Goal: Information Seeking & Learning: Find specific fact

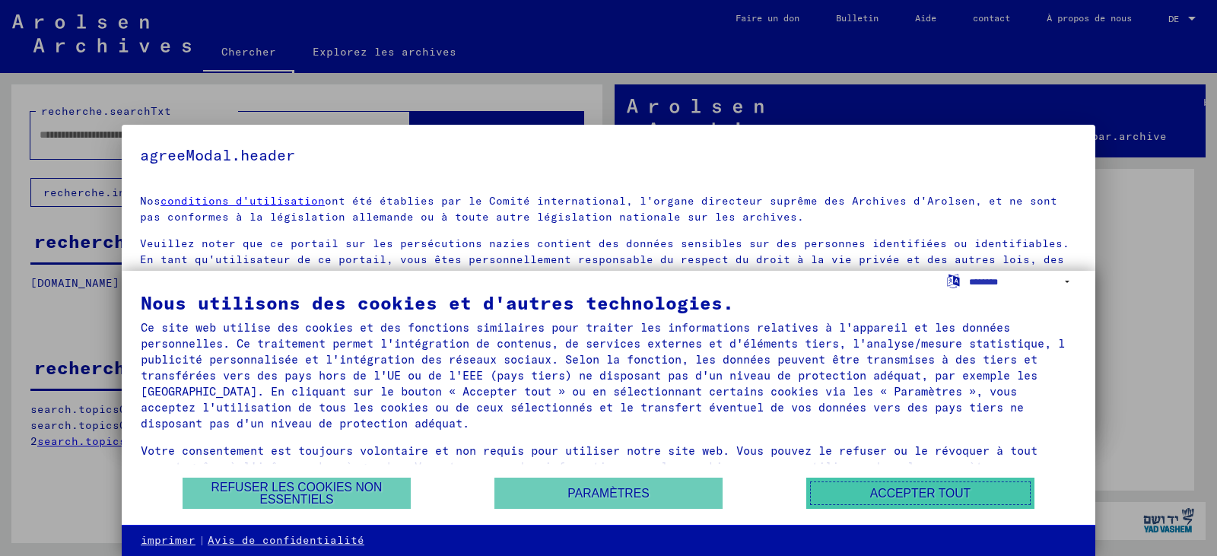
click at [879, 484] on button "Accepter tout" at bounding box center [920, 493] width 228 height 31
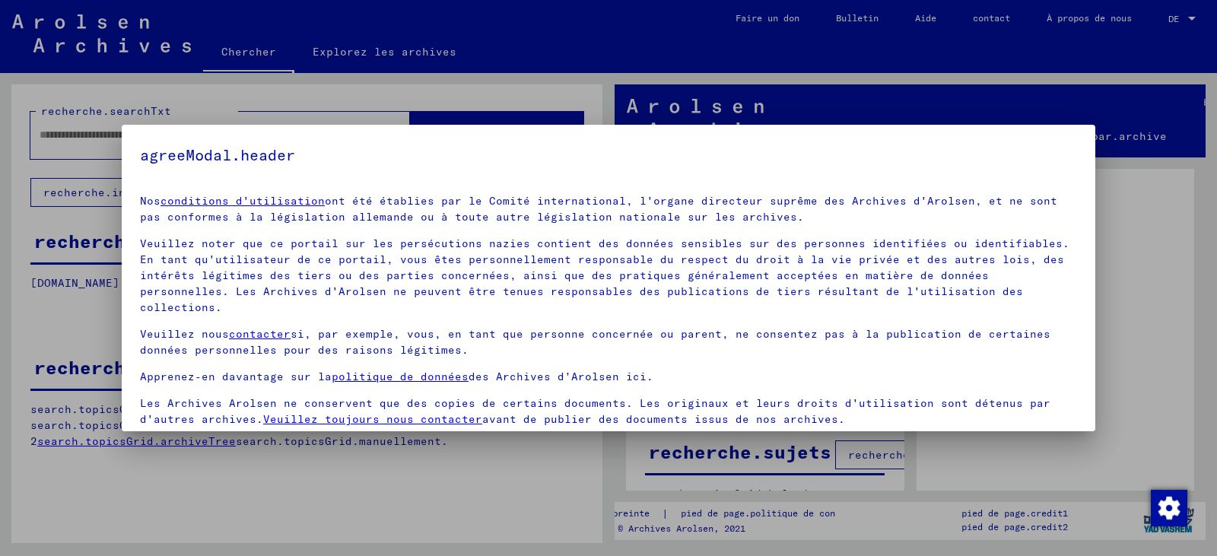
scroll to position [38, 0]
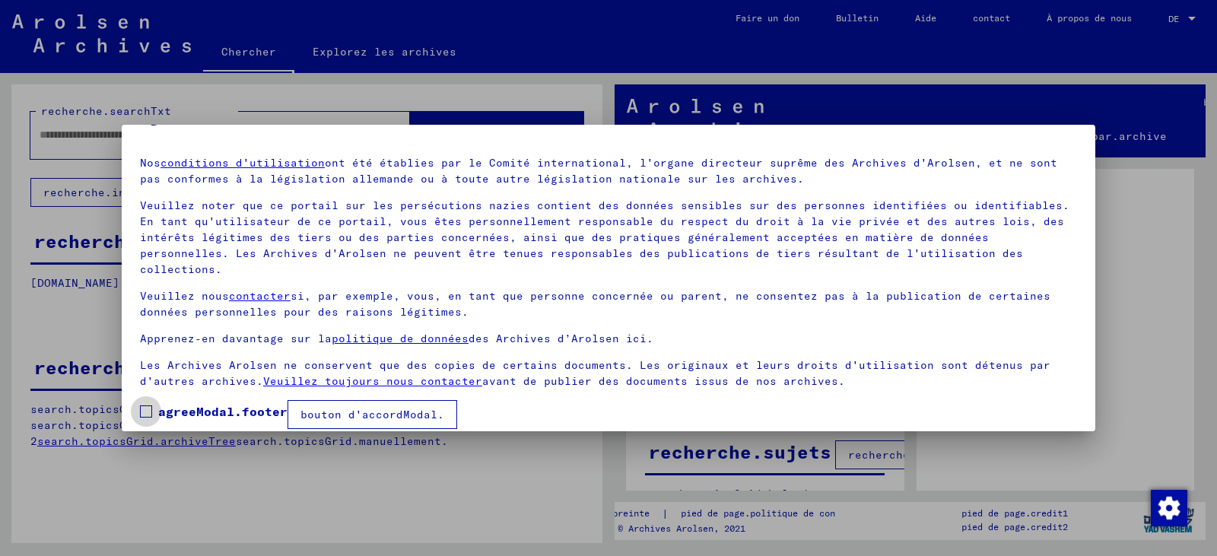
click at [140, 405] on span at bounding box center [146, 411] width 12 height 12
click at [393, 407] on button "bouton d'accordModal." at bounding box center [373, 414] width 170 height 29
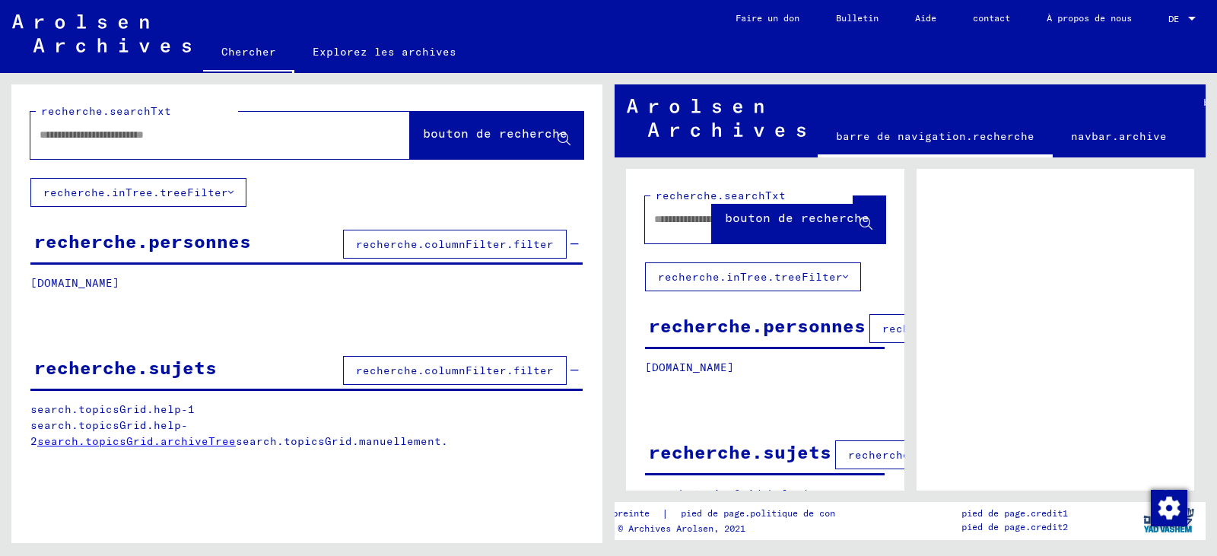
click at [262, 141] on input "text" at bounding box center [207, 135] width 334 height 16
click at [235, 138] on input "text" at bounding box center [207, 135] width 334 height 16
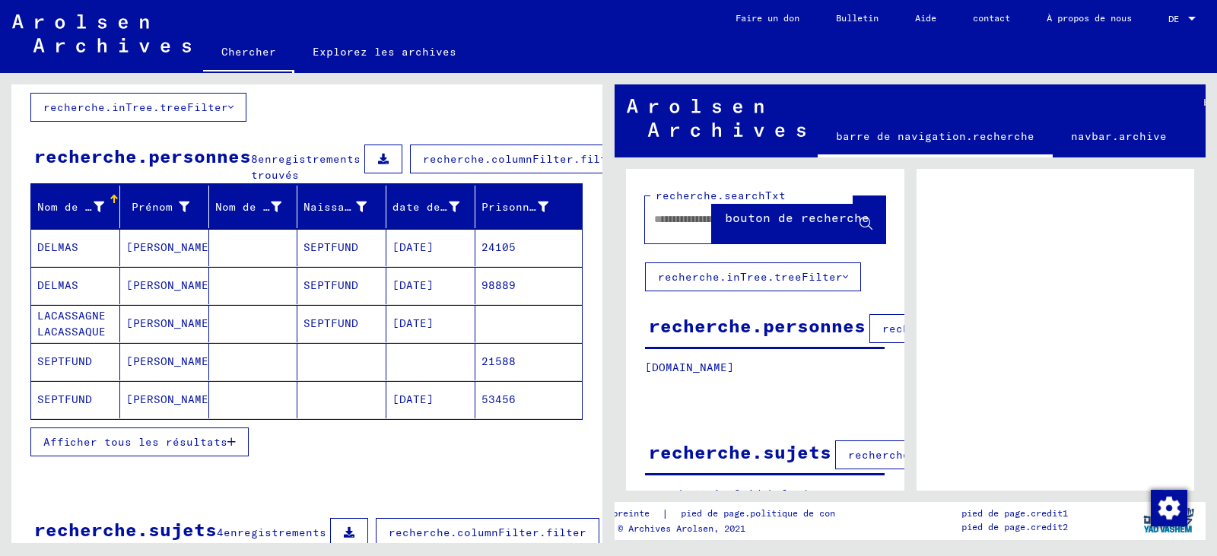
scroll to position [86, 0]
click at [212, 448] on font "Afficher tous les résultats" at bounding box center [135, 441] width 184 height 14
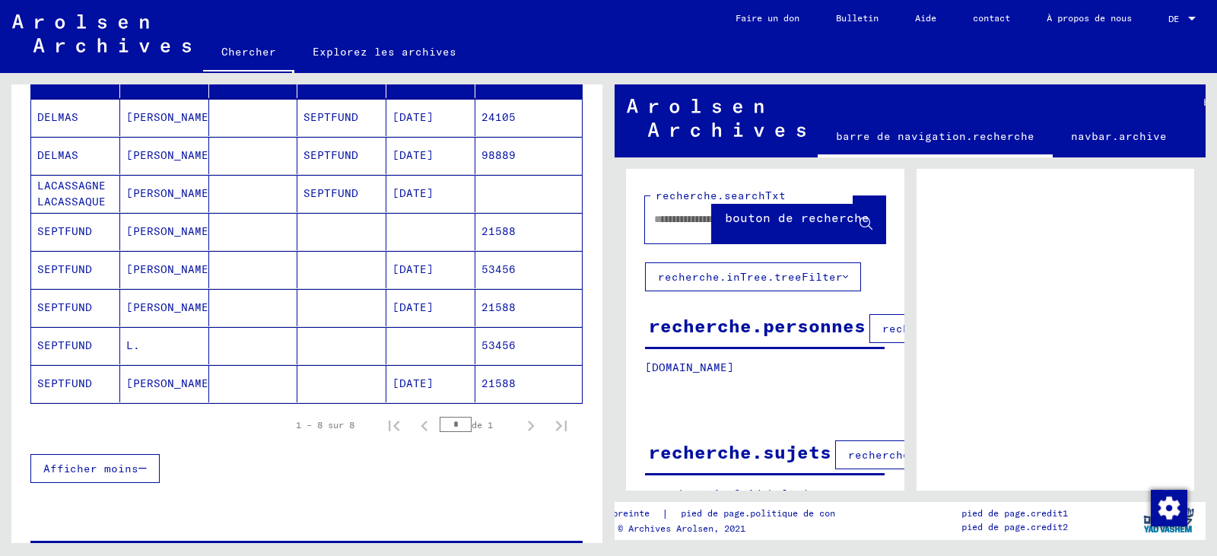
scroll to position [218, 0]
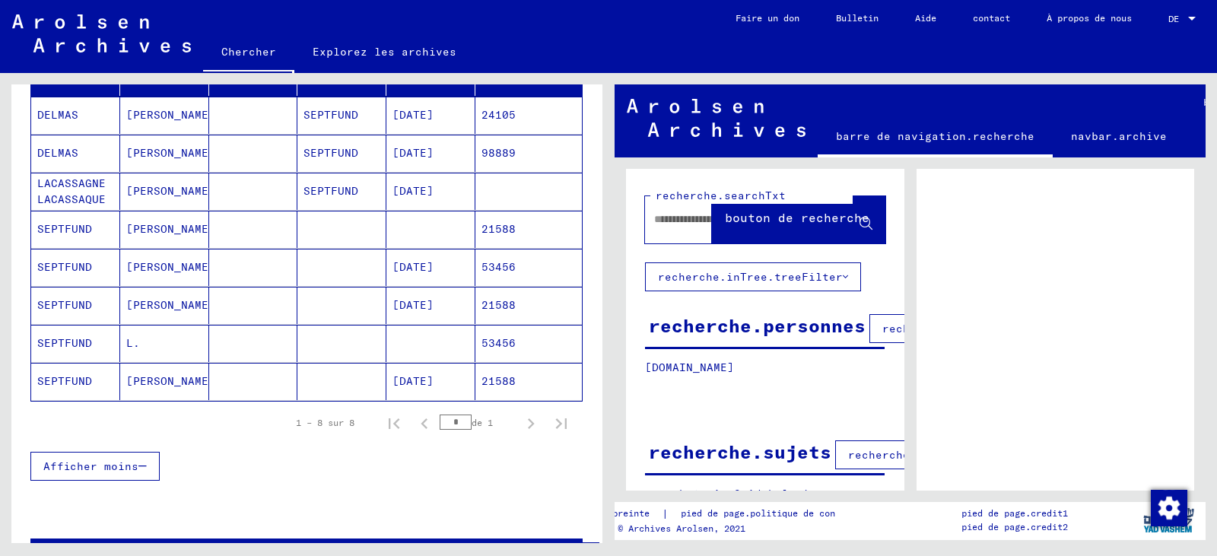
click at [254, 248] on mat-cell at bounding box center [253, 229] width 89 height 37
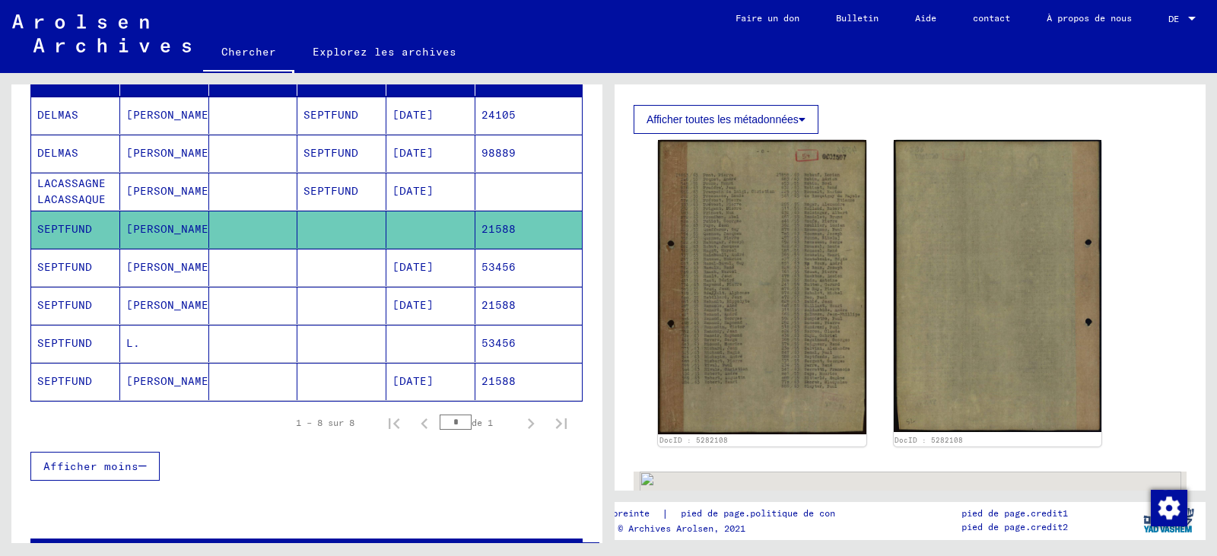
scroll to position [342, 0]
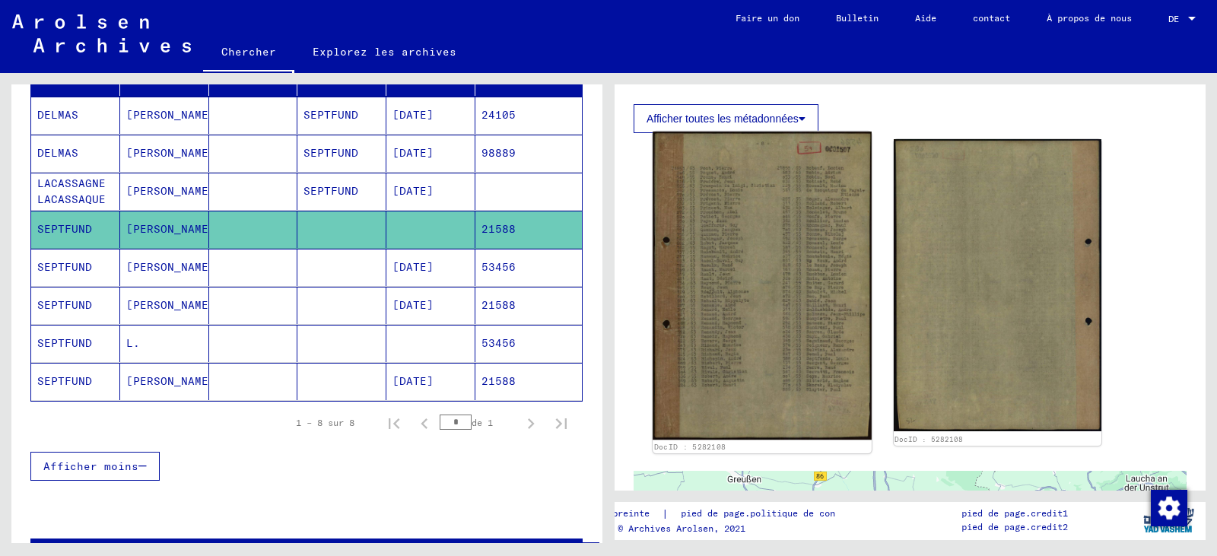
click at [742, 300] on img at bounding box center [762, 286] width 218 height 309
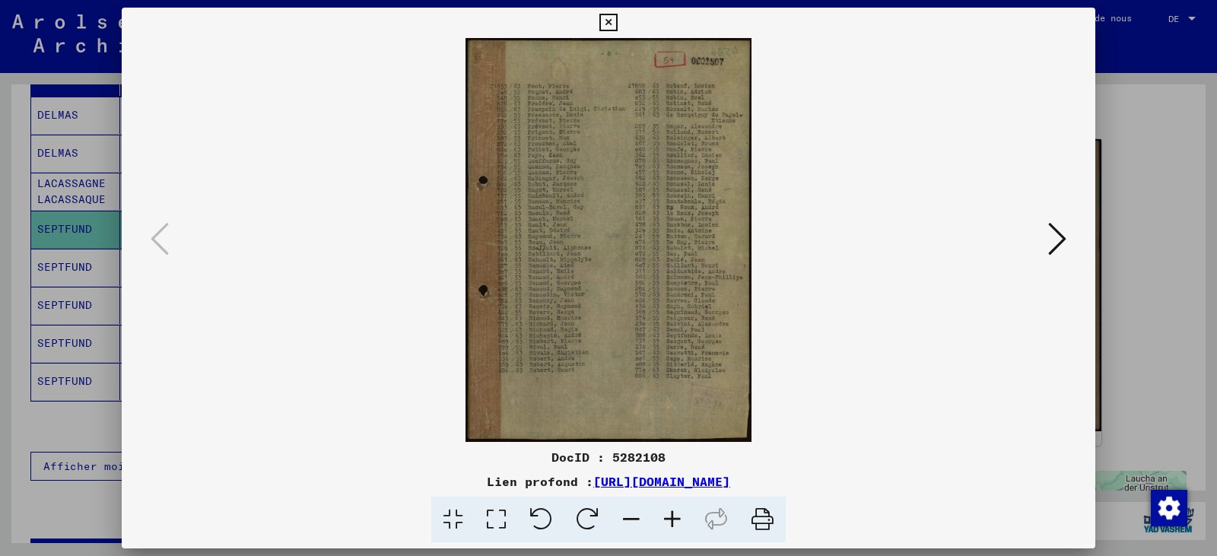
click at [567, 249] on img at bounding box center [608, 240] width 870 height 404
click at [676, 523] on icon at bounding box center [672, 520] width 41 height 46
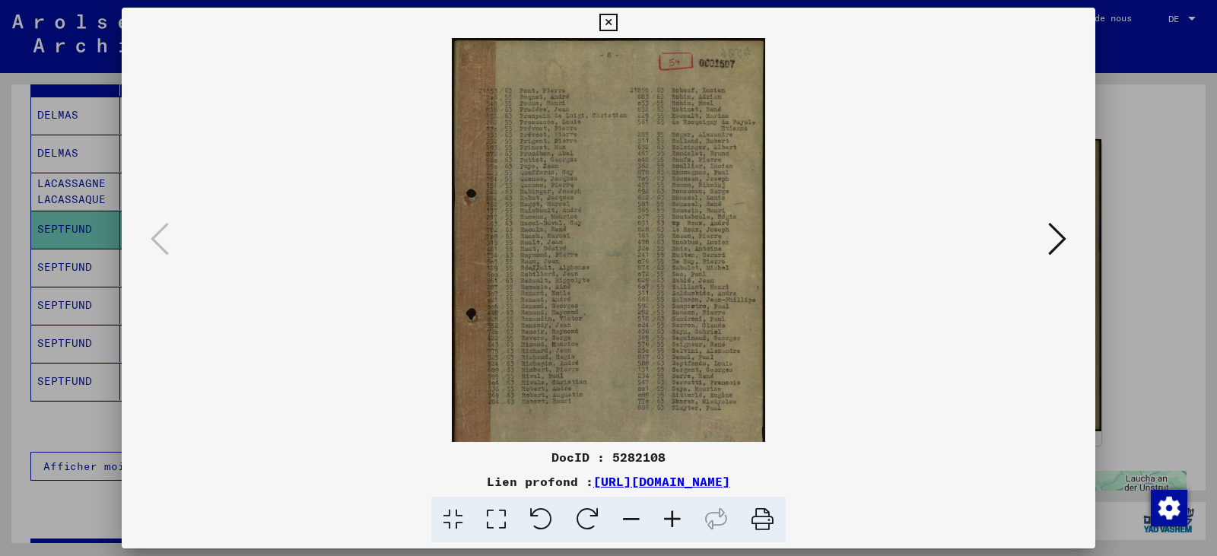
click at [676, 523] on icon at bounding box center [672, 520] width 41 height 46
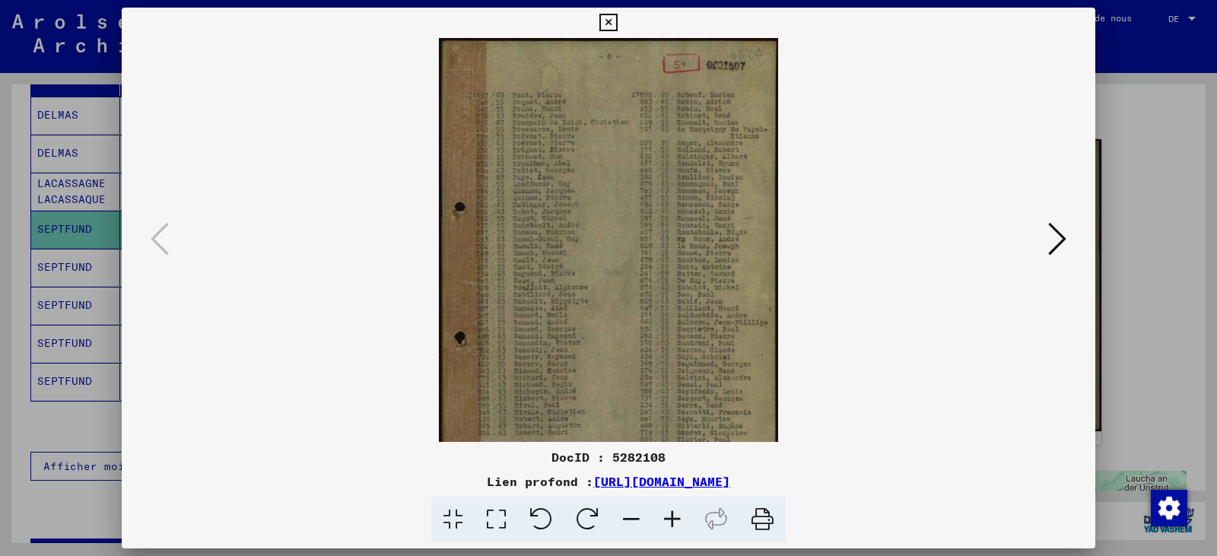
click at [676, 523] on icon at bounding box center [672, 520] width 41 height 46
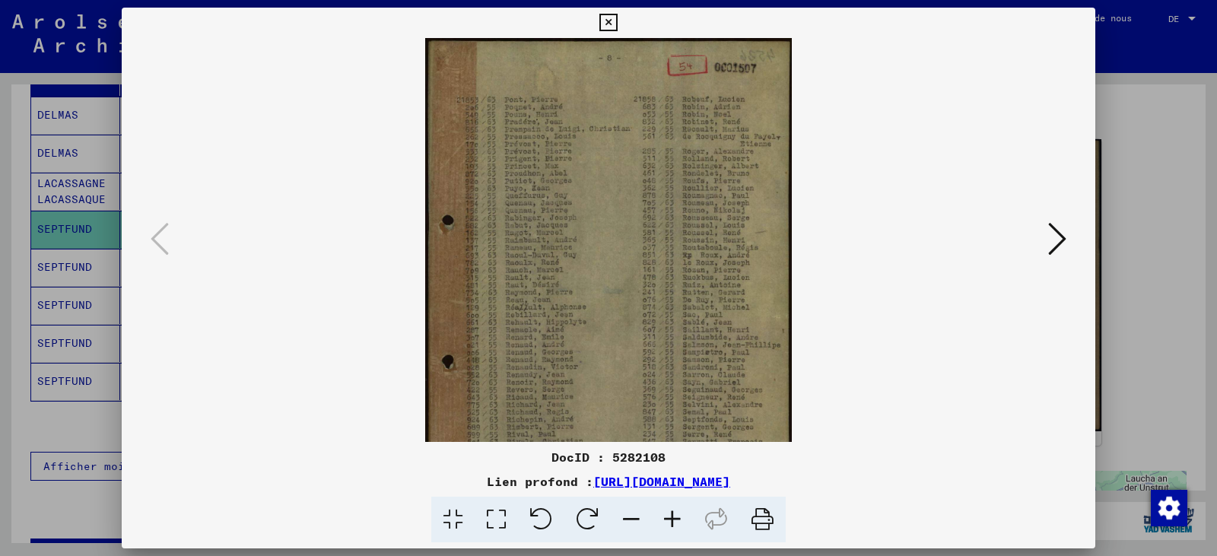
click at [676, 523] on icon at bounding box center [672, 520] width 41 height 46
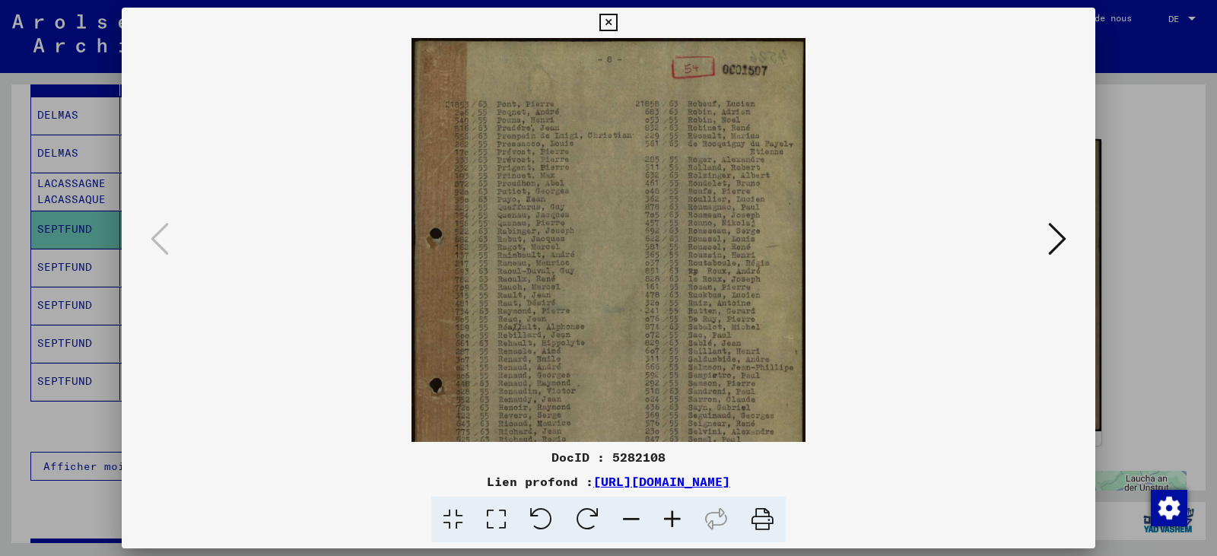
click at [676, 523] on icon at bounding box center [672, 520] width 41 height 46
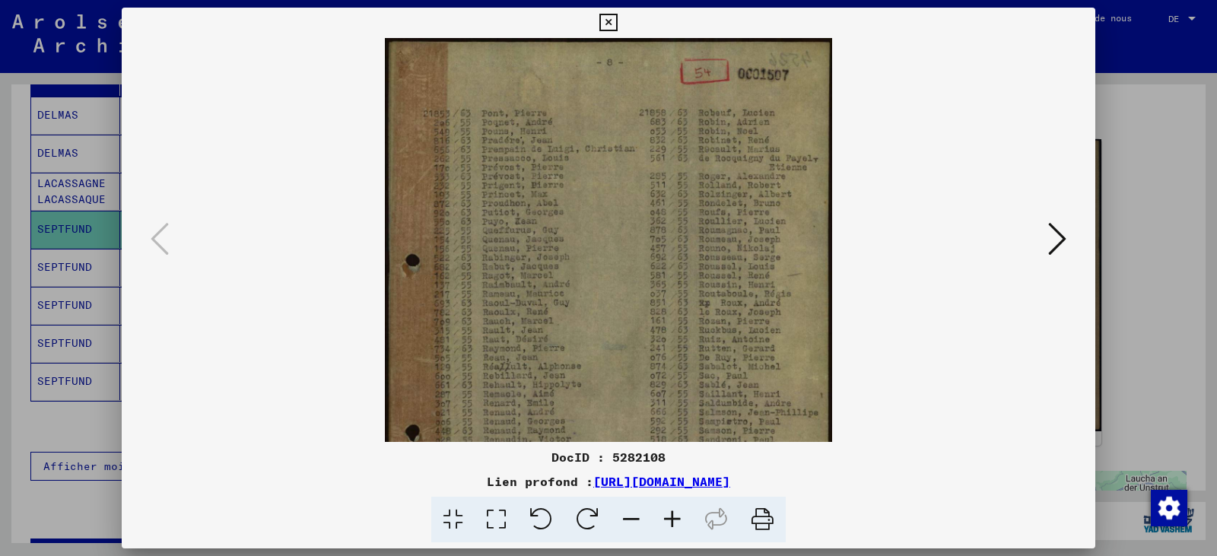
click at [676, 523] on icon at bounding box center [672, 520] width 41 height 46
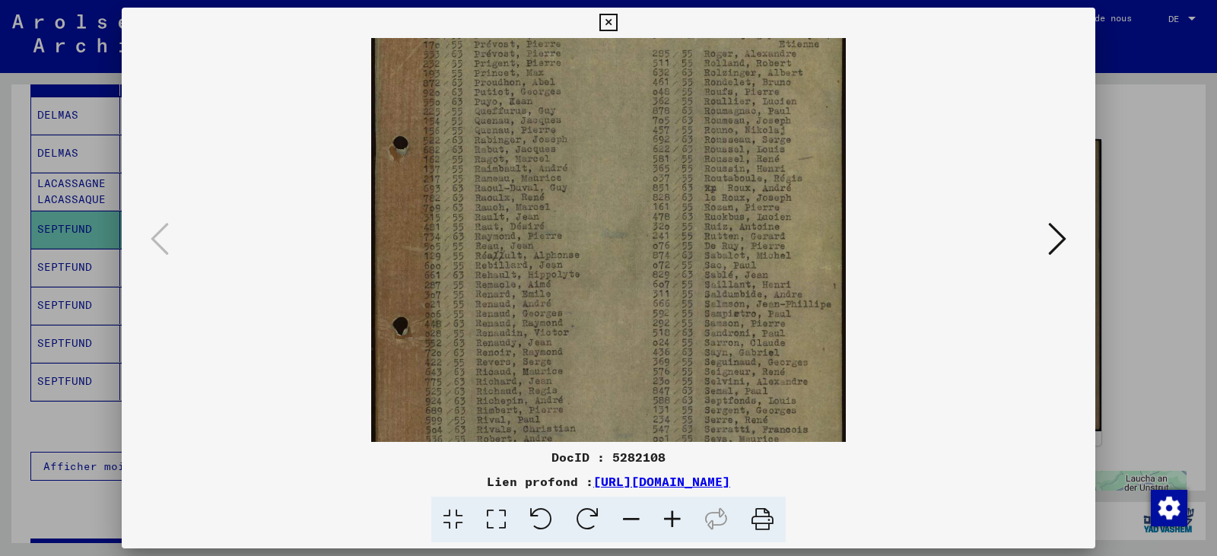
drag, startPoint x: 660, startPoint y: 342, endPoint x: 656, endPoint y: 211, distance: 131.7
click at [656, 211] on img at bounding box center [608, 242] width 475 height 670
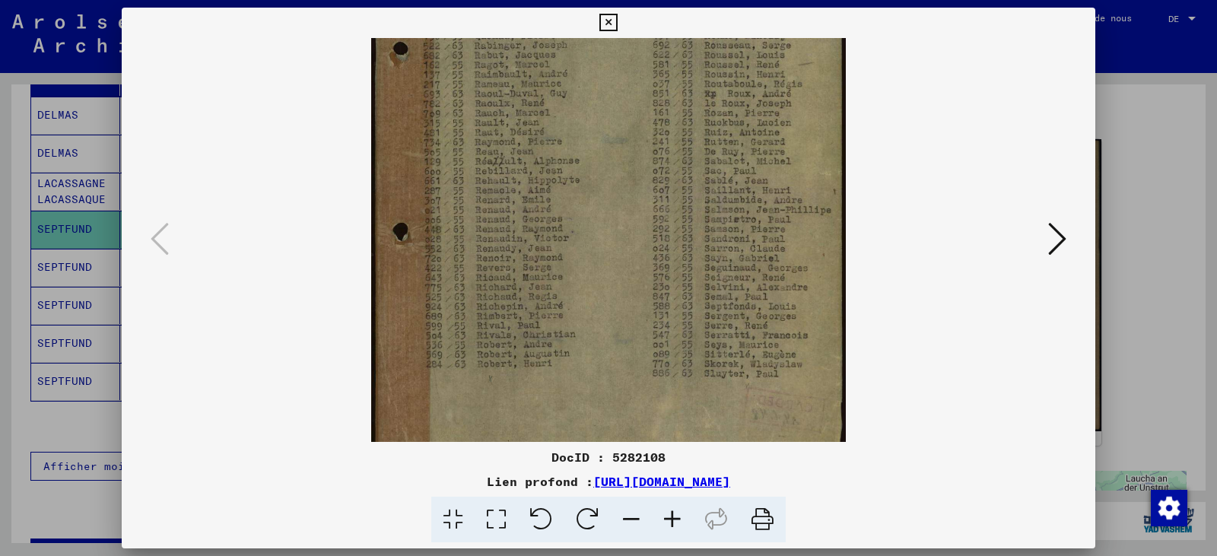
drag, startPoint x: 617, startPoint y: 338, endPoint x: 621, endPoint y: 235, distance: 102.8
click at [621, 235] on img at bounding box center [608, 148] width 475 height 670
click at [1057, 241] on icon at bounding box center [1057, 239] width 18 height 37
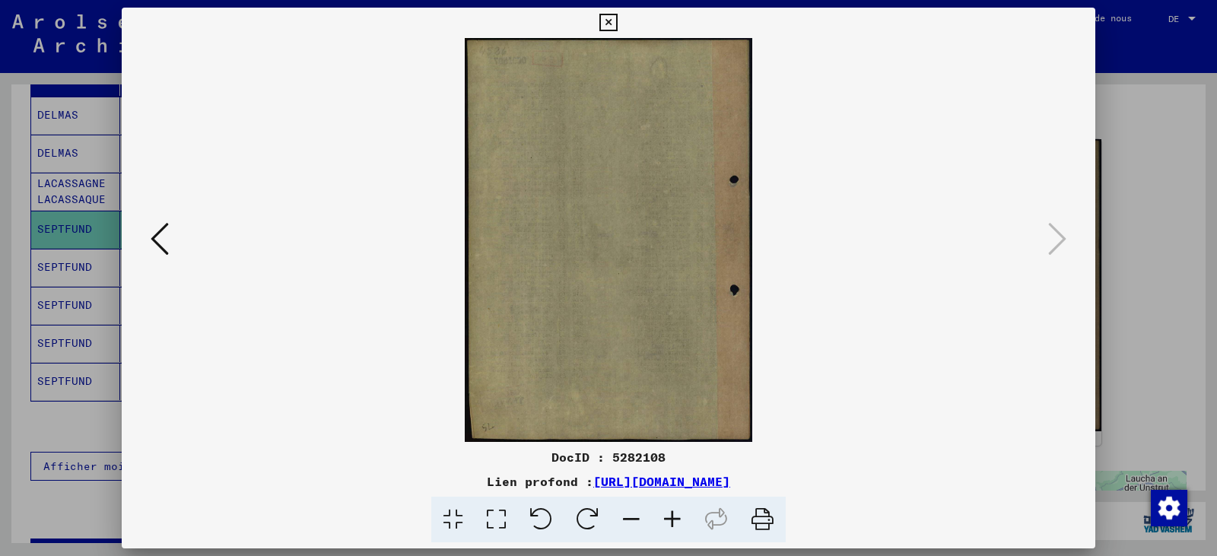
click at [1120, 277] on div at bounding box center [608, 278] width 1217 height 556
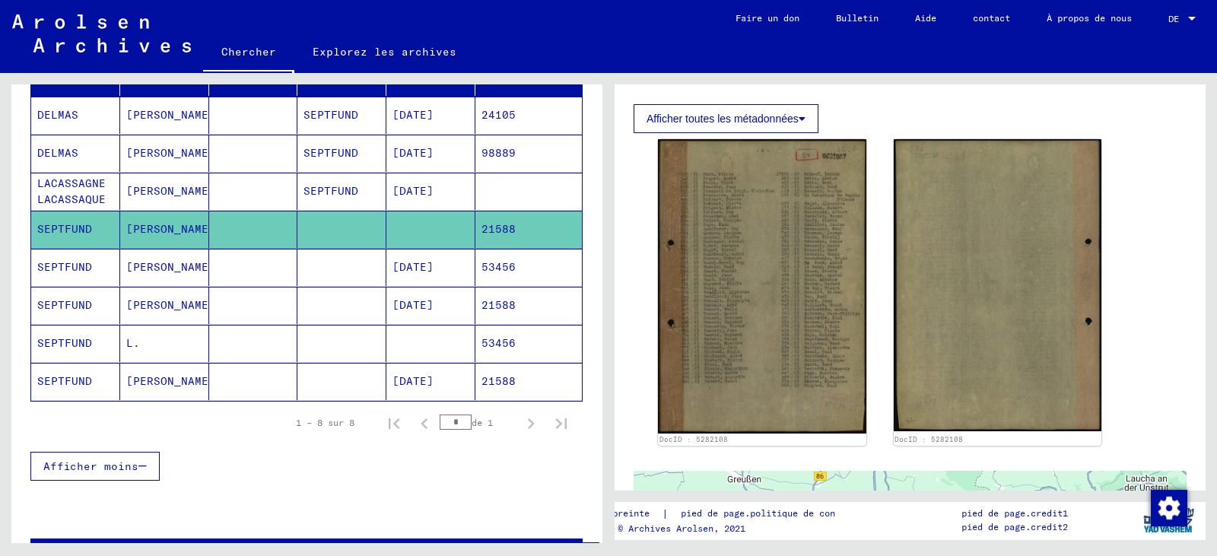
click at [314, 281] on mat-cell at bounding box center [341, 267] width 89 height 37
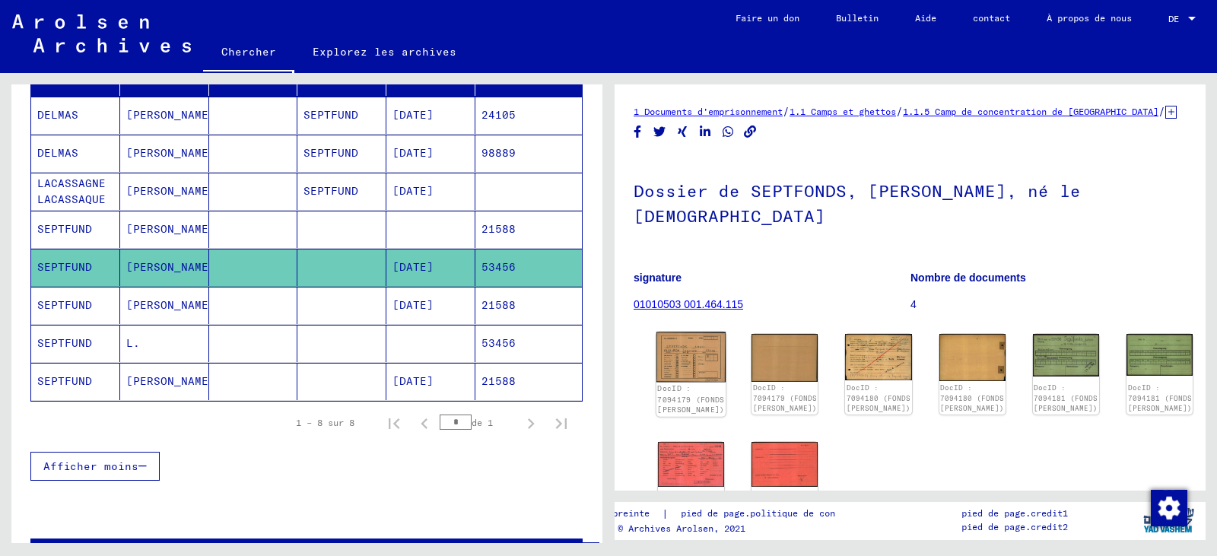
click at [698, 349] on img at bounding box center [691, 357] width 70 height 50
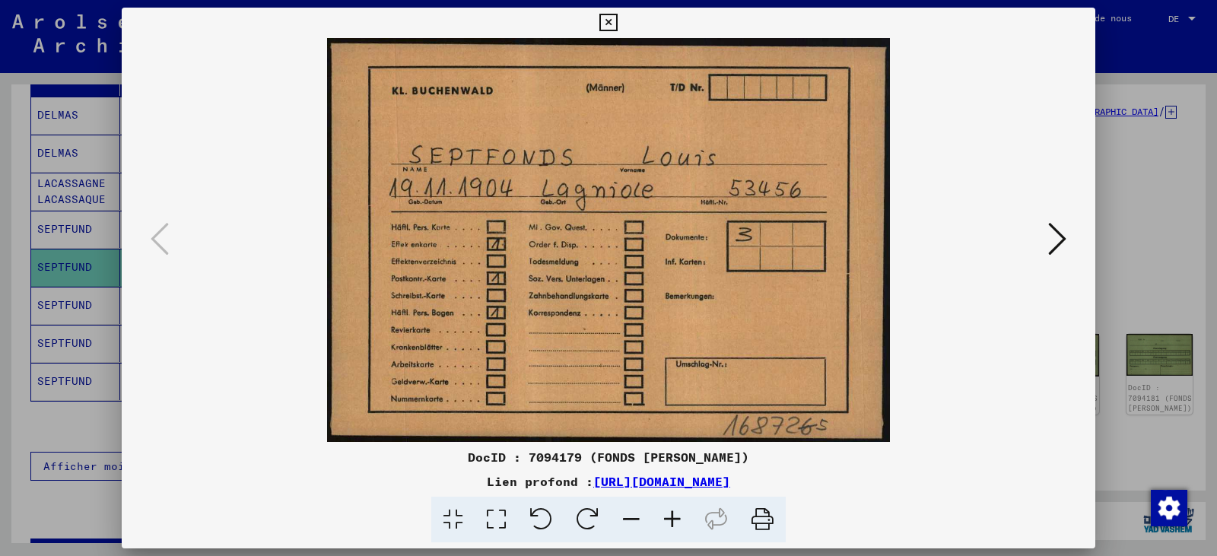
click at [1060, 239] on icon at bounding box center [1057, 239] width 18 height 37
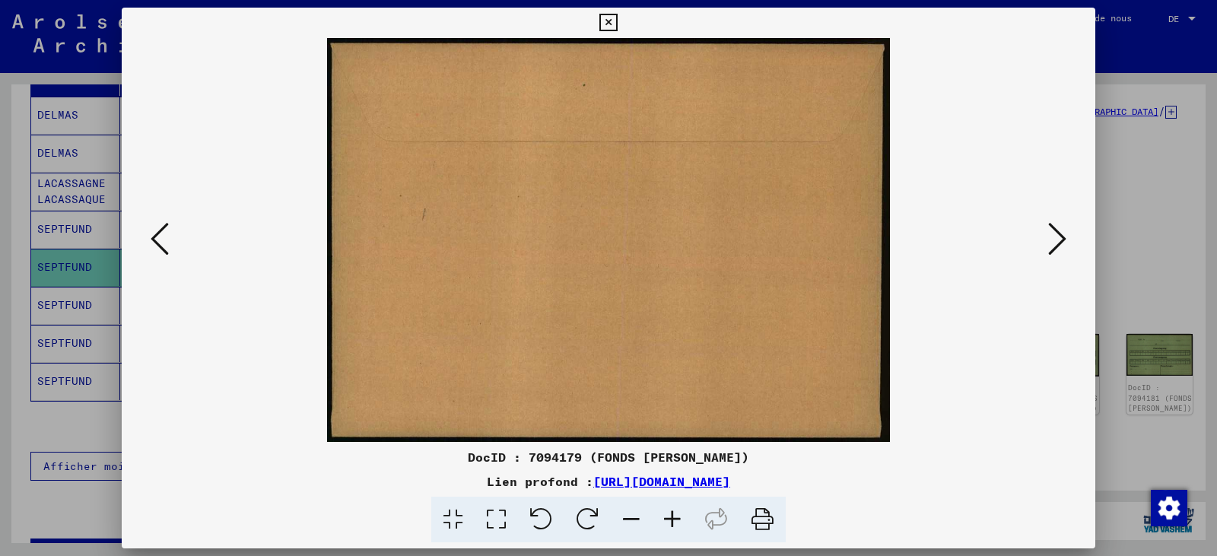
click at [1060, 239] on icon at bounding box center [1057, 239] width 18 height 37
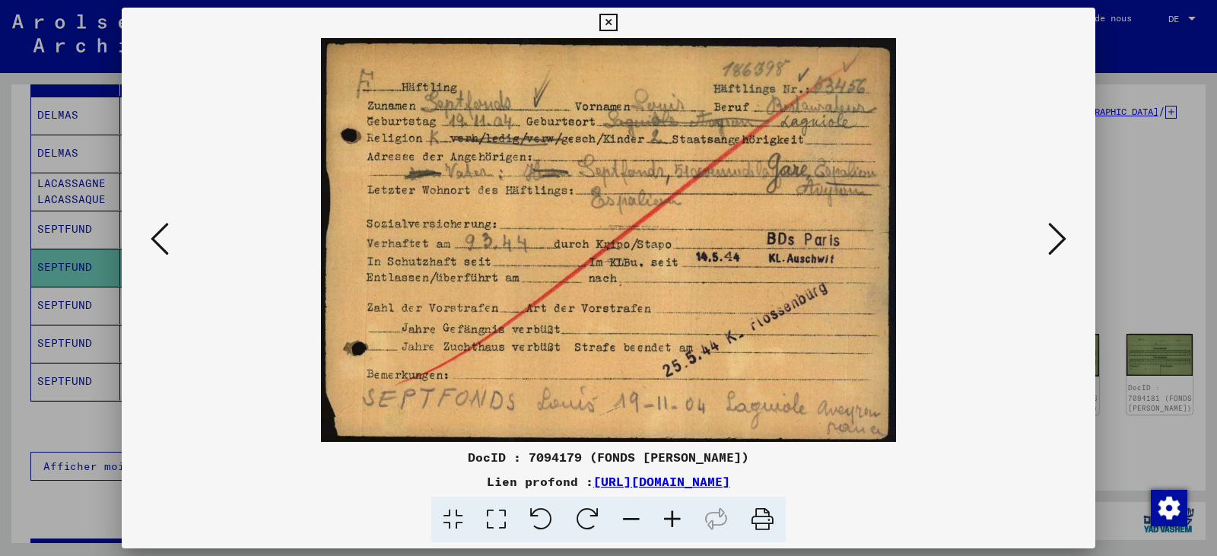
click at [1060, 239] on icon at bounding box center [1057, 239] width 18 height 37
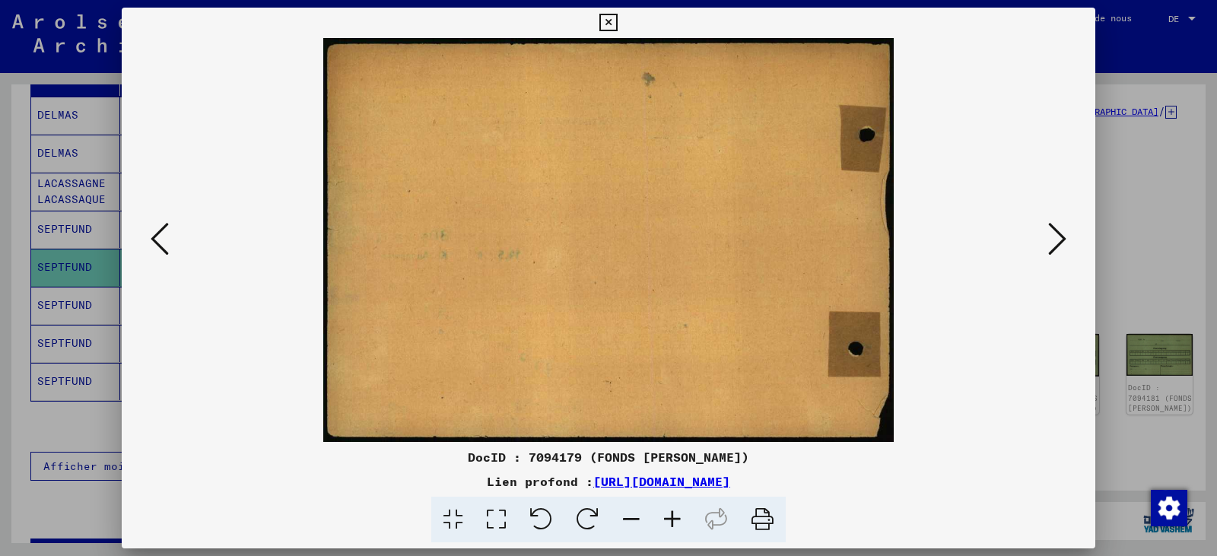
click at [1060, 239] on icon at bounding box center [1057, 239] width 18 height 37
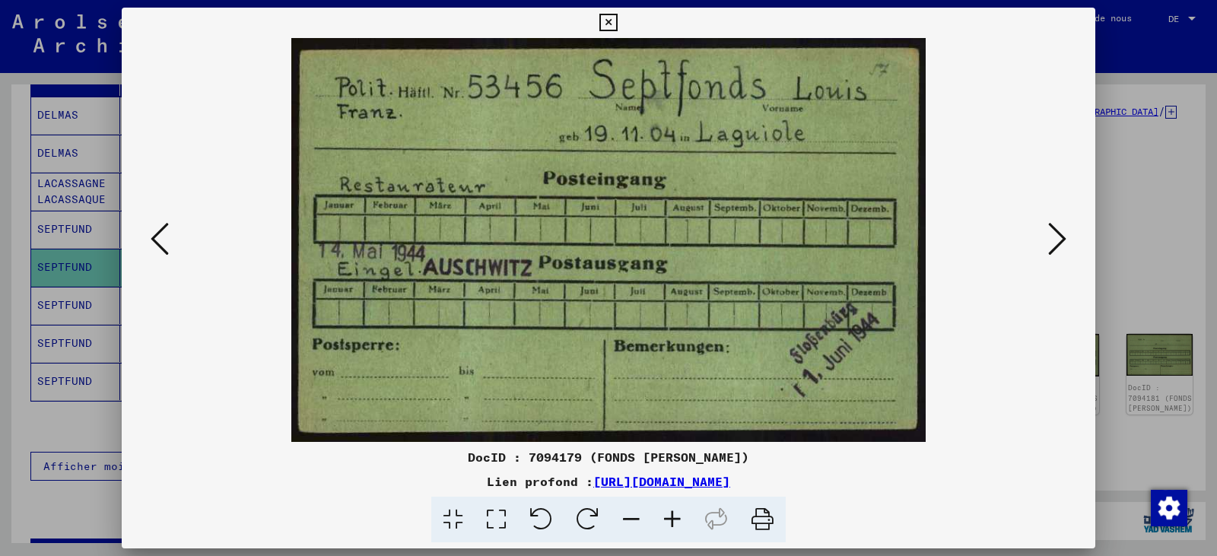
click at [1060, 239] on icon at bounding box center [1057, 239] width 18 height 37
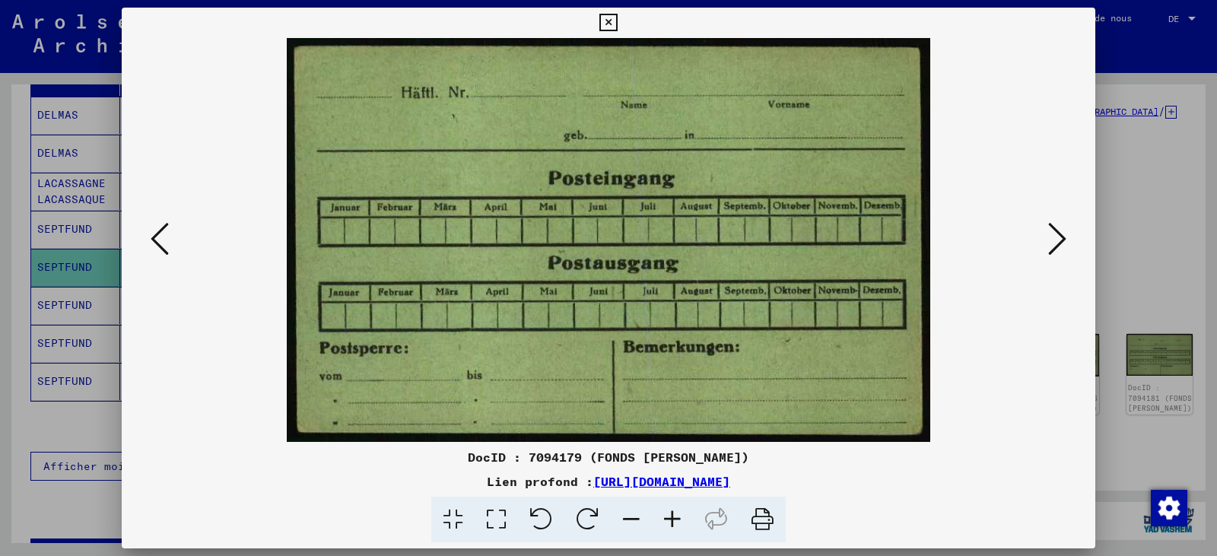
click at [1060, 239] on icon at bounding box center [1057, 239] width 18 height 37
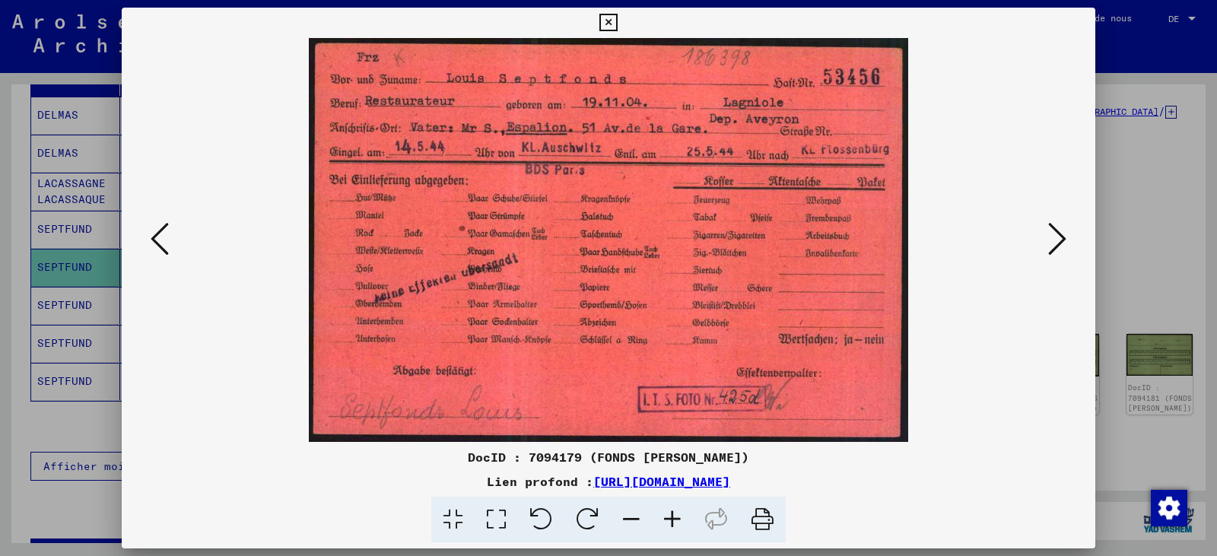
click at [1060, 239] on icon at bounding box center [1057, 239] width 18 height 37
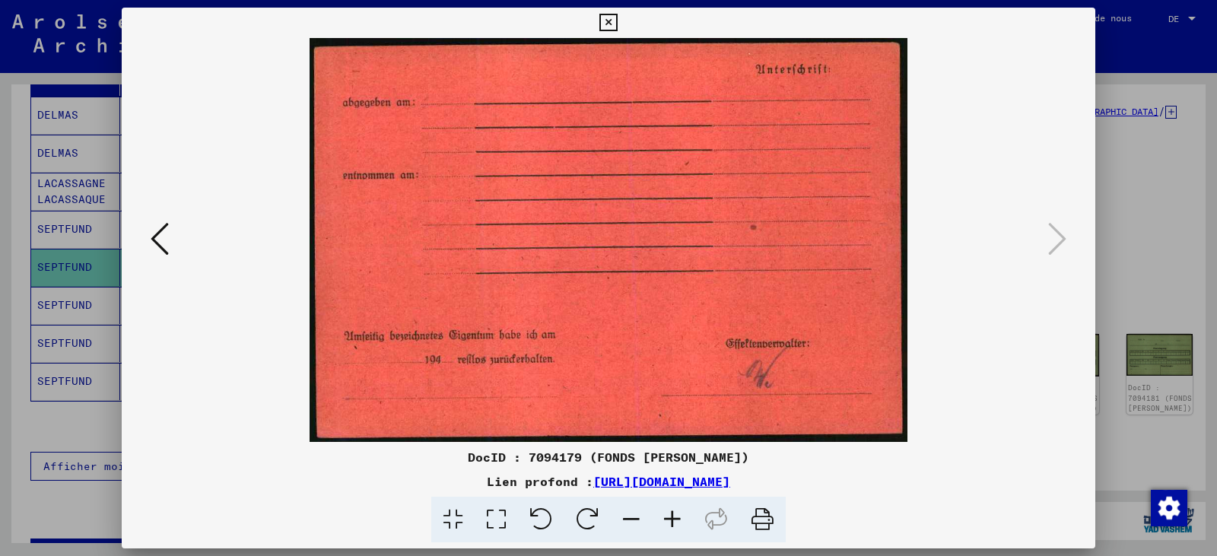
click at [1114, 240] on div at bounding box center [608, 278] width 1217 height 556
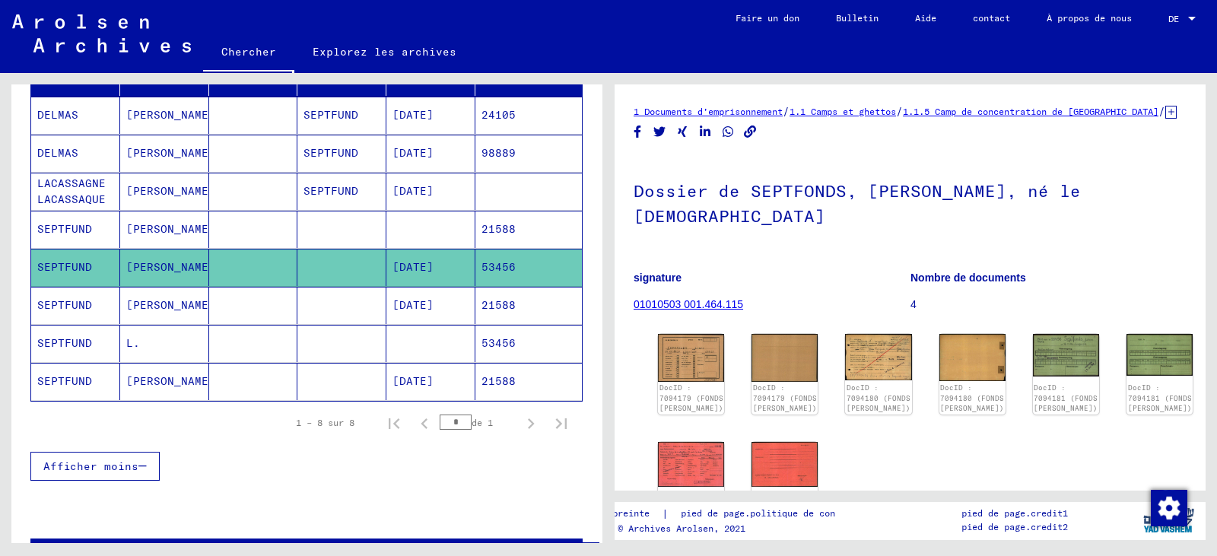
click at [332, 306] on mat-cell at bounding box center [341, 305] width 89 height 37
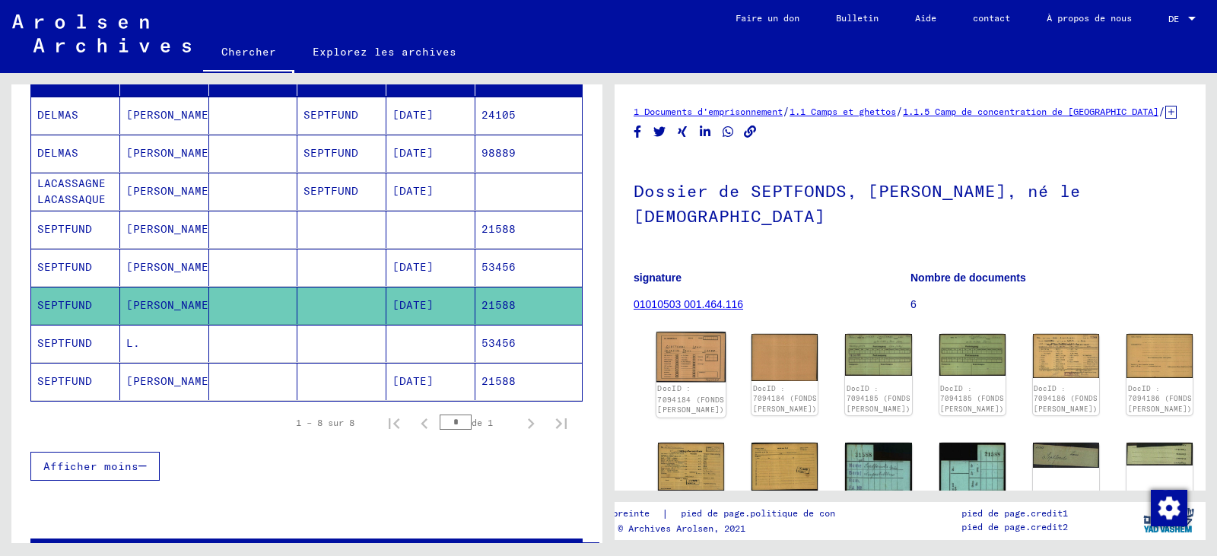
click at [685, 343] on img at bounding box center [691, 357] width 70 height 50
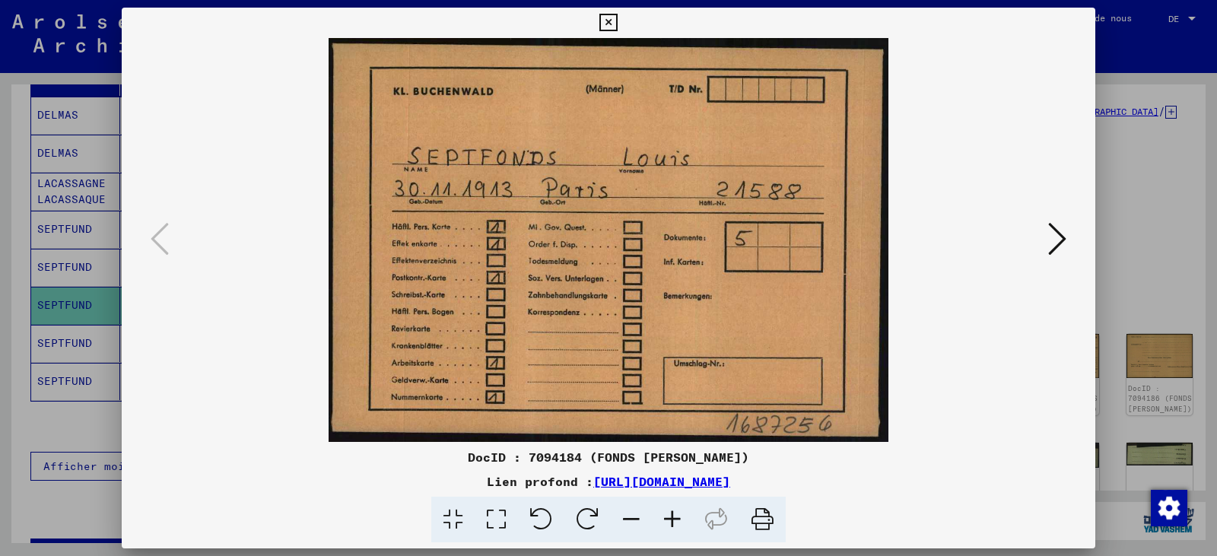
click at [1058, 240] on icon at bounding box center [1057, 239] width 18 height 37
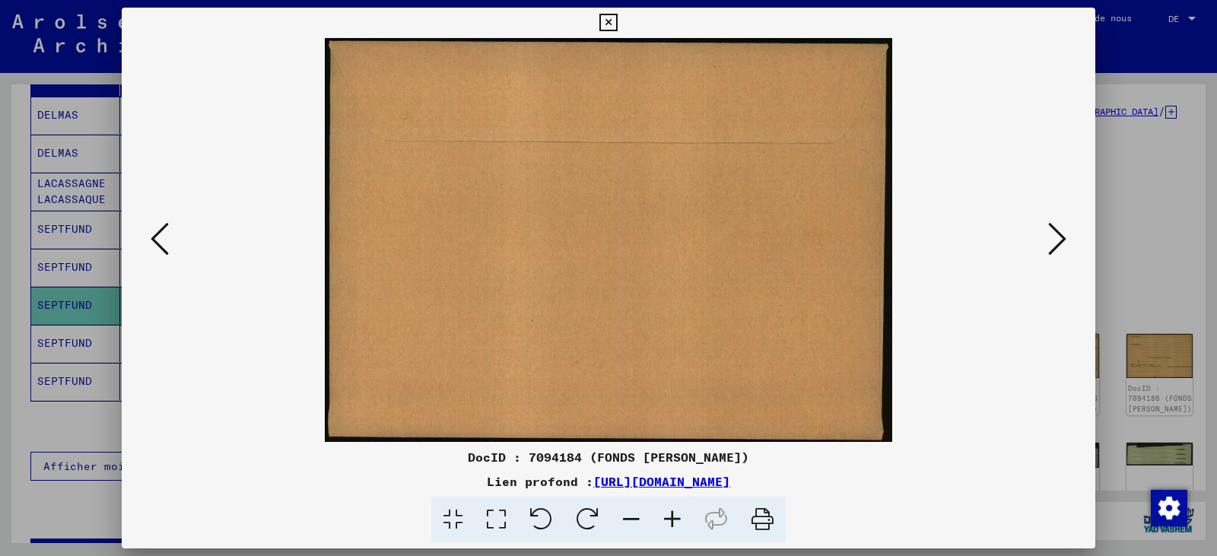
click at [1058, 240] on icon at bounding box center [1057, 239] width 18 height 37
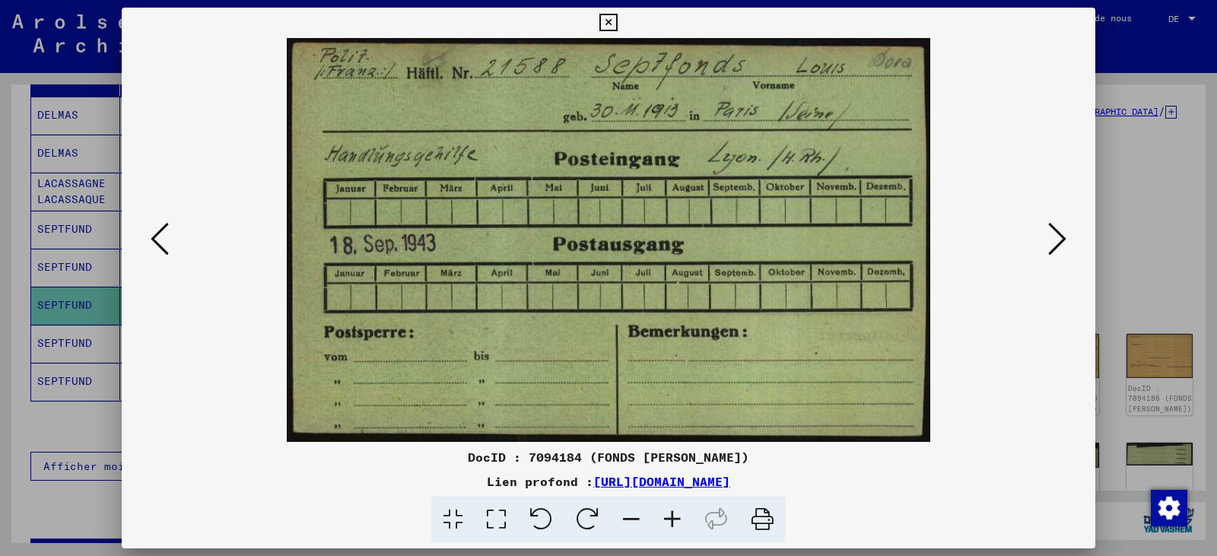
click at [1058, 240] on icon at bounding box center [1057, 239] width 18 height 37
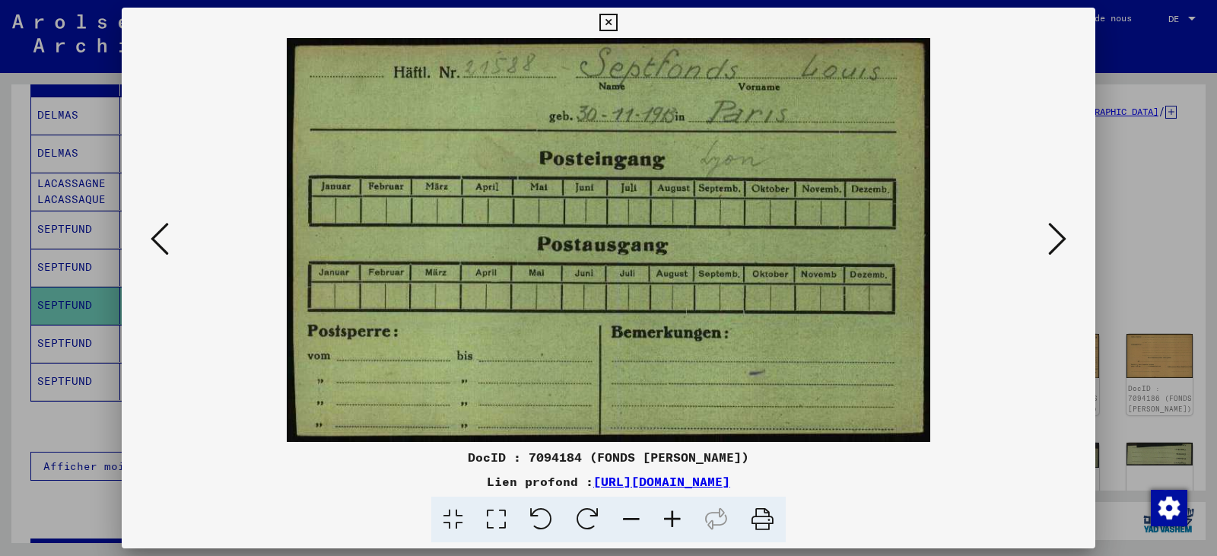
click at [1058, 240] on icon at bounding box center [1057, 239] width 18 height 37
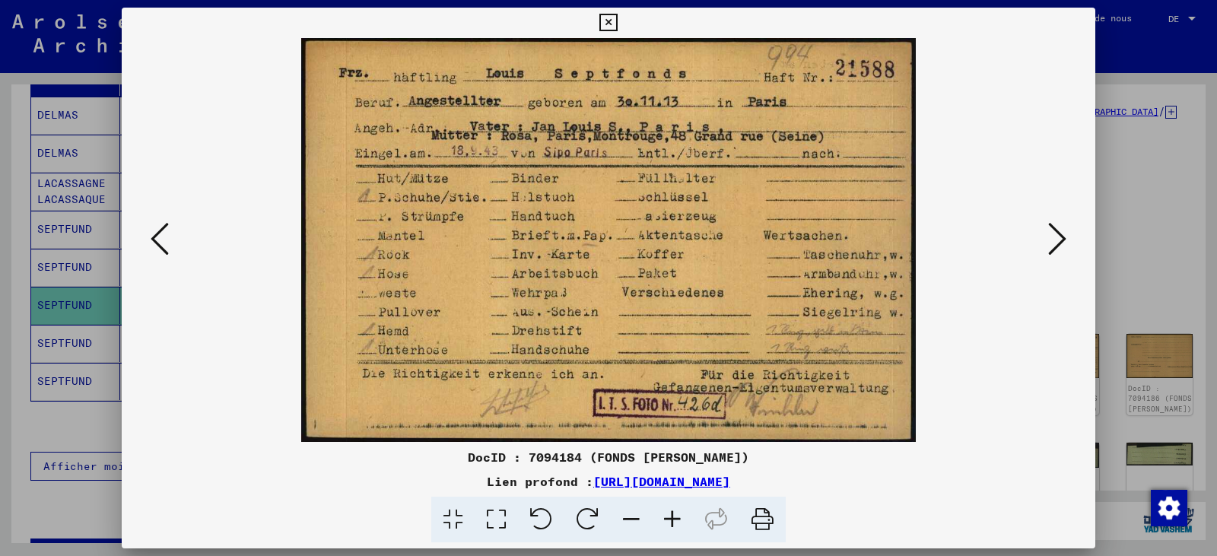
click at [1058, 240] on icon at bounding box center [1057, 239] width 18 height 37
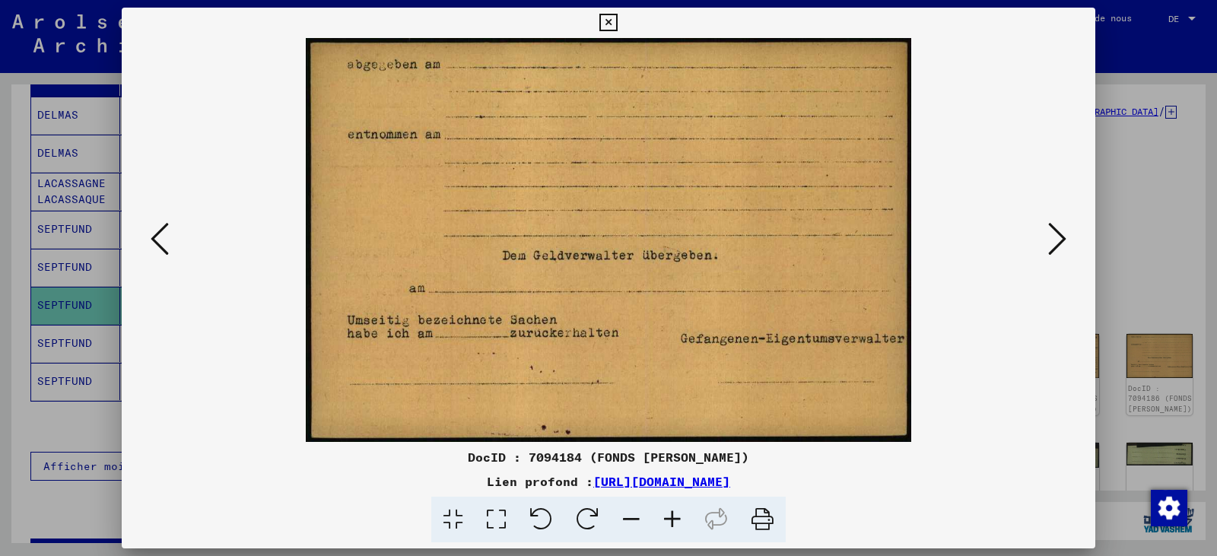
click at [1058, 240] on icon at bounding box center [1057, 239] width 18 height 37
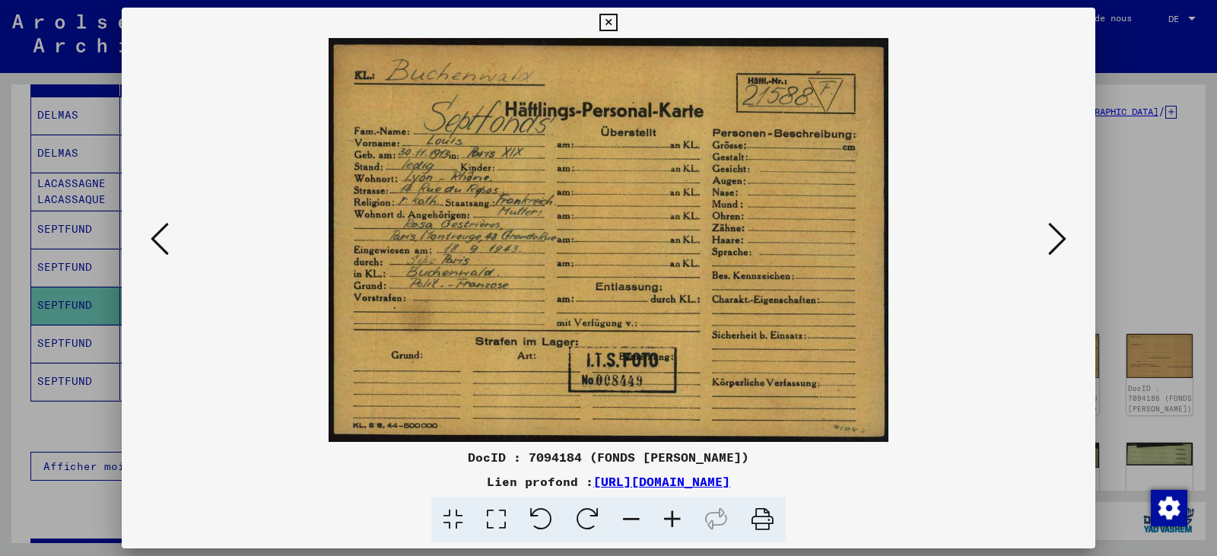
click at [497, 234] on img at bounding box center [608, 240] width 870 height 404
click at [1057, 237] on icon at bounding box center [1057, 239] width 18 height 37
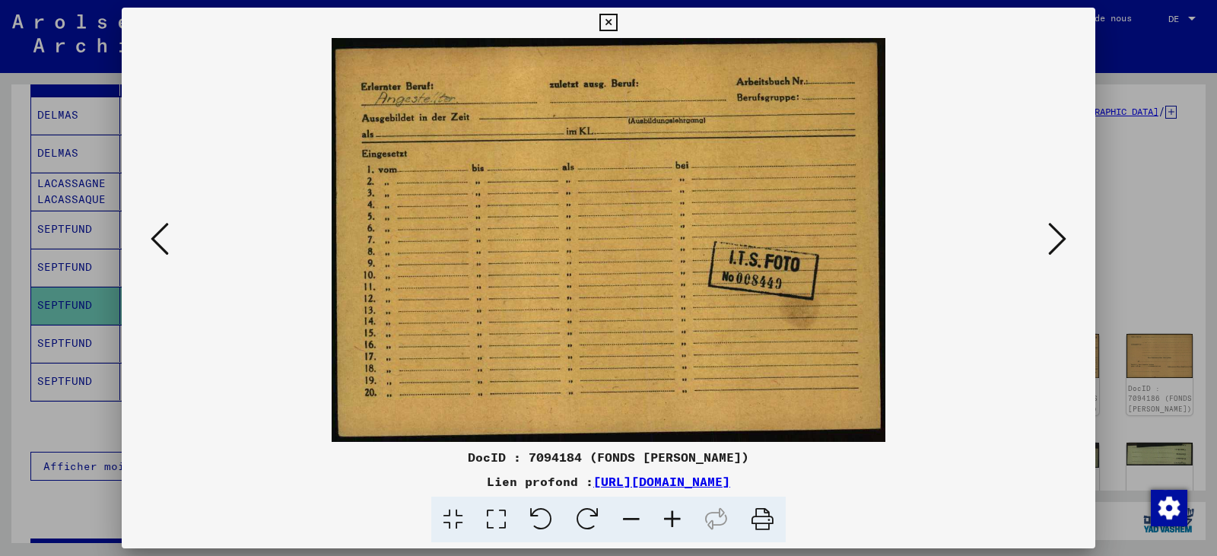
click at [1057, 237] on icon at bounding box center [1057, 239] width 18 height 37
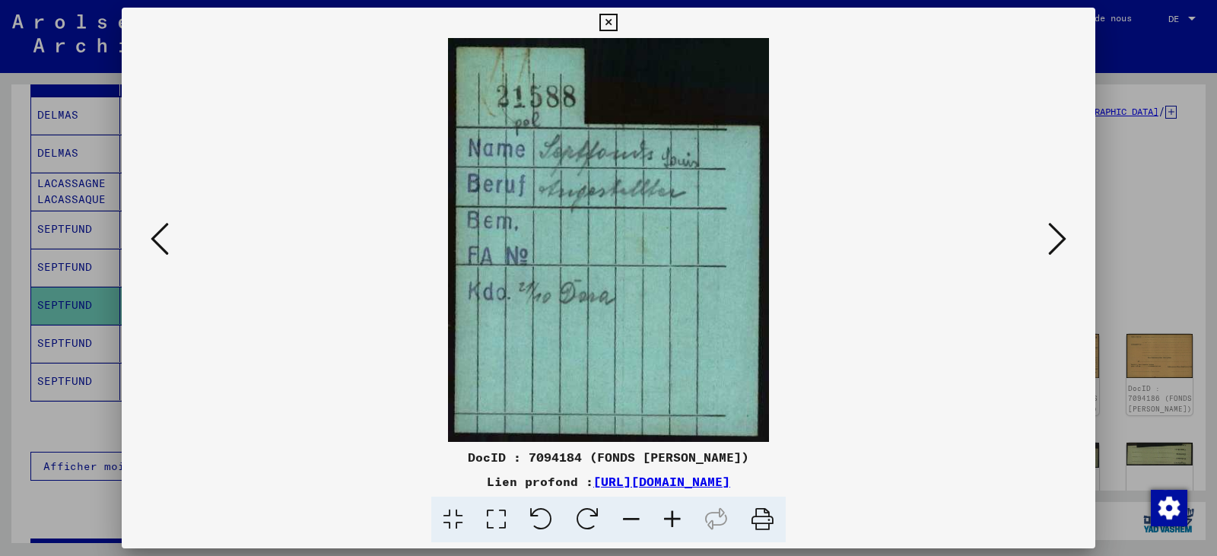
click at [1057, 237] on icon at bounding box center [1057, 239] width 18 height 37
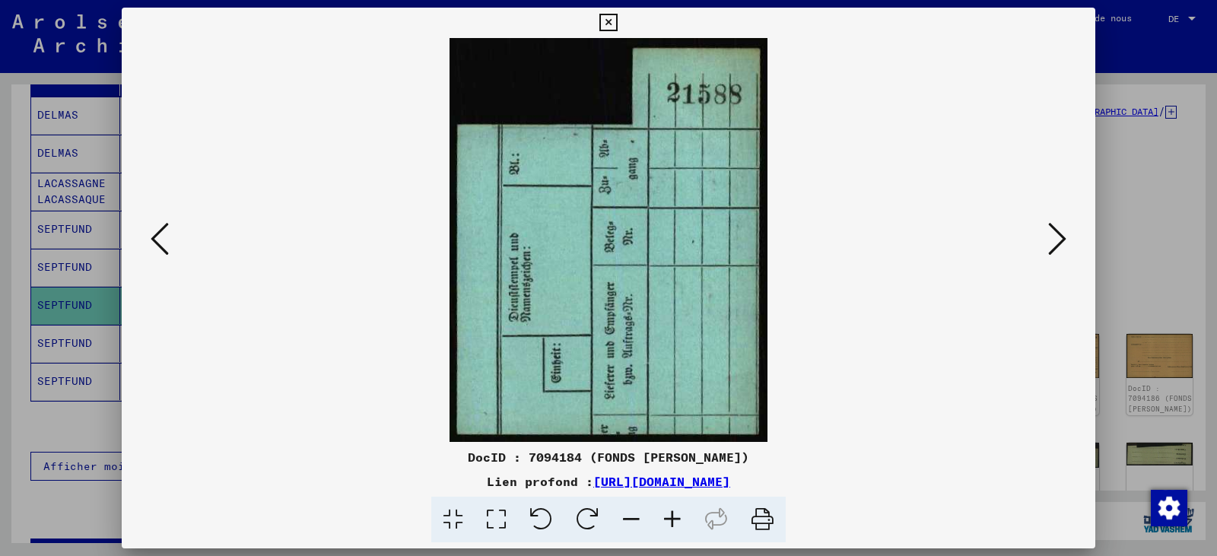
click at [1057, 237] on icon at bounding box center [1057, 239] width 18 height 37
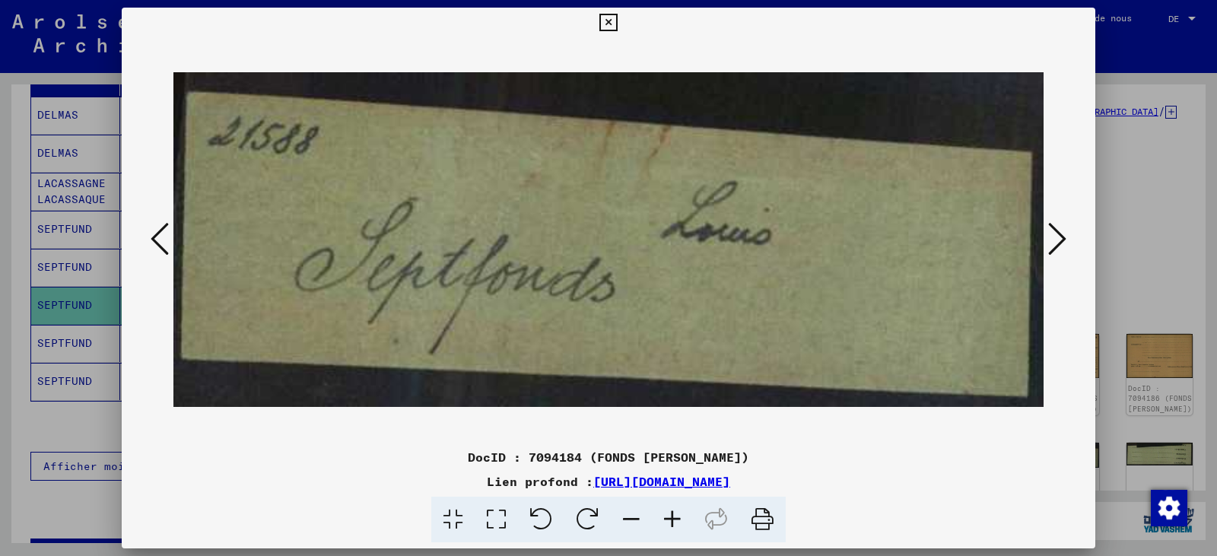
click at [1057, 237] on icon at bounding box center [1057, 239] width 18 height 37
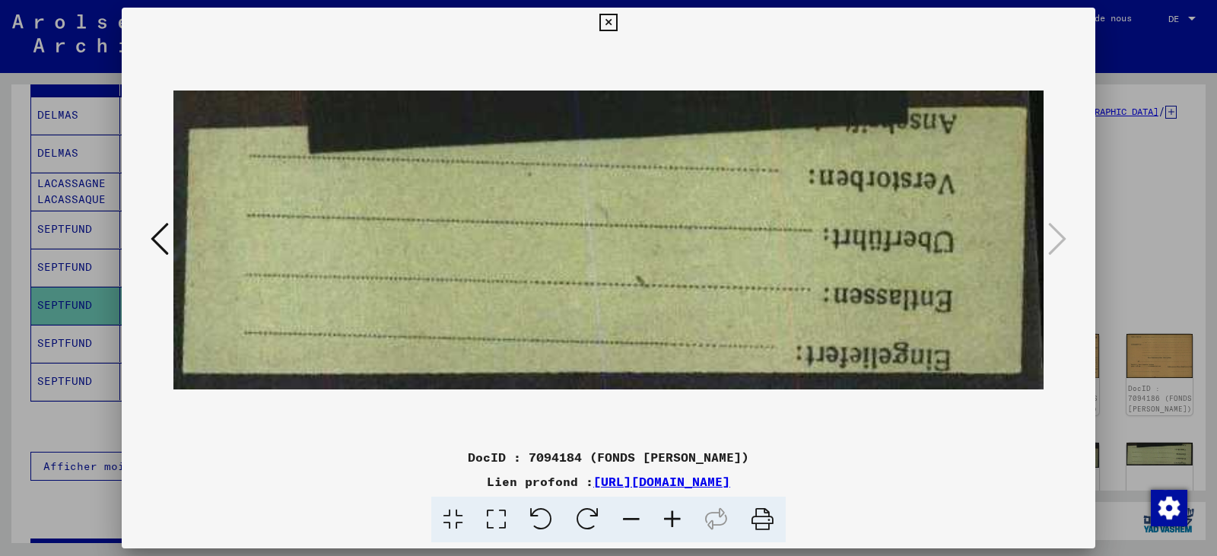
click at [147, 239] on button at bounding box center [159, 239] width 27 height 43
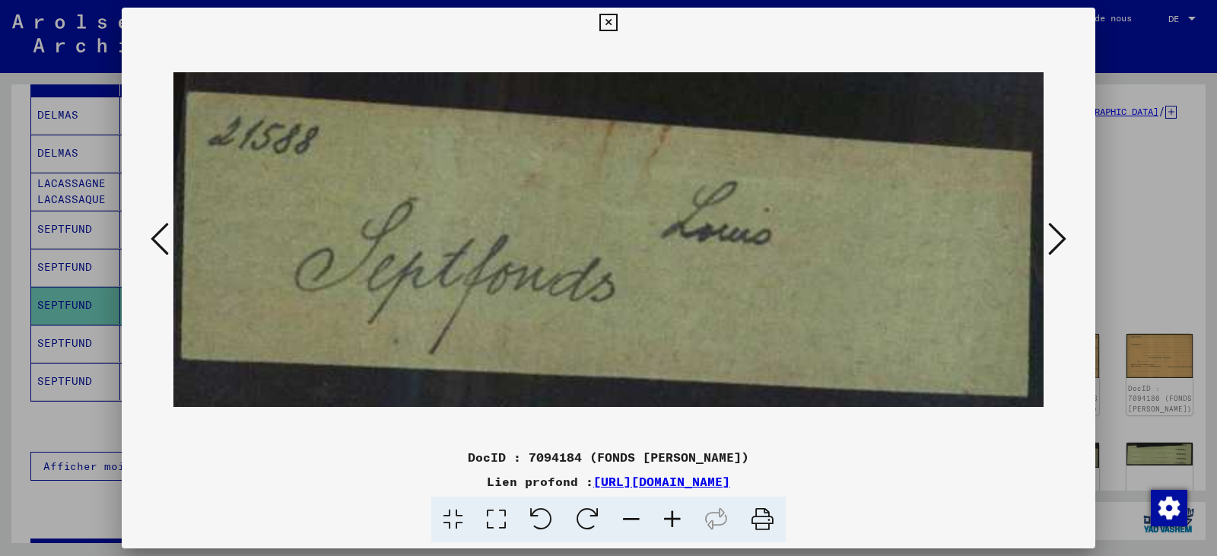
click at [1068, 235] on button at bounding box center [1057, 239] width 27 height 43
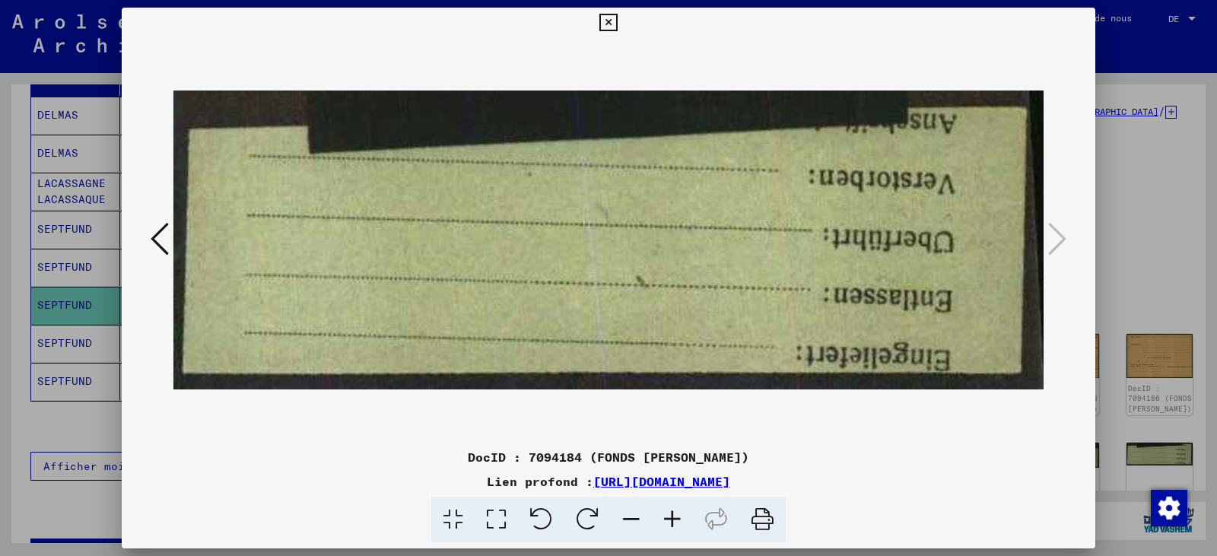
click at [1124, 244] on div "DocID : 7094184 (FONDS [PERSON_NAME]) Lien profond : [URL][DOMAIN_NAME]" at bounding box center [608, 278] width 1217 height 556
click at [1124, 244] on div at bounding box center [608, 278] width 1217 height 556
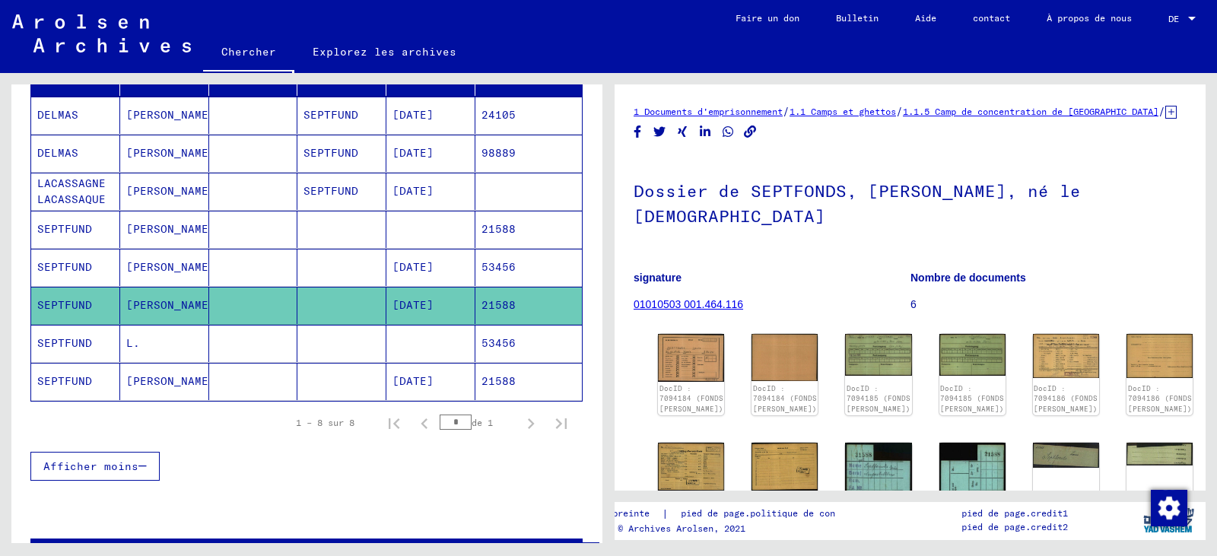
click at [233, 345] on mat-cell at bounding box center [253, 343] width 89 height 37
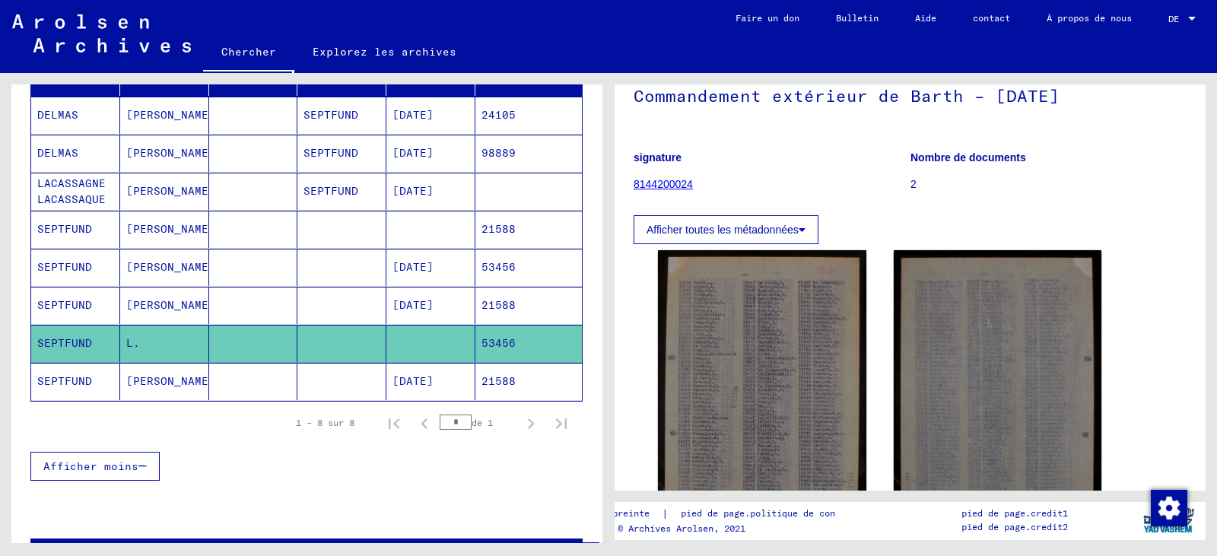
scroll to position [97, 0]
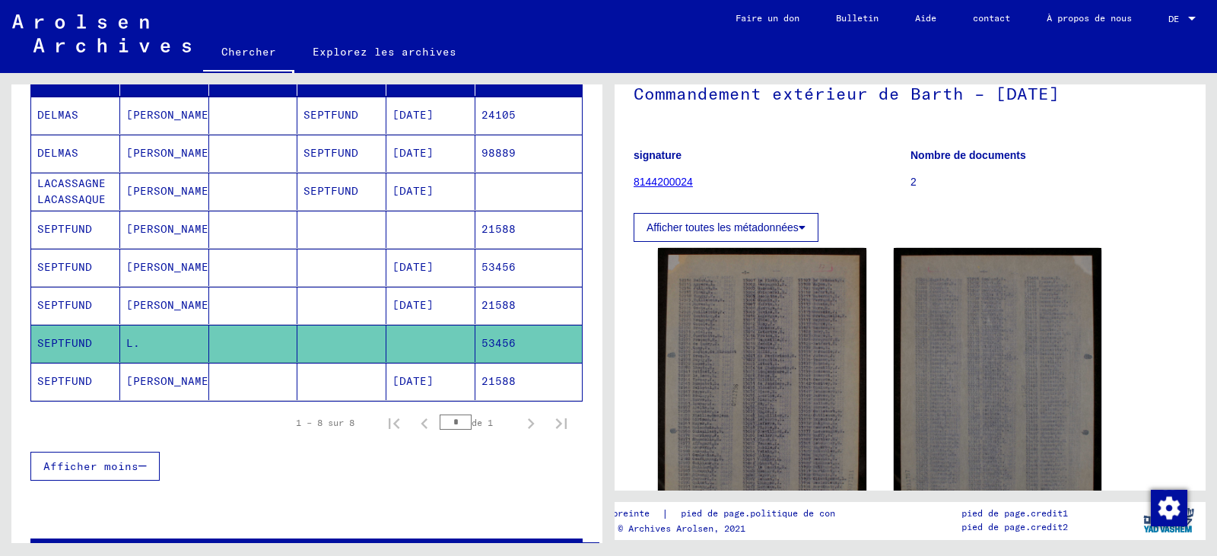
click at [310, 400] on mat-cell at bounding box center [341, 381] width 89 height 37
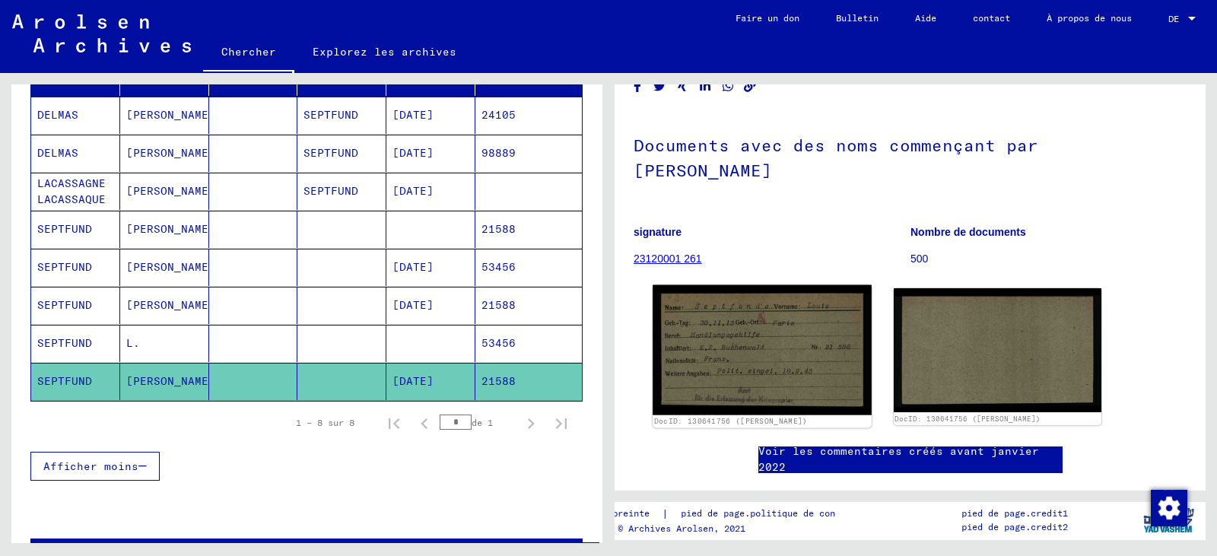
scroll to position [94, 0]
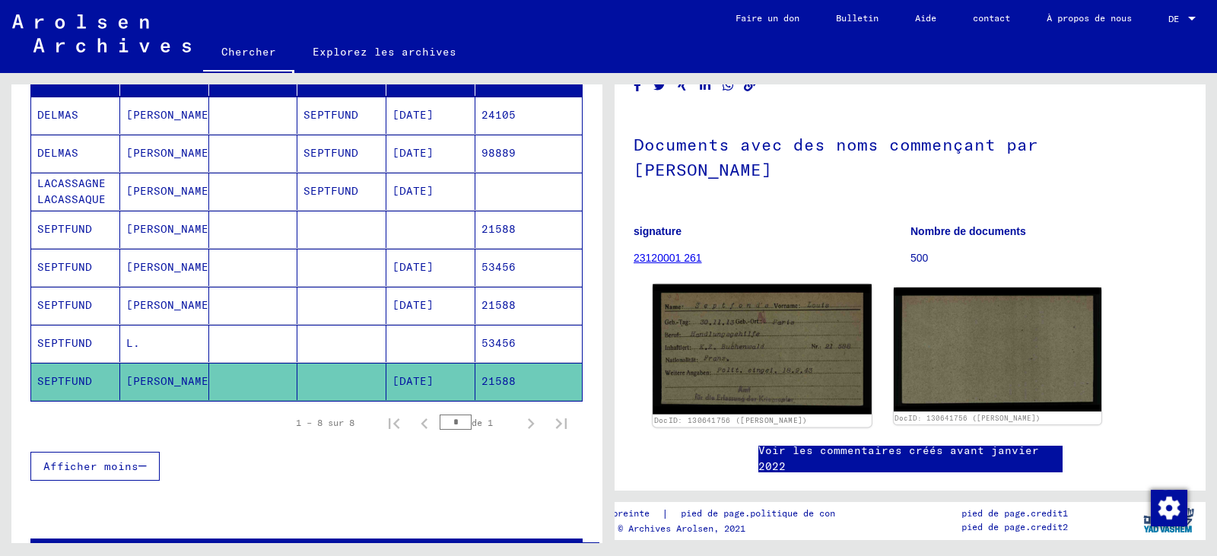
click at [763, 334] on img at bounding box center [762, 350] width 218 height 130
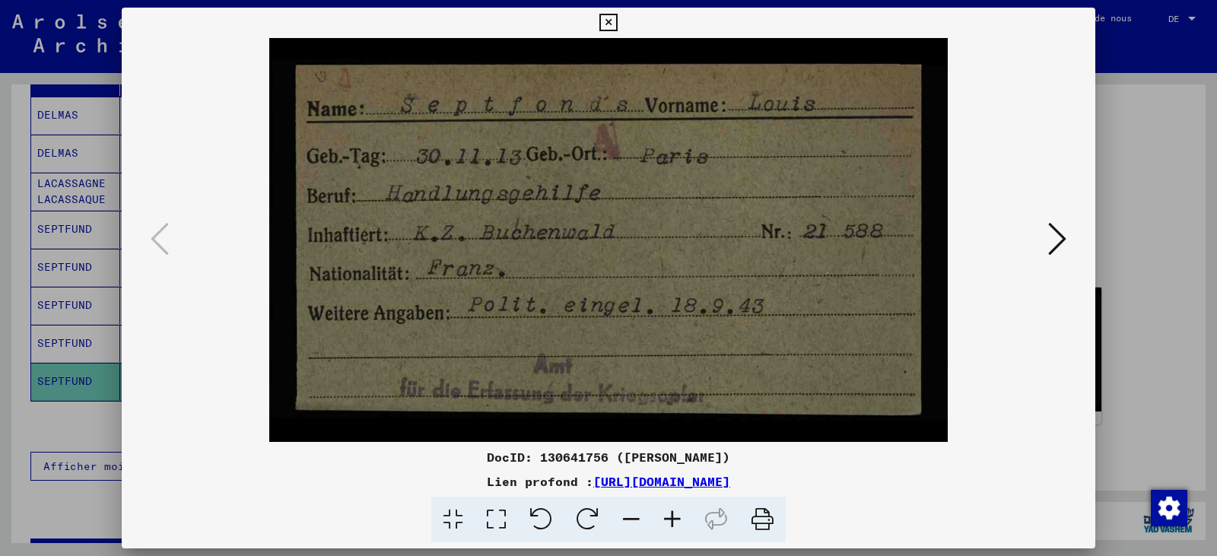
click at [1124, 354] on div at bounding box center [608, 278] width 1217 height 556
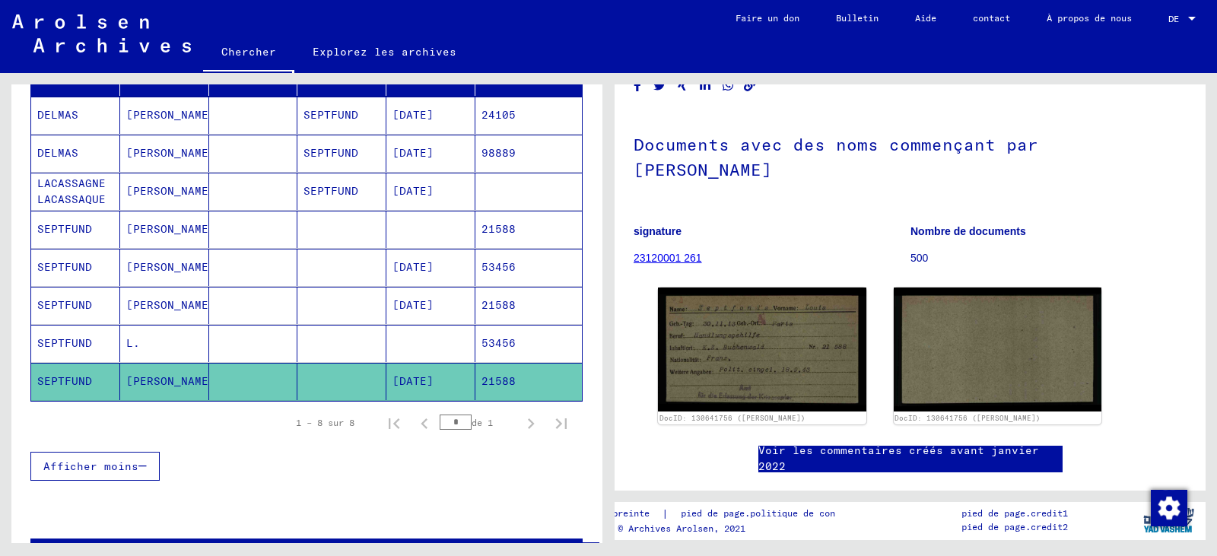
scroll to position [0, 0]
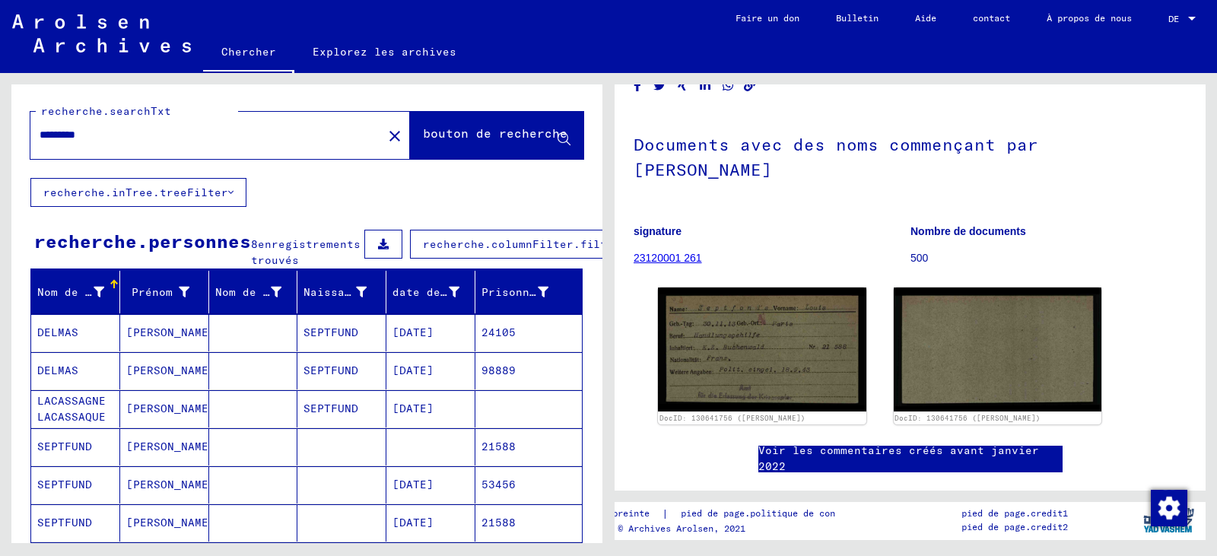
click at [189, 132] on input "*********" at bounding box center [207, 135] width 334 height 16
type input "**********"
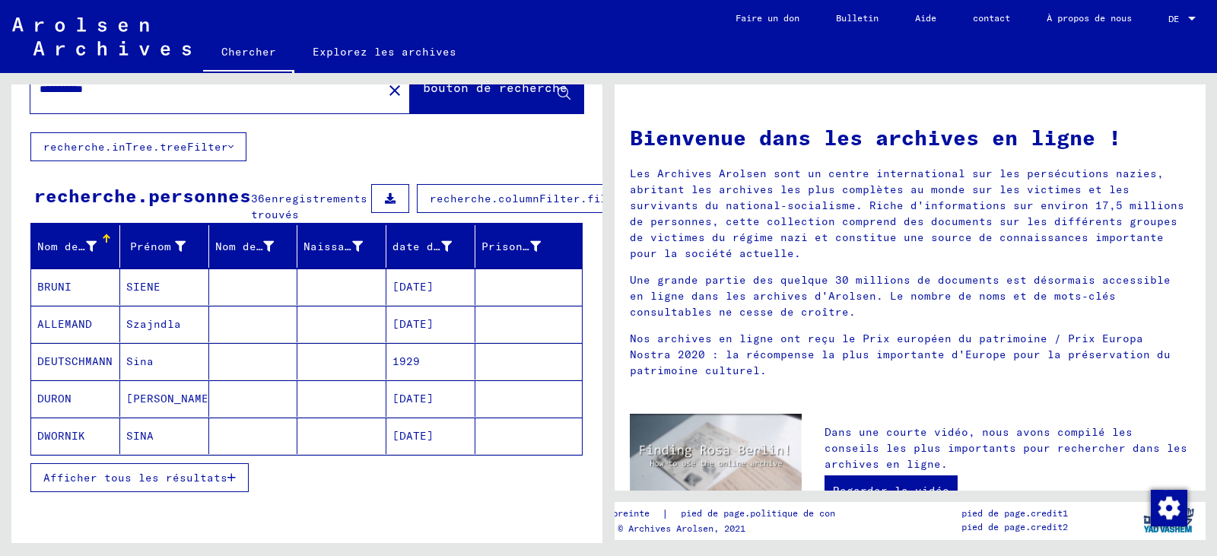
scroll to position [46, 0]
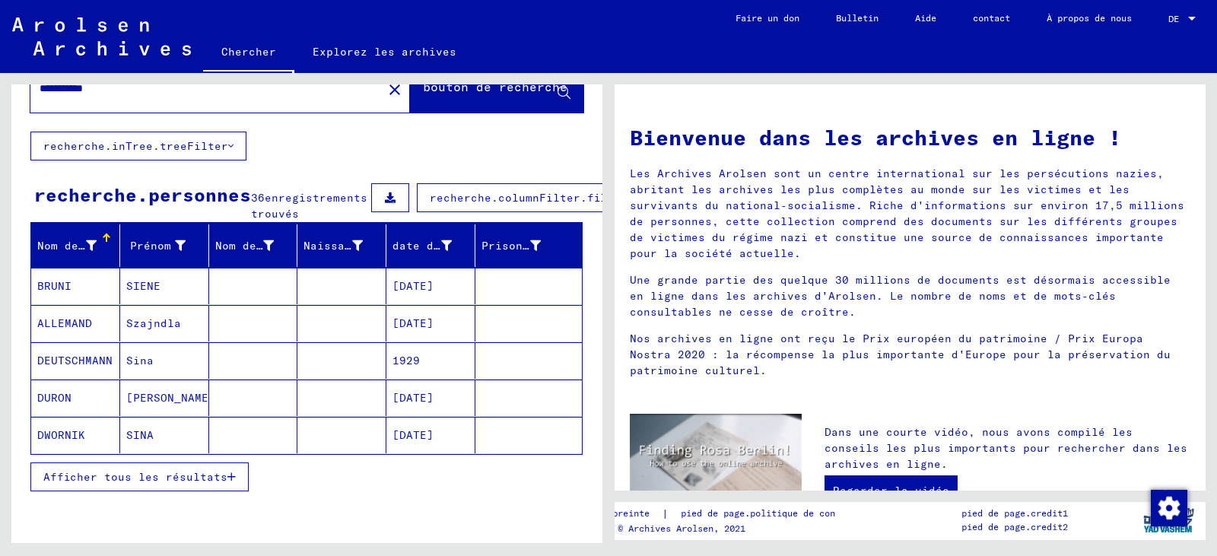
click at [211, 491] on button "Afficher tous les résultats" at bounding box center [139, 477] width 218 height 29
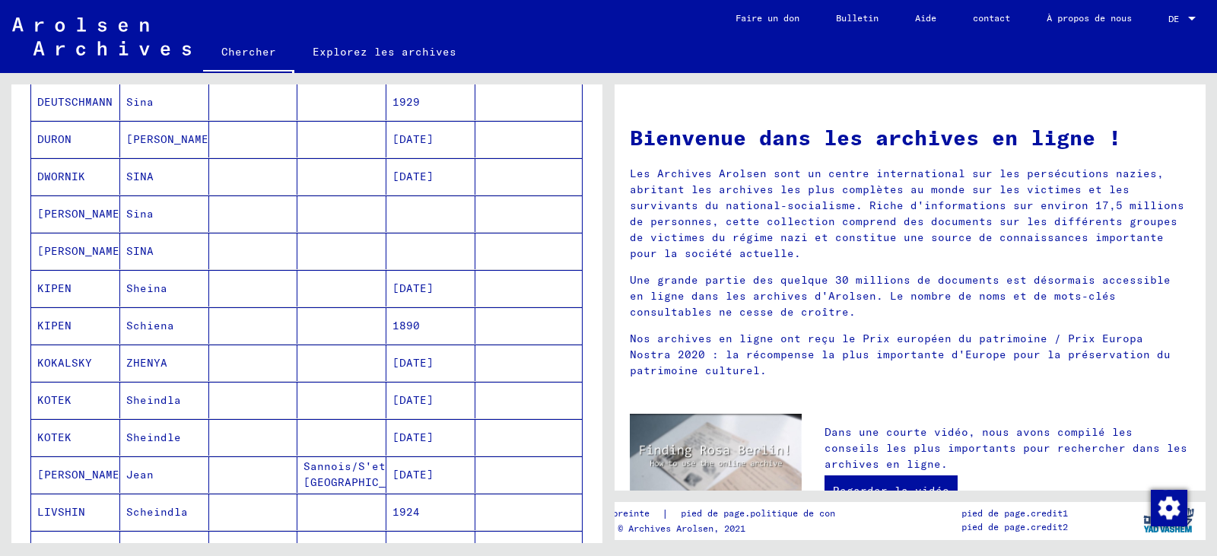
scroll to position [0, 0]
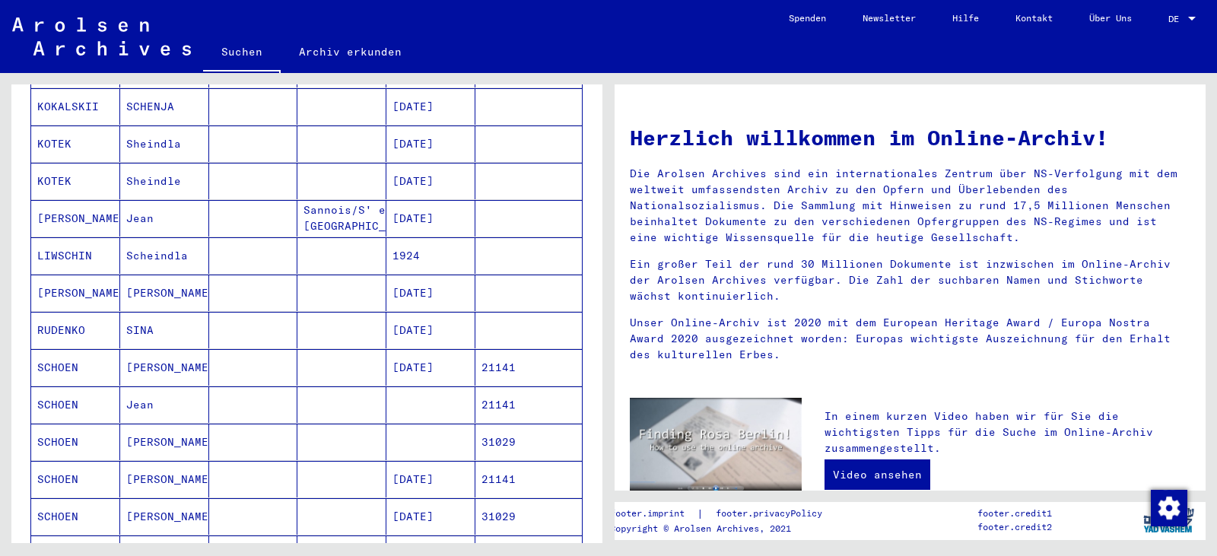
click at [209, 357] on mat-cell at bounding box center [253, 367] width 89 height 37
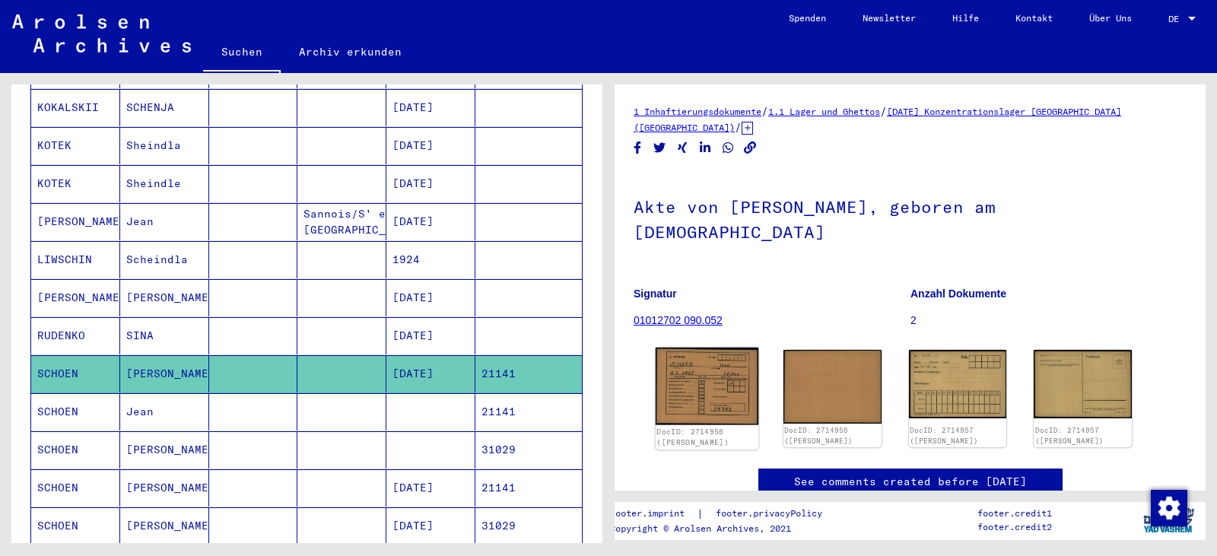
click at [699, 356] on img at bounding box center [707, 387] width 103 height 78
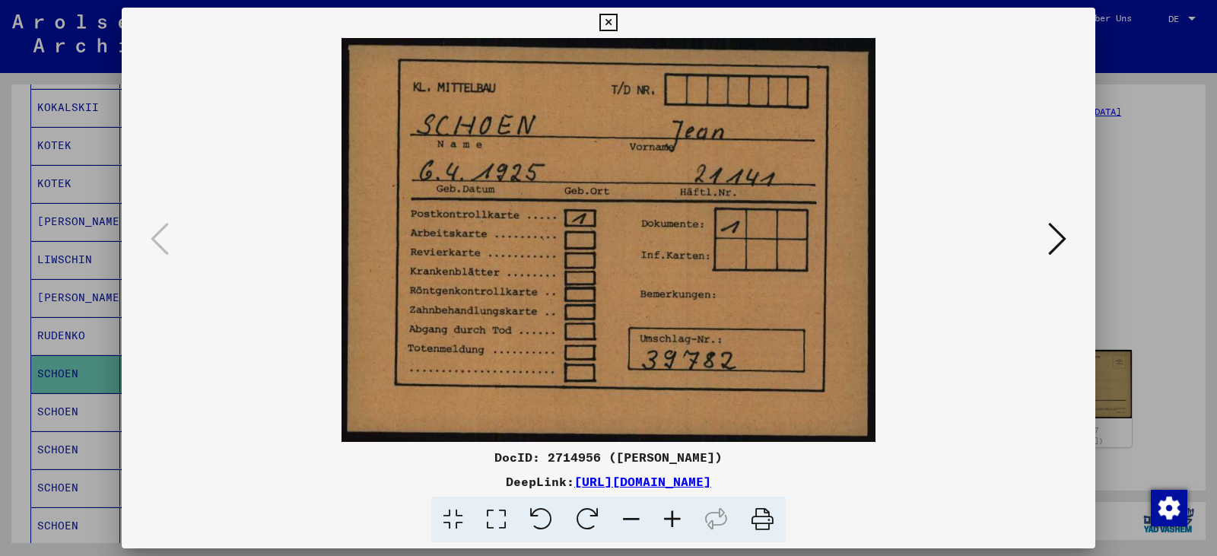
click at [1060, 239] on icon at bounding box center [1057, 239] width 18 height 37
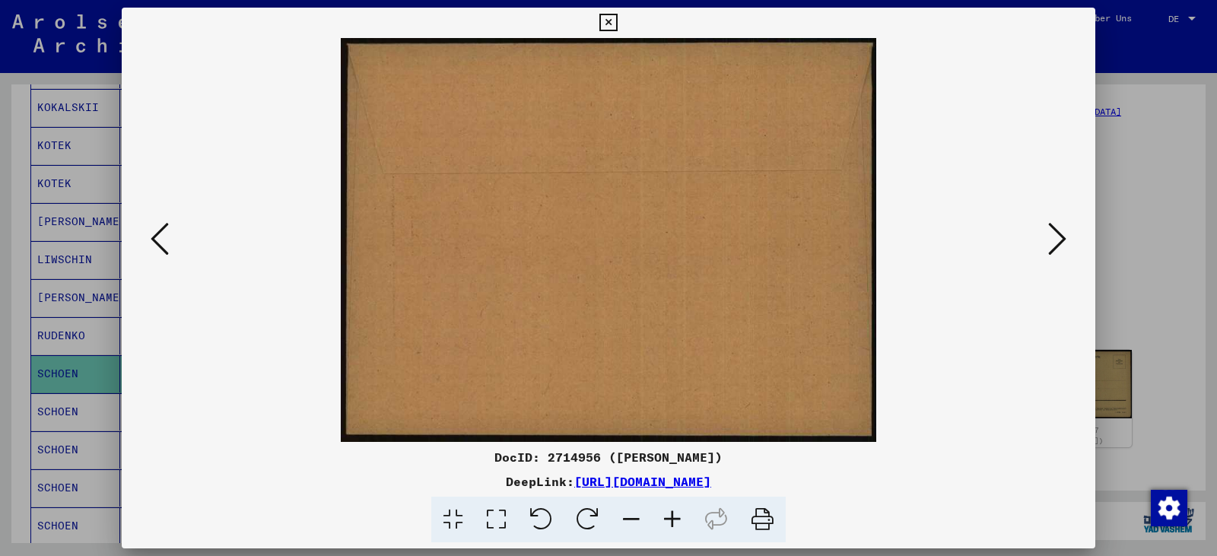
click at [1060, 239] on icon at bounding box center [1057, 239] width 18 height 37
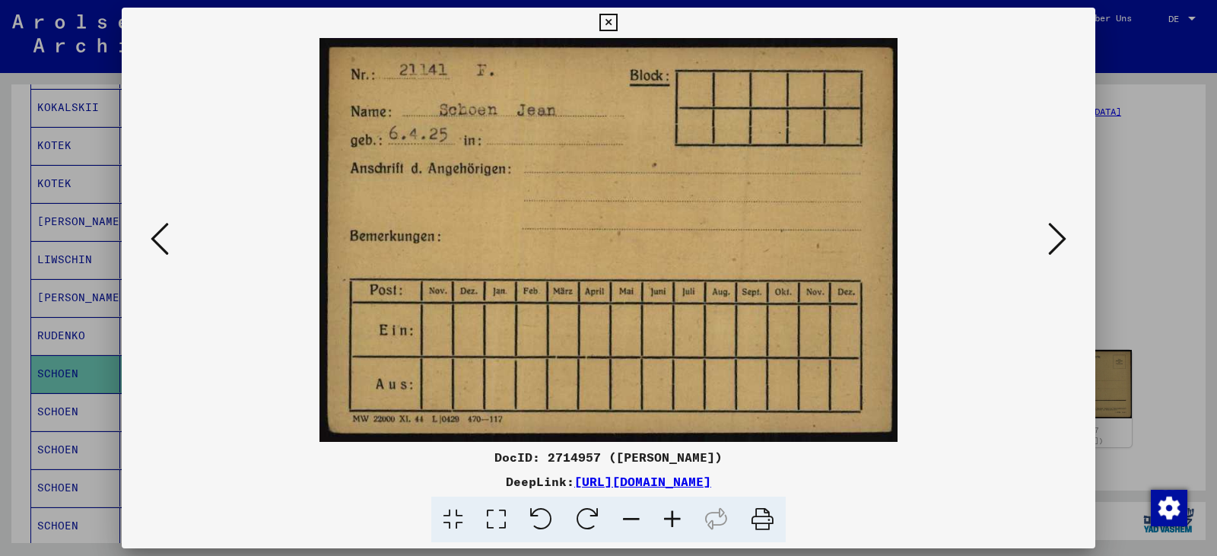
click at [1060, 239] on icon at bounding box center [1057, 239] width 18 height 37
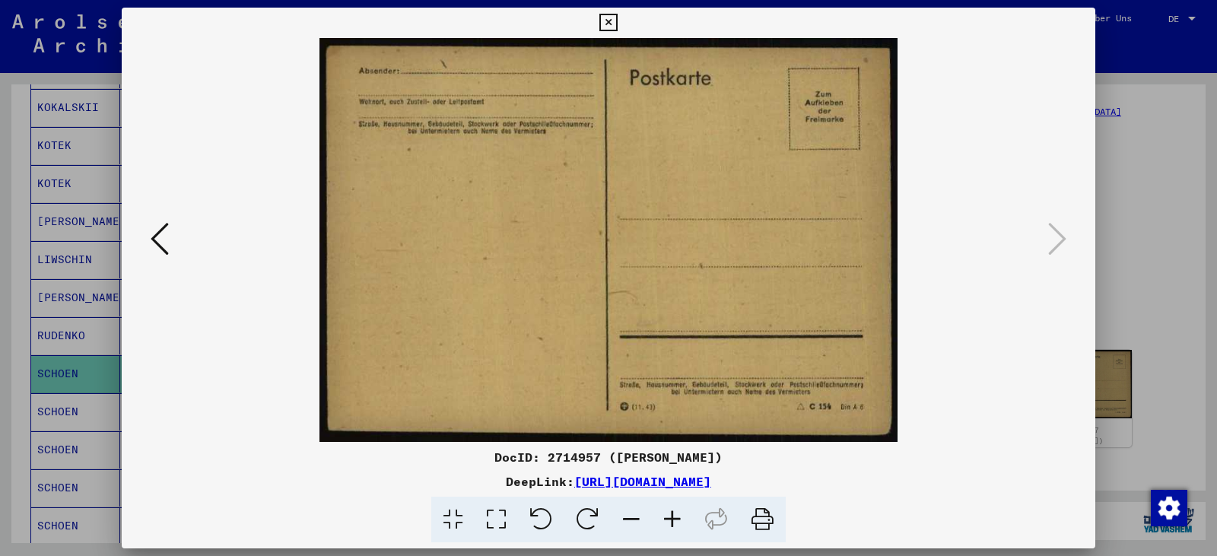
click at [1116, 236] on div at bounding box center [608, 278] width 1217 height 556
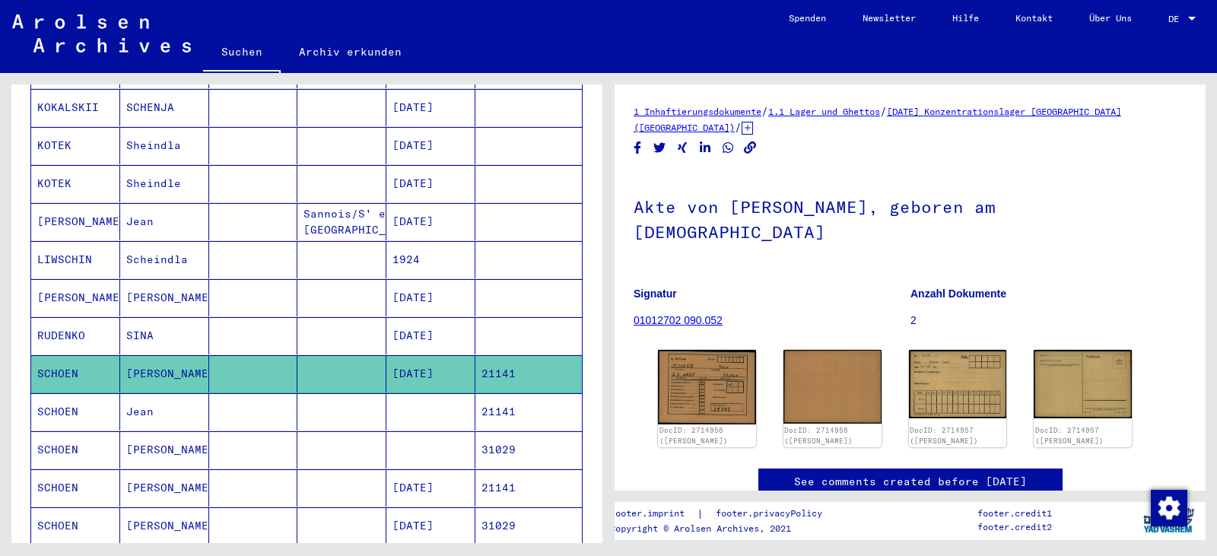
click at [310, 405] on mat-cell at bounding box center [341, 411] width 89 height 37
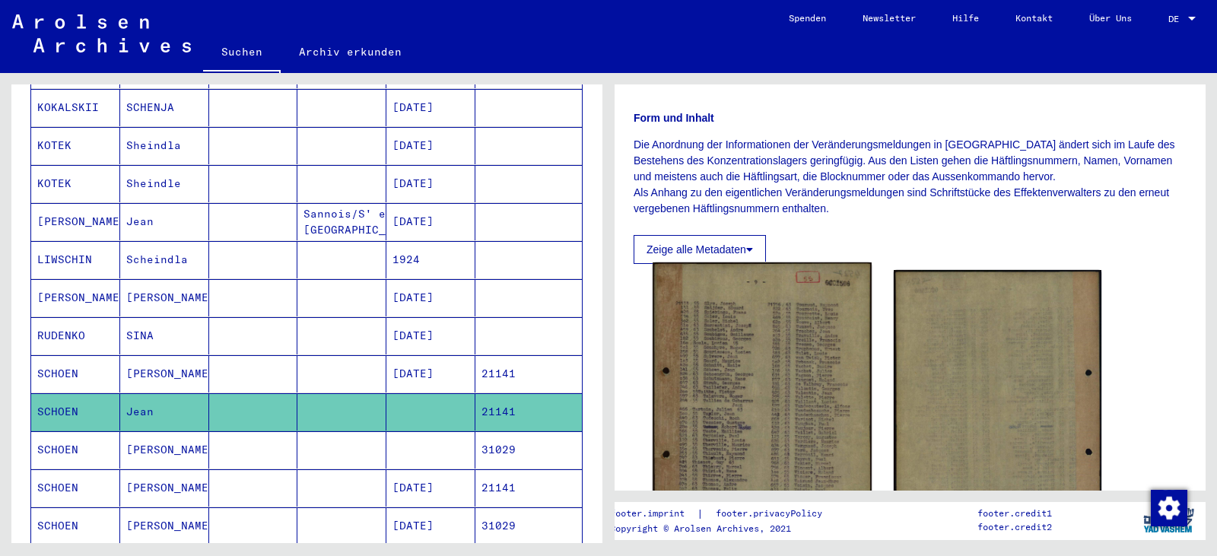
scroll to position [222, 0]
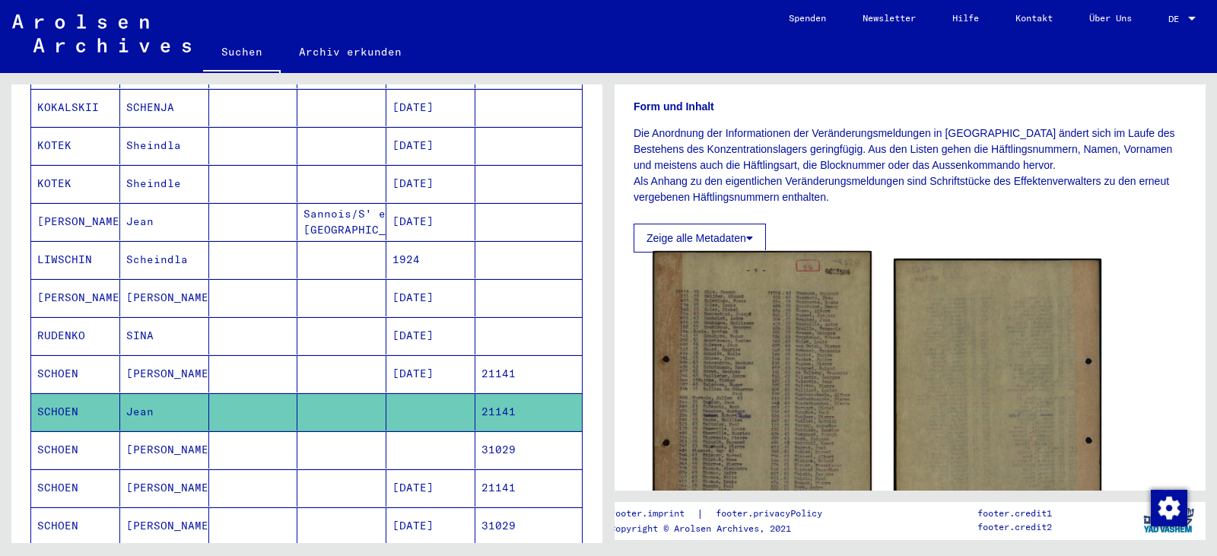
click at [777, 356] on img at bounding box center [762, 404] width 218 height 307
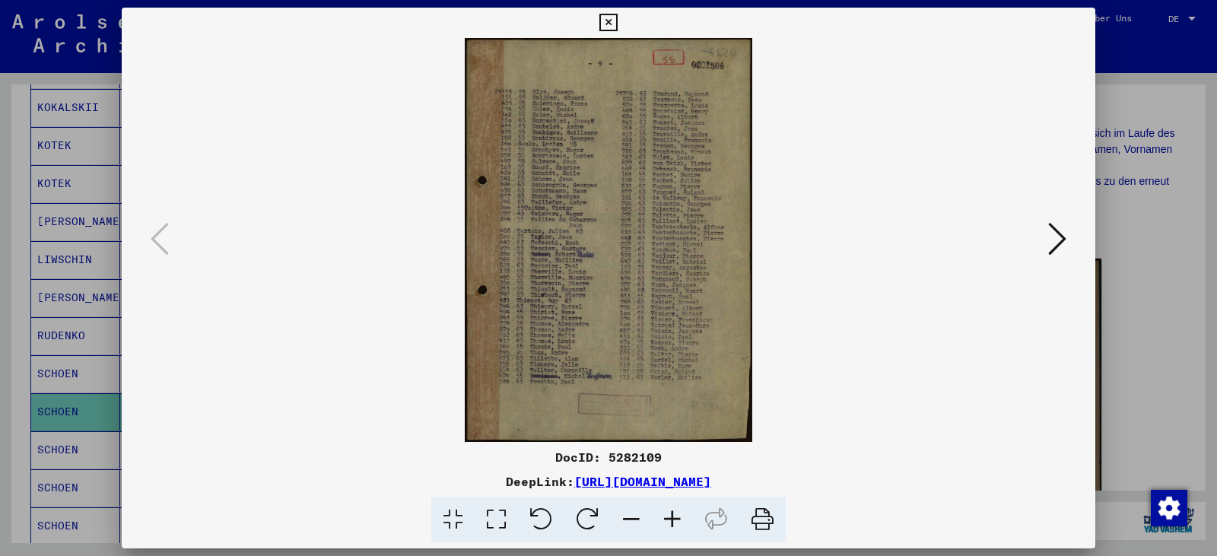
click at [513, 324] on img at bounding box center [608, 240] width 870 height 404
click at [666, 511] on icon at bounding box center [672, 520] width 41 height 46
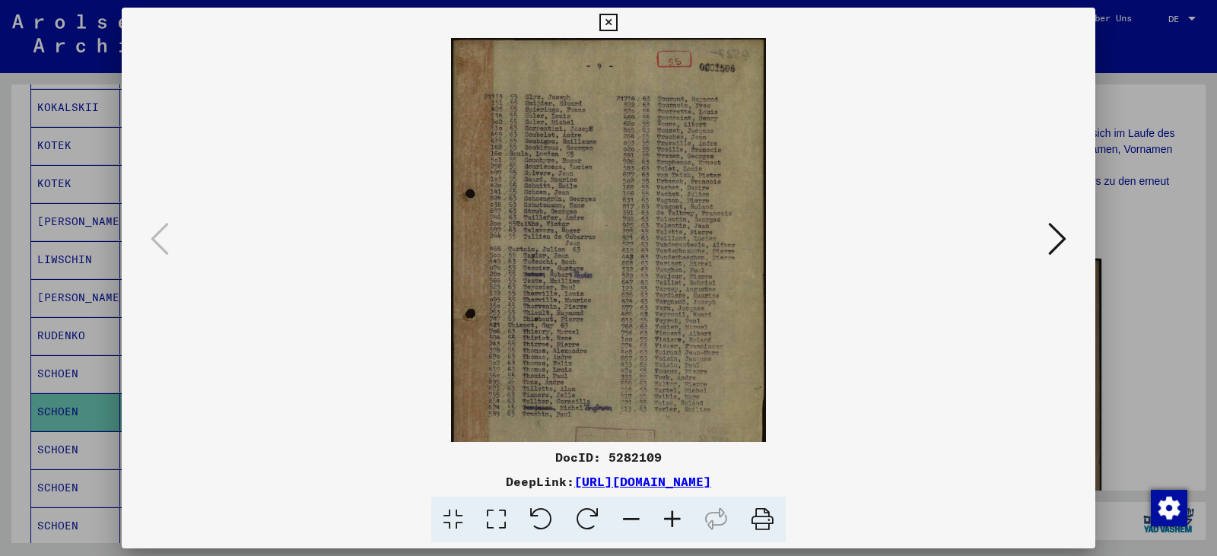
click at [666, 511] on icon at bounding box center [672, 520] width 41 height 46
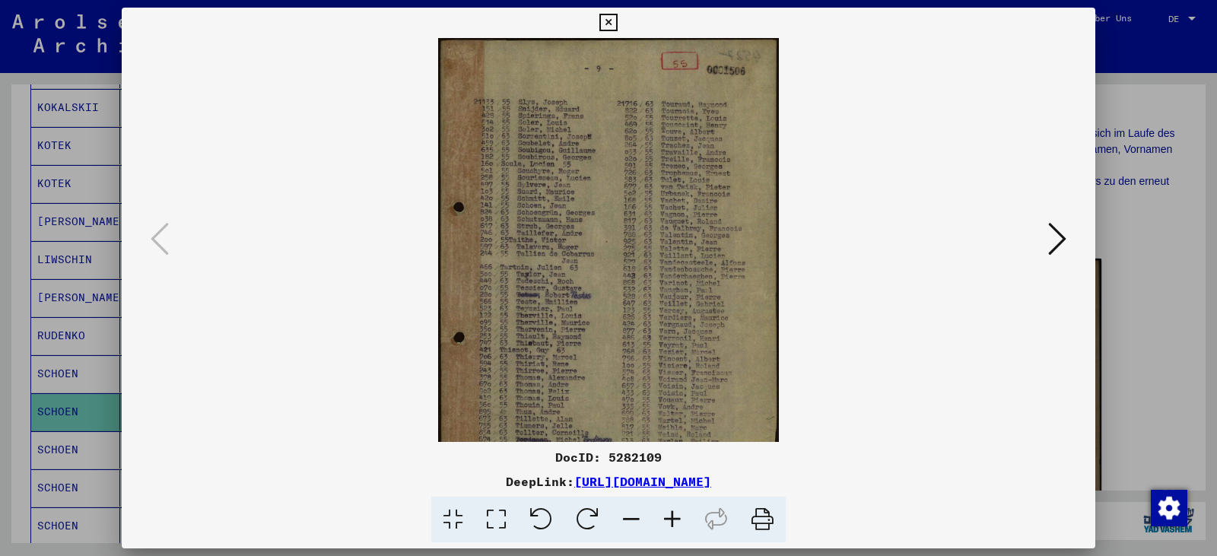
click at [666, 511] on icon at bounding box center [672, 520] width 41 height 46
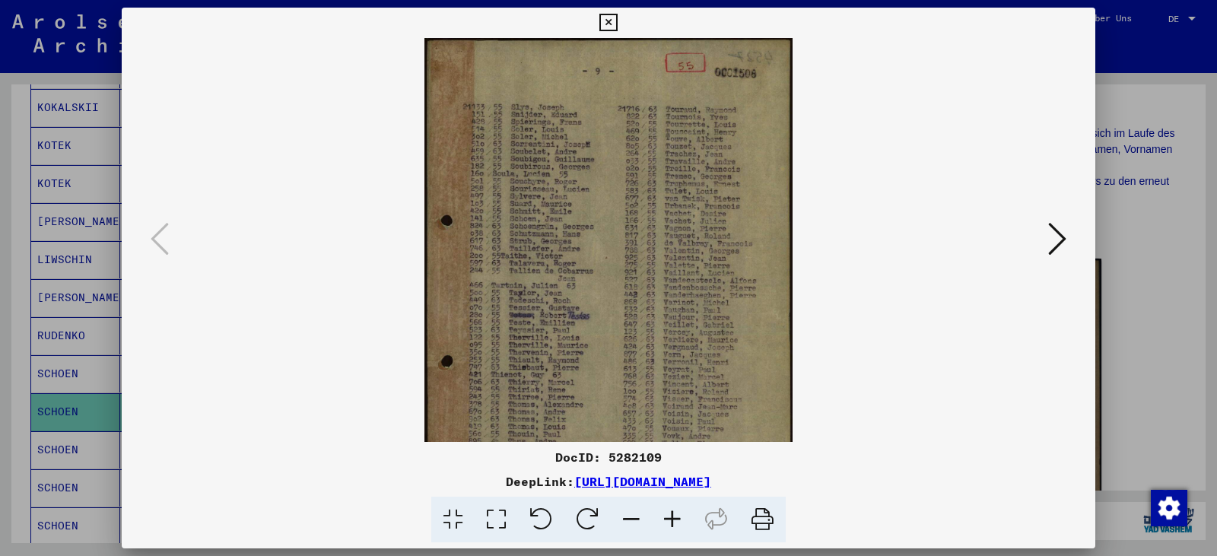
click at [666, 511] on icon at bounding box center [672, 520] width 41 height 46
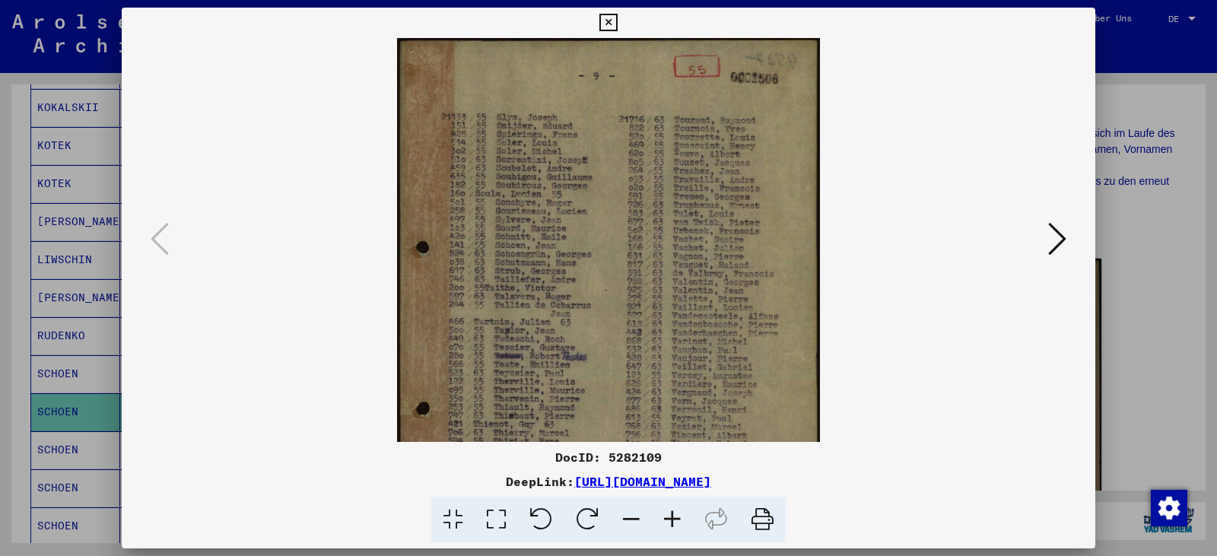
click at [666, 511] on icon at bounding box center [672, 520] width 41 height 46
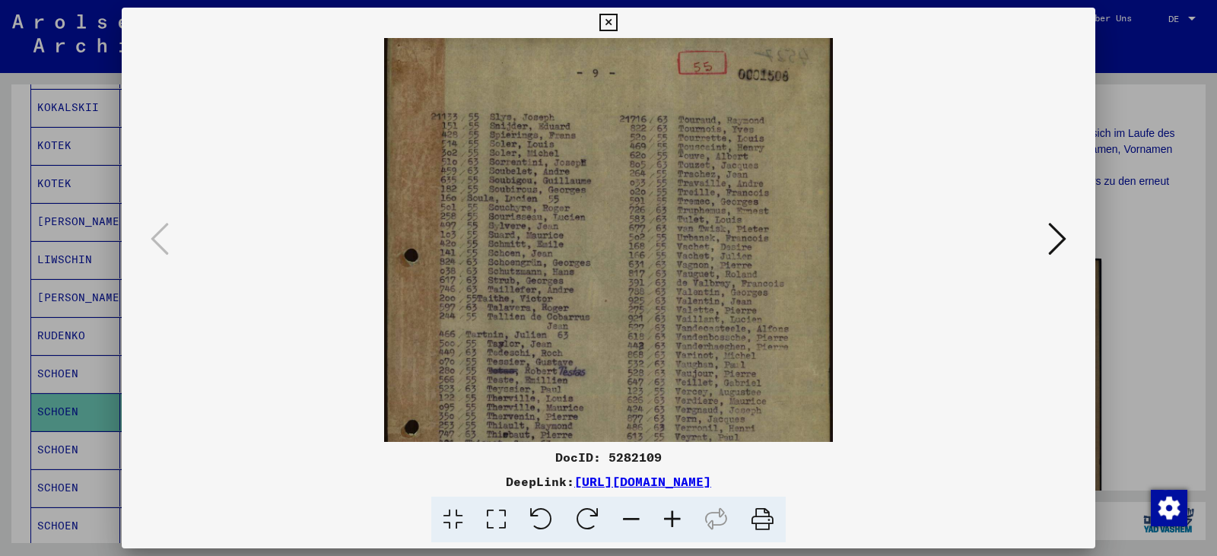
scroll to position [6, 0]
click at [520, 335] on img at bounding box center [609, 348] width 450 height 632
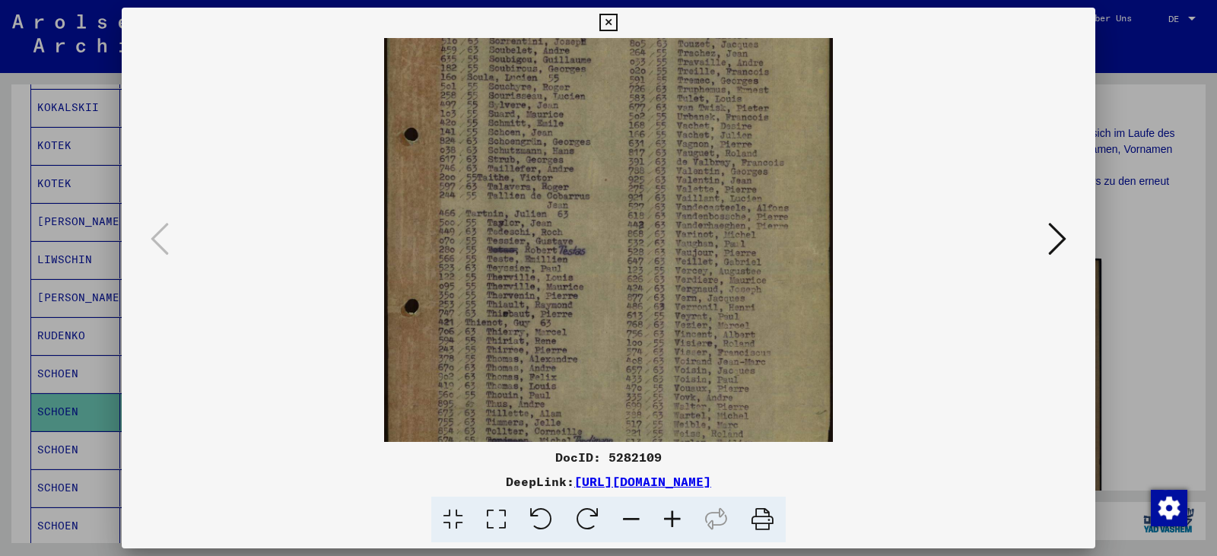
drag, startPoint x: 505, startPoint y: 306, endPoint x: 498, endPoint y: 156, distance: 150.1
click at [498, 156] on img at bounding box center [609, 228] width 450 height 632
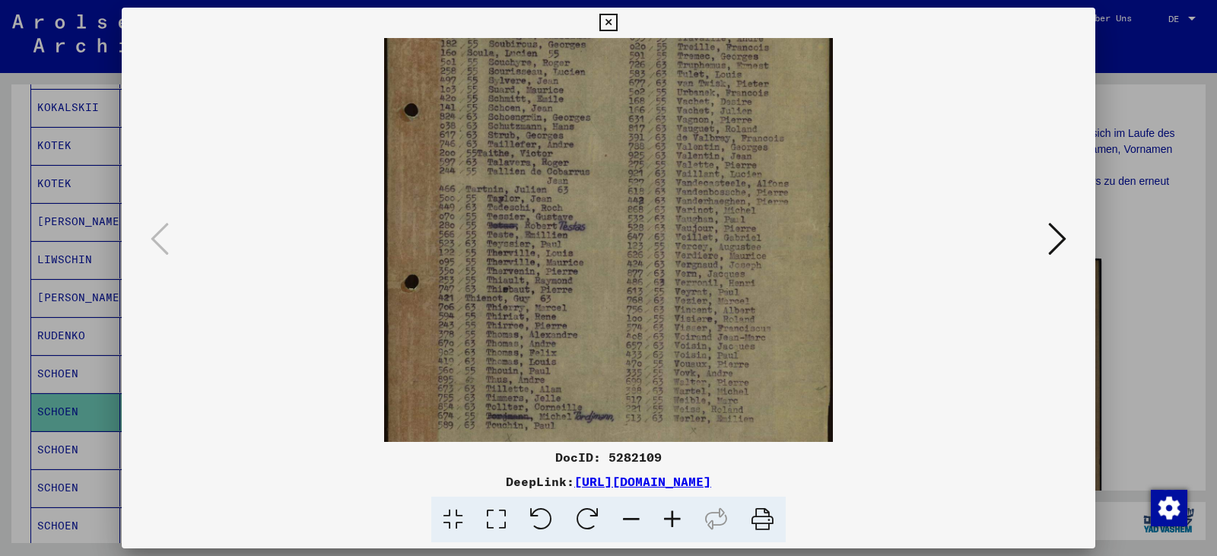
scroll to position [130, 0]
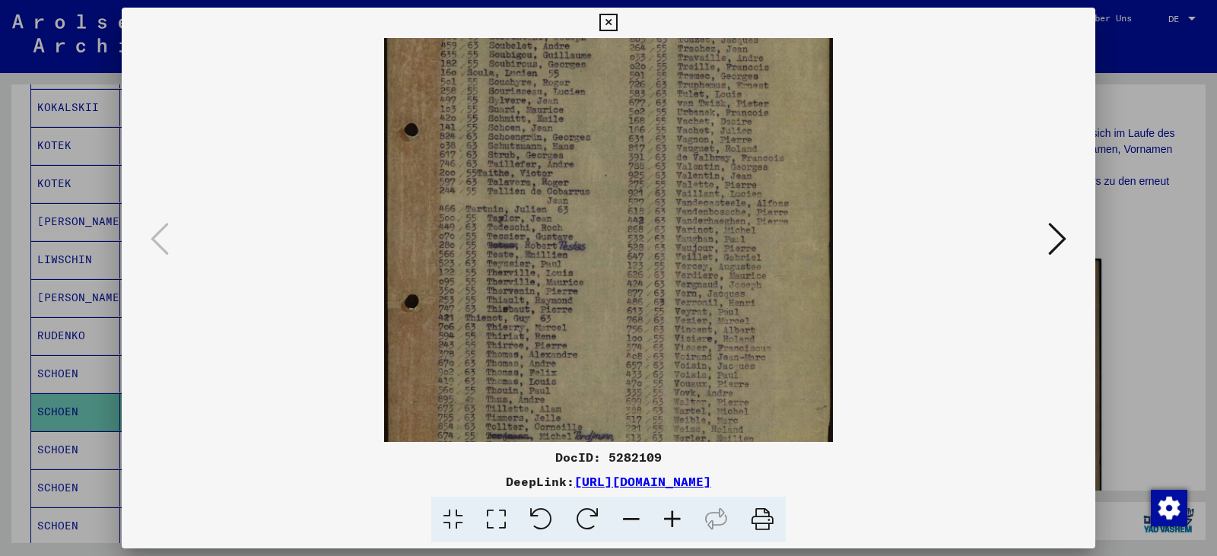
drag, startPoint x: 519, startPoint y: 329, endPoint x: 513, endPoint y: 354, distance: 26.4
click at [513, 354] on img at bounding box center [609, 223] width 450 height 632
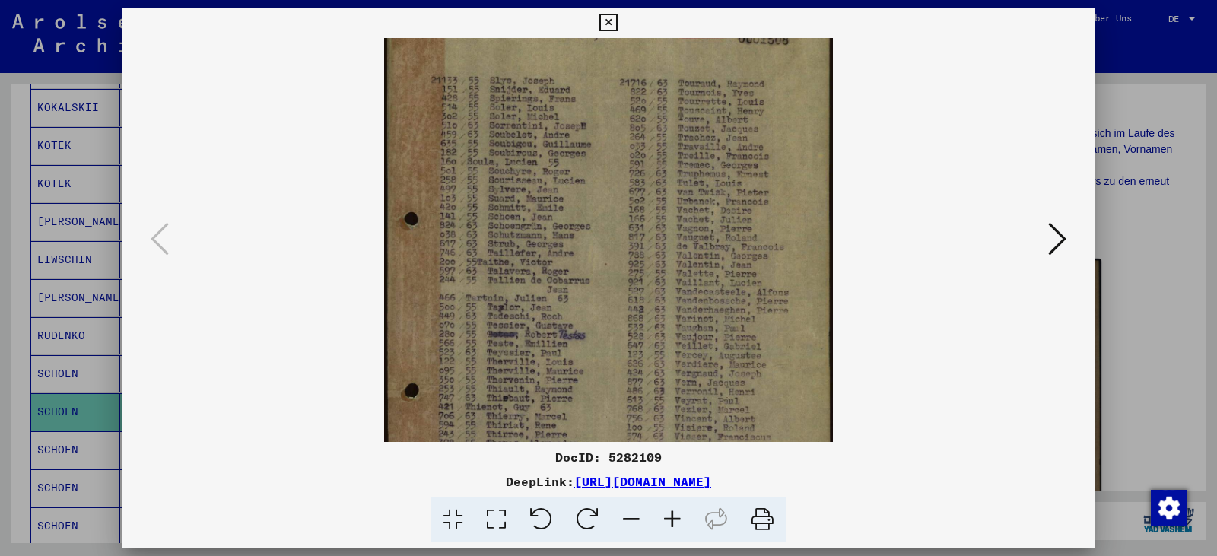
scroll to position [0, 0]
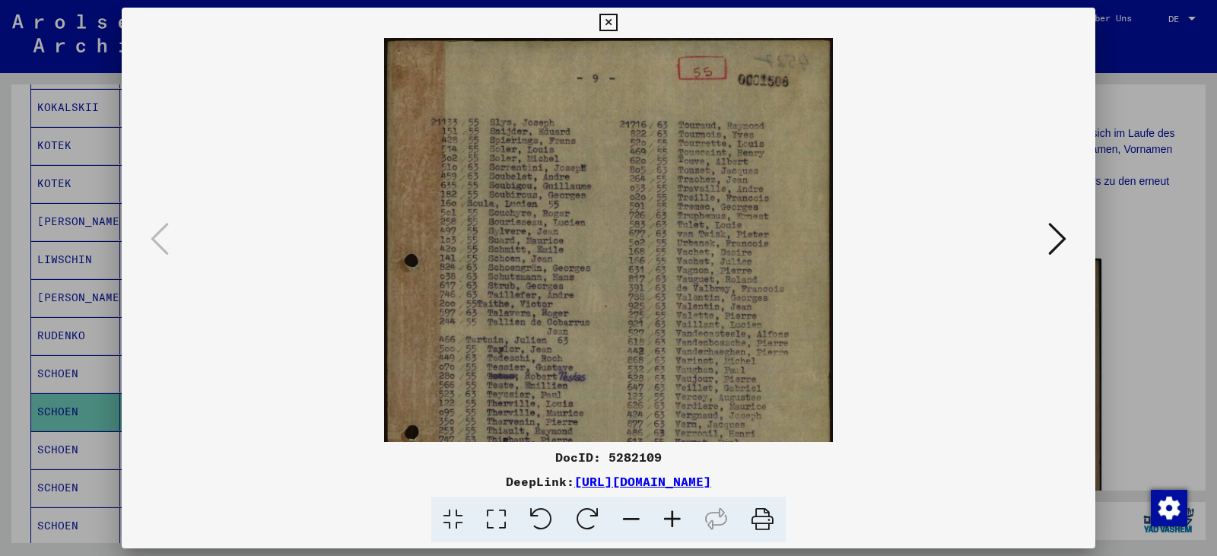
drag, startPoint x: 524, startPoint y: 268, endPoint x: 517, endPoint y: 439, distance: 171.3
click at [517, 439] on img at bounding box center [609, 354] width 450 height 632
click at [1050, 246] on icon at bounding box center [1057, 239] width 18 height 37
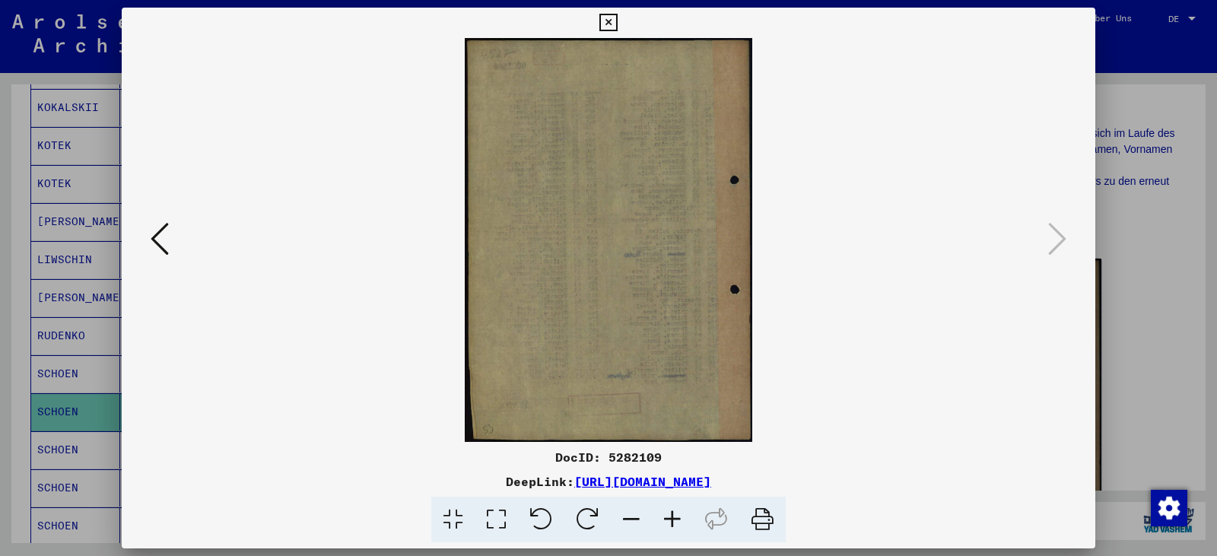
click at [1129, 228] on div at bounding box center [608, 278] width 1217 height 556
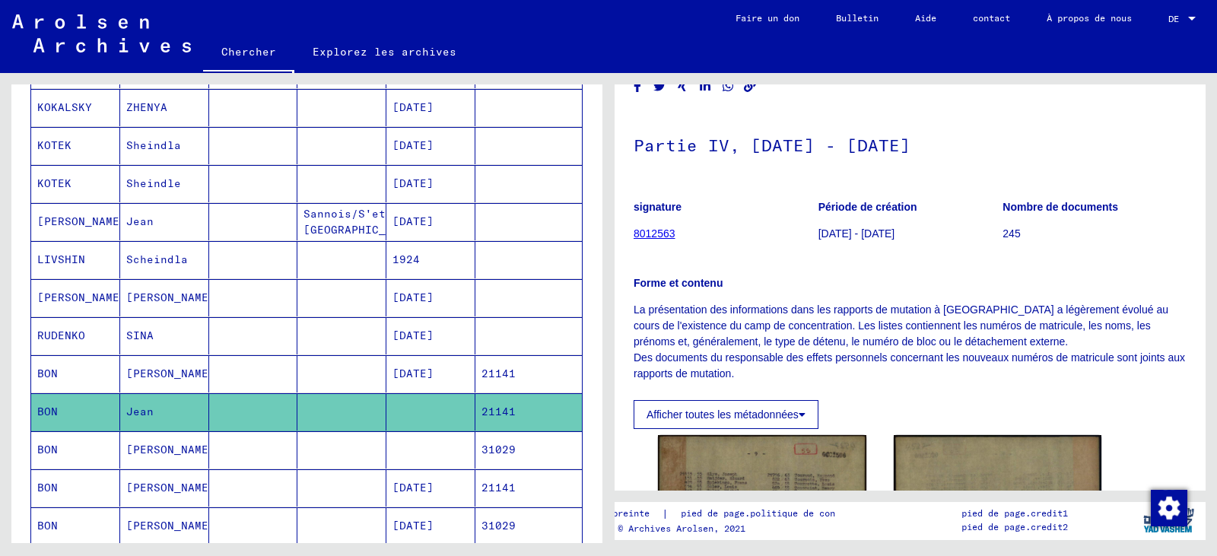
scroll to position [62, 0]
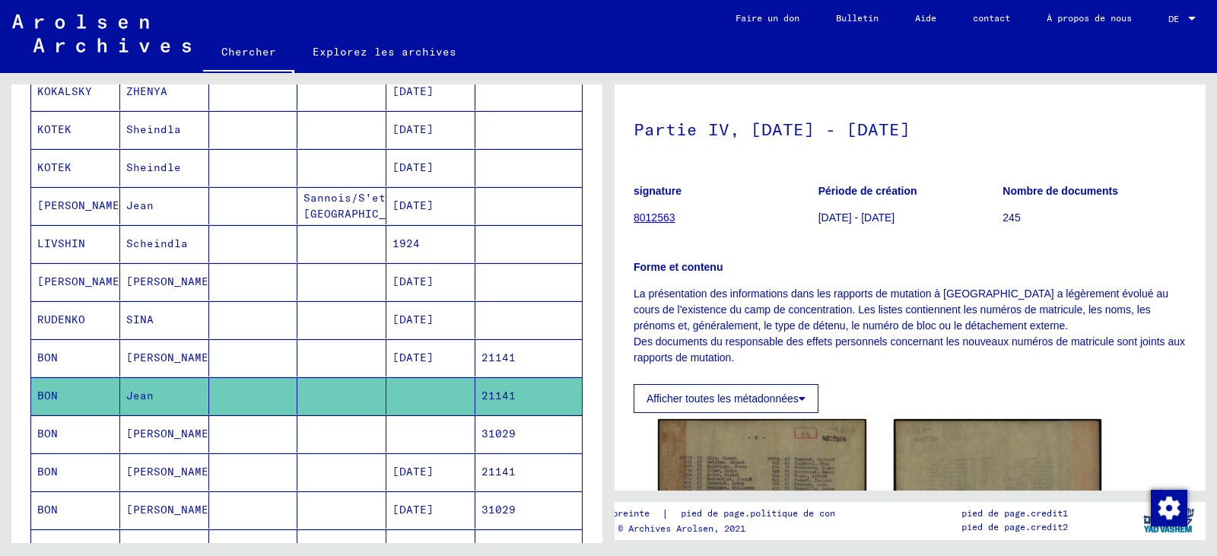
click at [748, 224] on figure "signature 8012563" at bounding box center [726, 207] width 184 height 68
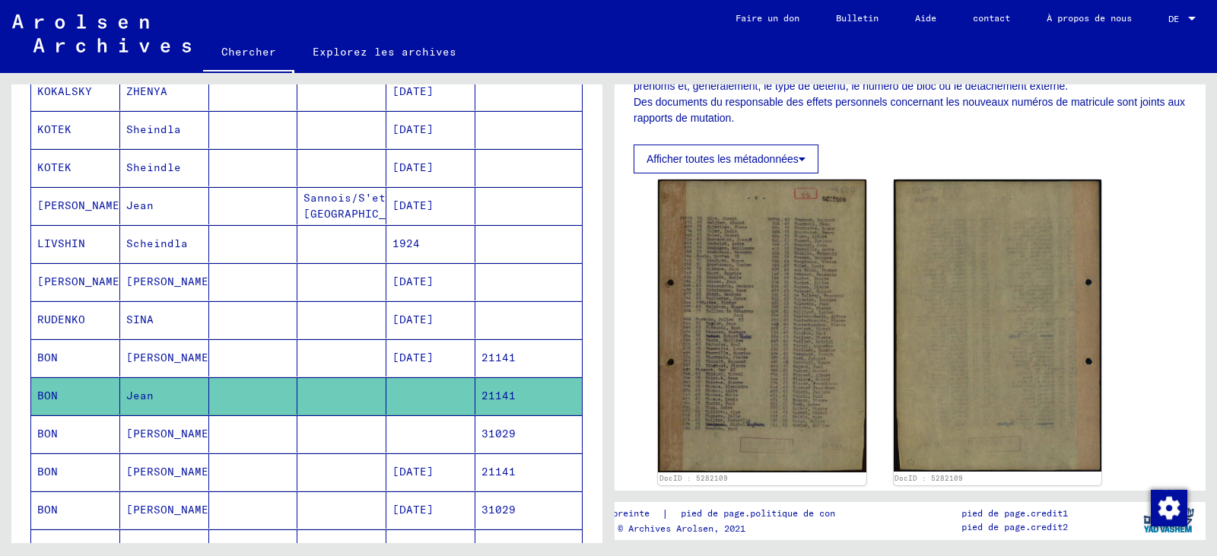
scroll to position [299, 0]
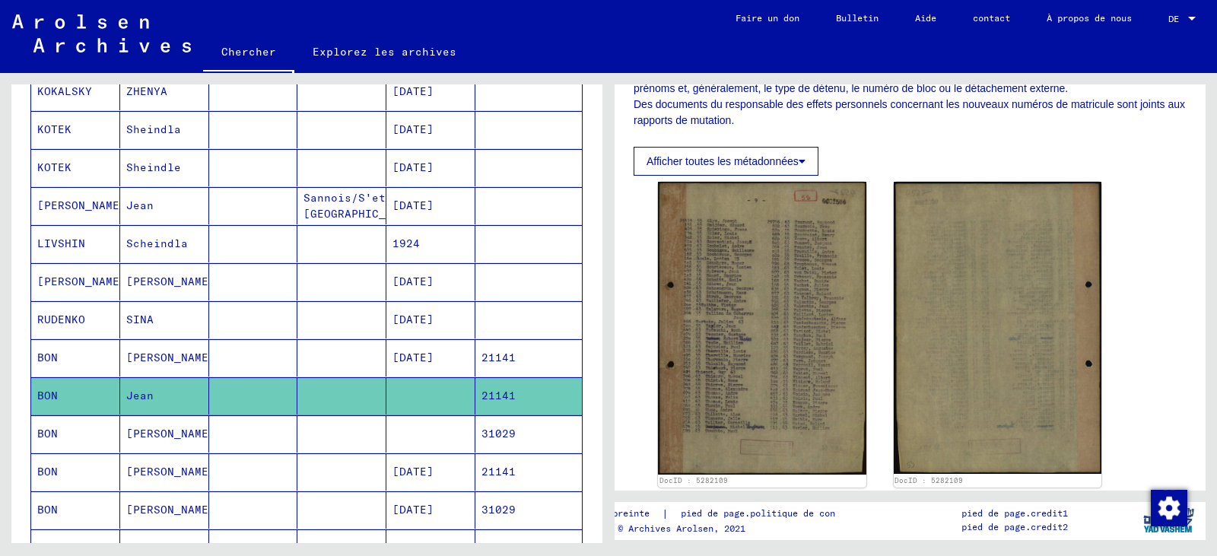
click at [310, 489] on mat-cell at bounding box center [341, 471] width 89 height 37
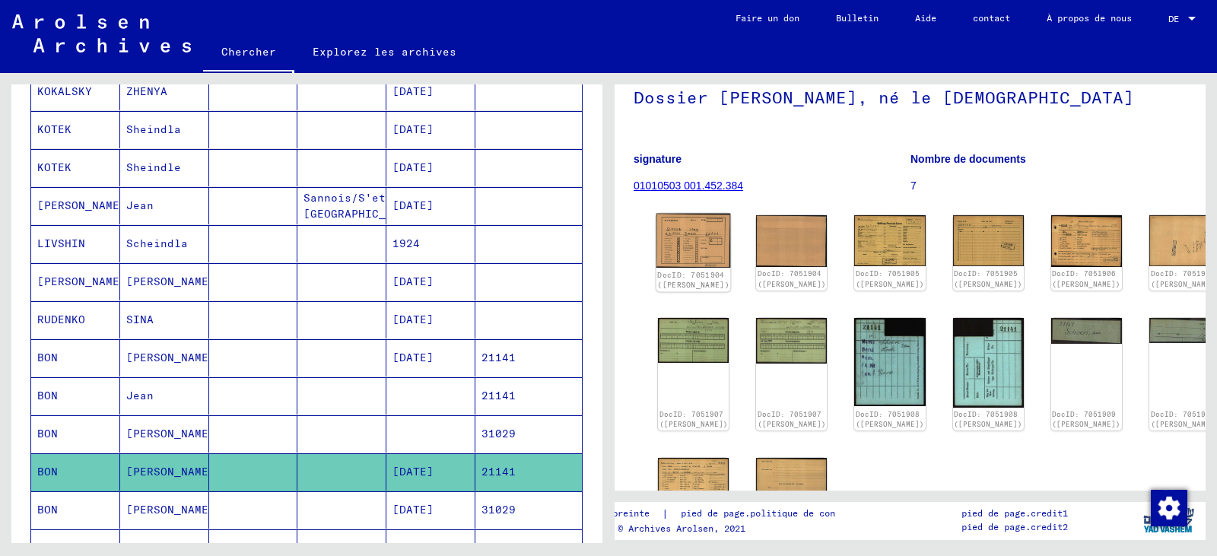
scroll to position [95, 0]
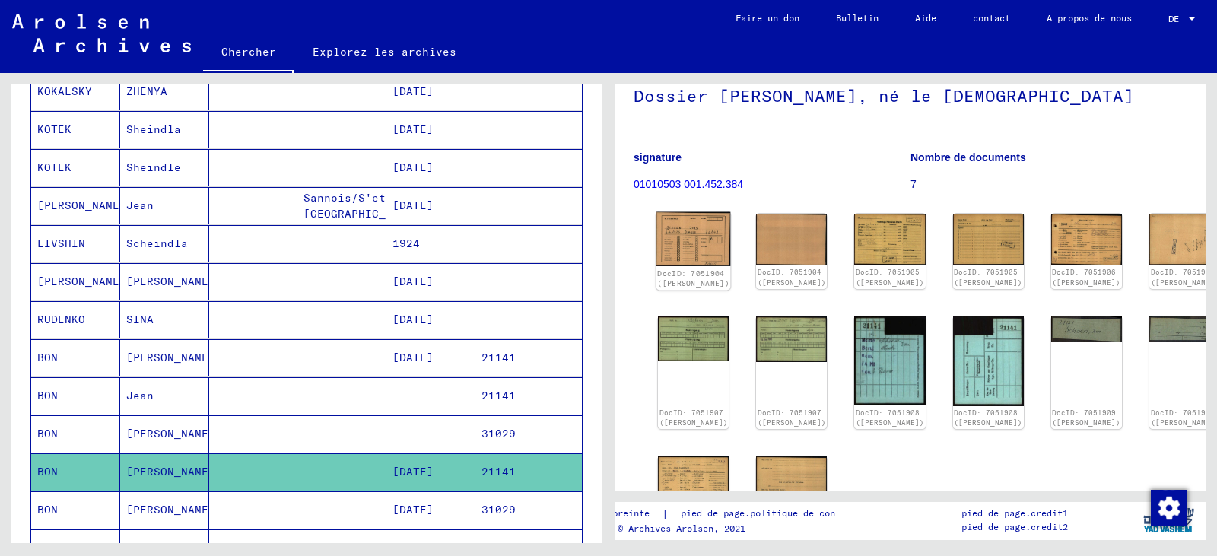
click at [677, 243] on img at bounding box center [693, 239] width 75 height 54
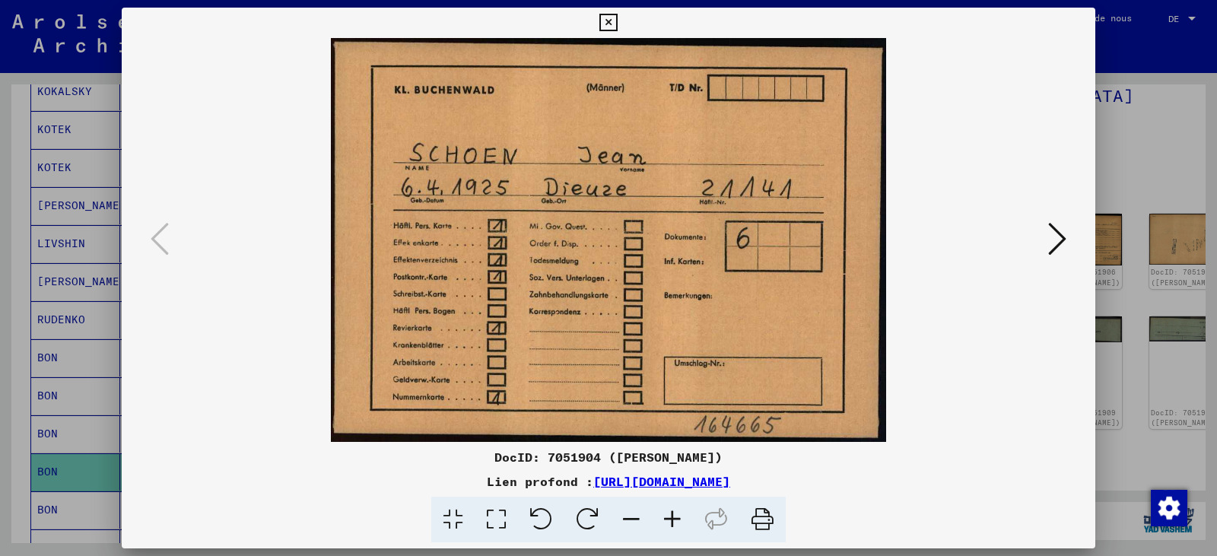
click at [1060, 243] on icon at bounding box center [1057, 239] width 18 height 37
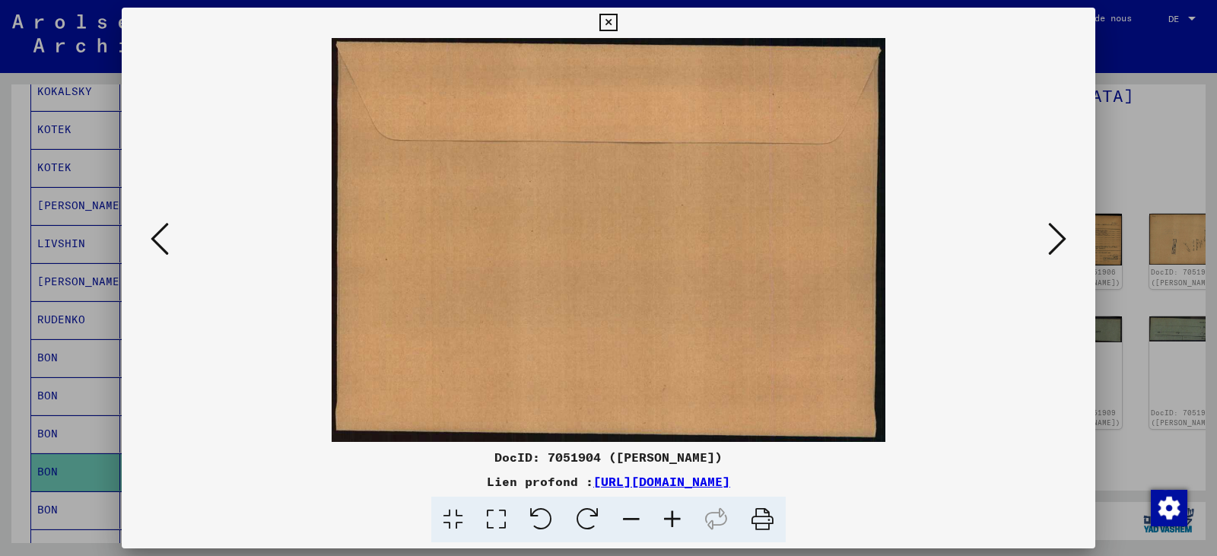
click at [1060, 243] on icon at bounding box center [1057, 239] width 18 height 37
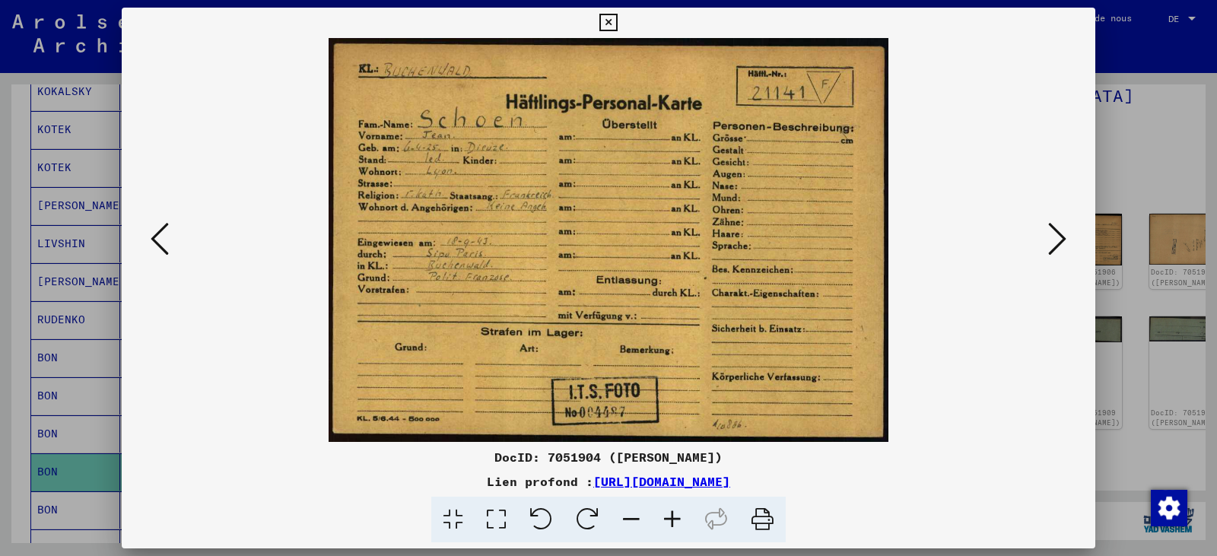
click at [1060, 243] on icon at bounding box center [1057, 239] width 18 height 37
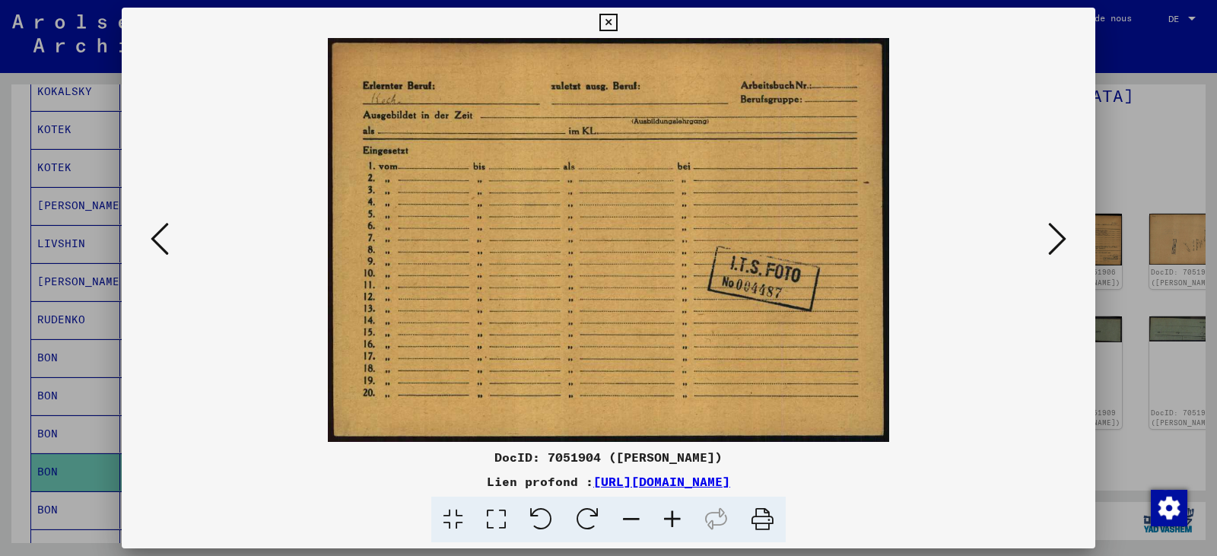
click at [1060, 243] on icon at bounding box center [1057, 239] width 18 height 37
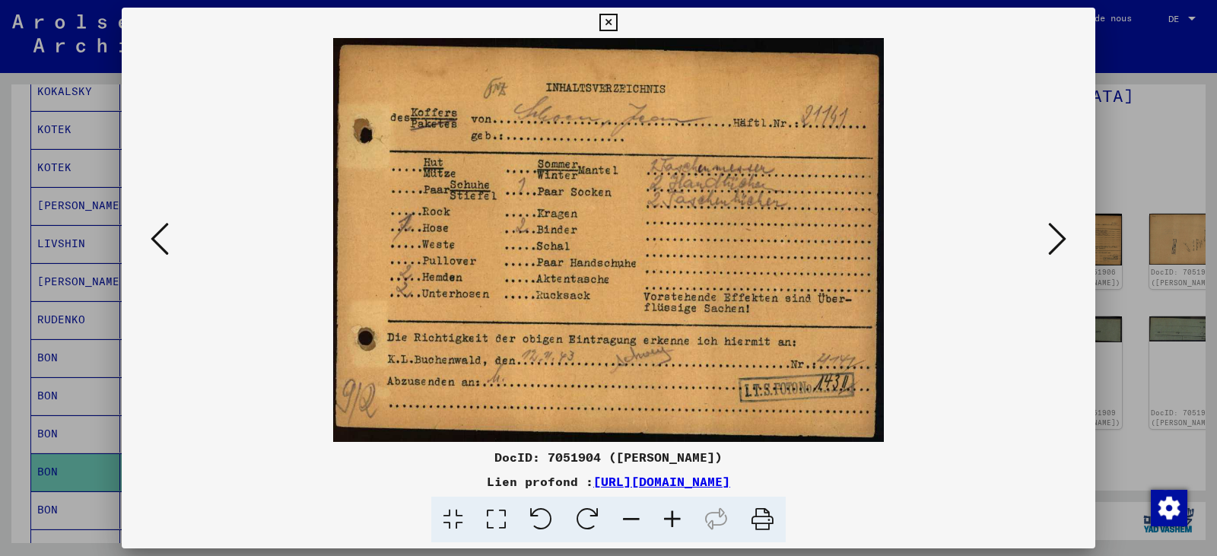
click at [1060, 243] on icon at bounding box center [1057, 239] width 18 height 37
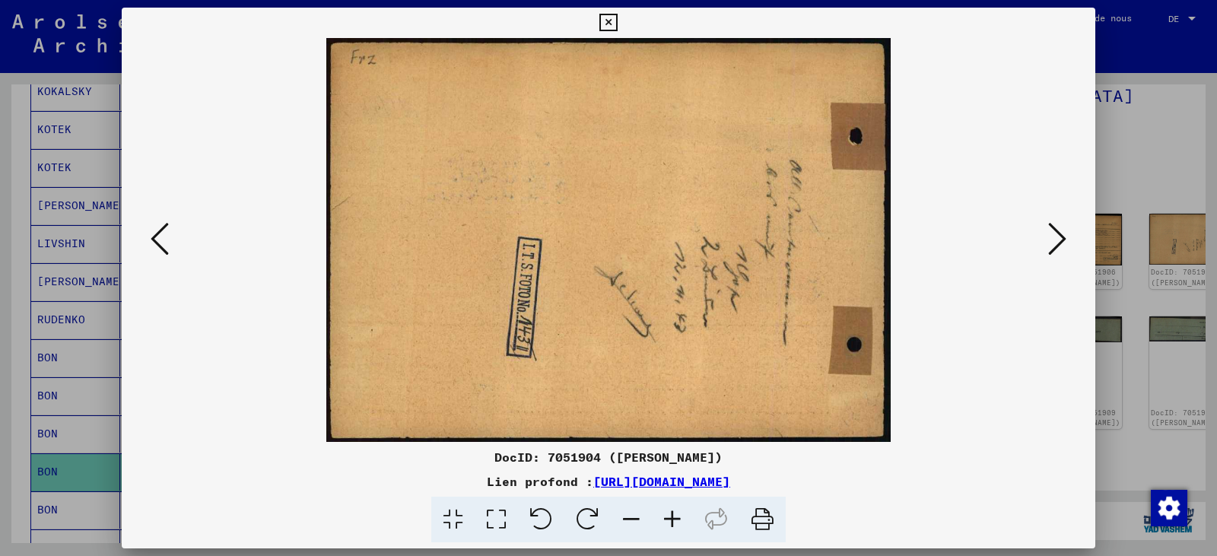
click at [1060, 243] on icon at bounding box center [1057, 239] width 18 height 37
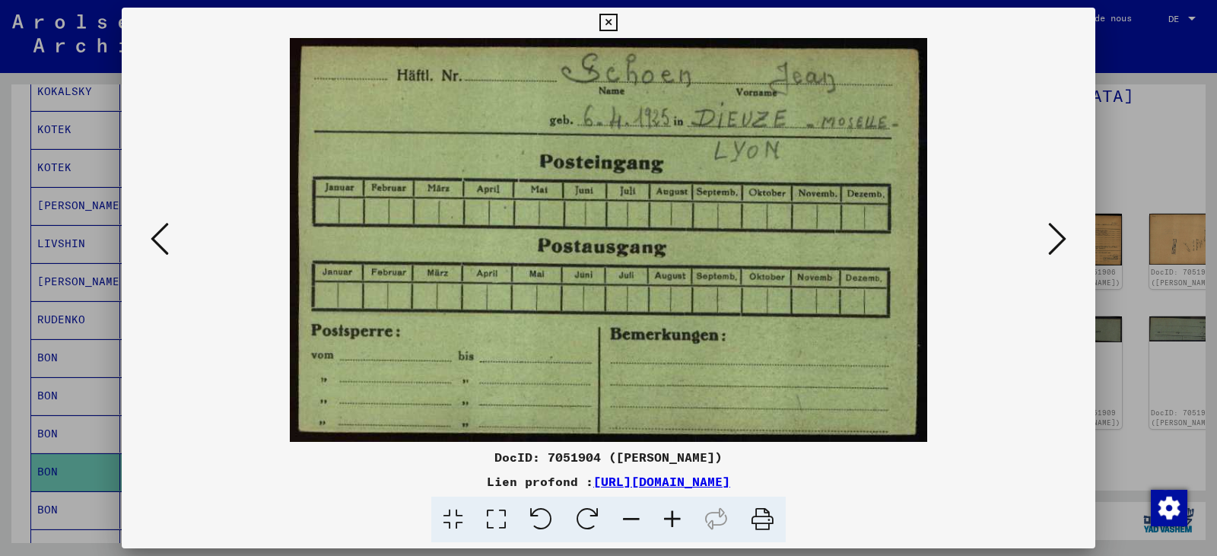
click at [1060, 243] on icon at bounding box center [1057, 239] width 18 height 37
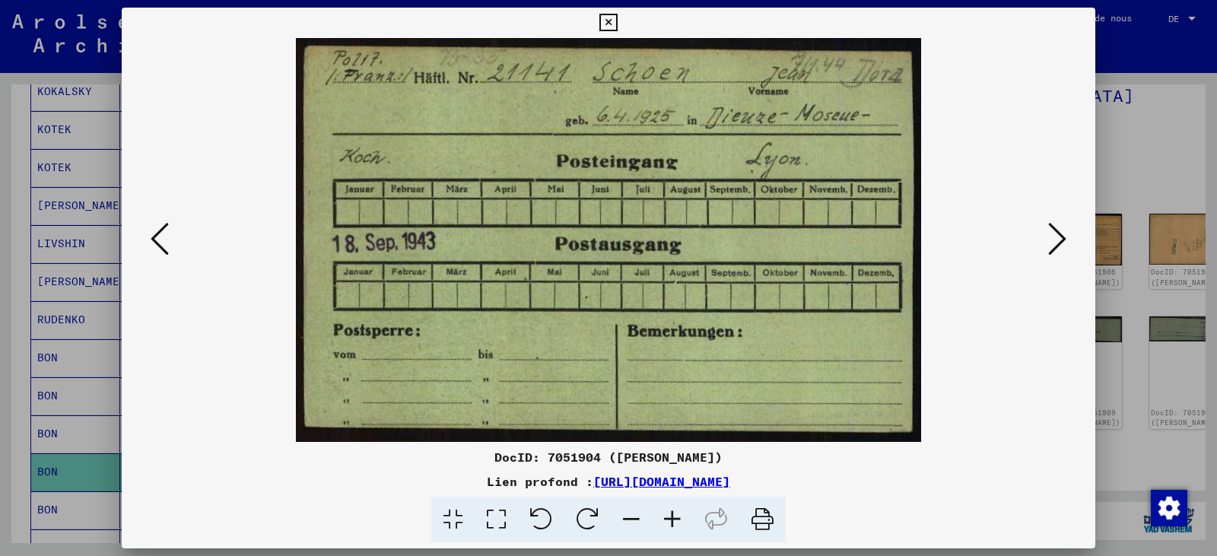
click at [1060, 243] on icon at bounding box center [1057, 239] width 18 height 37
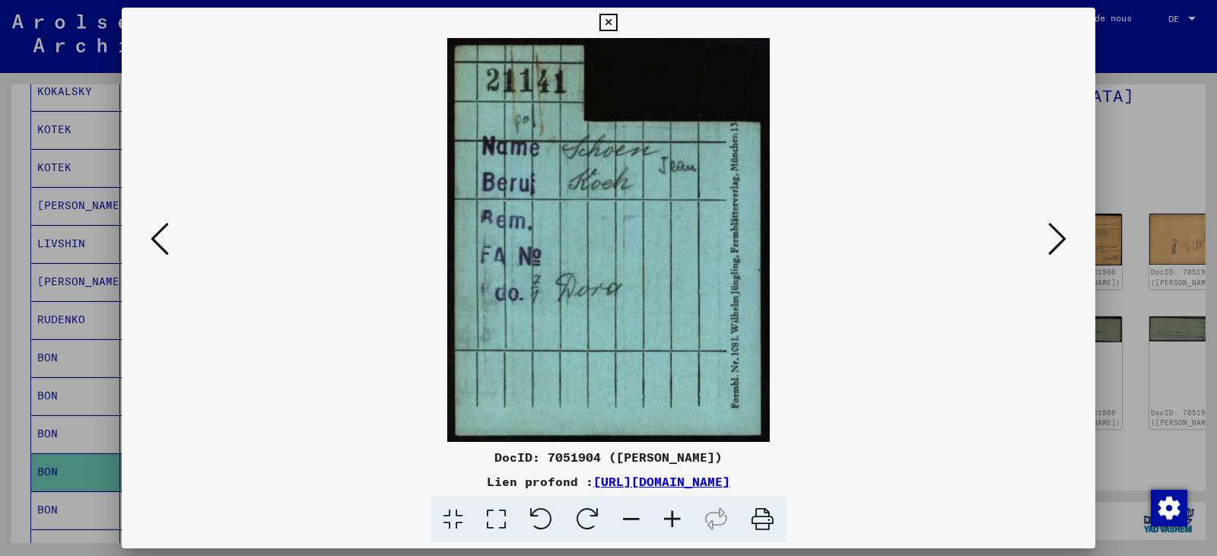
click at [1060, 243] on icon at bounding box center [1057, 239] width 18 height 37
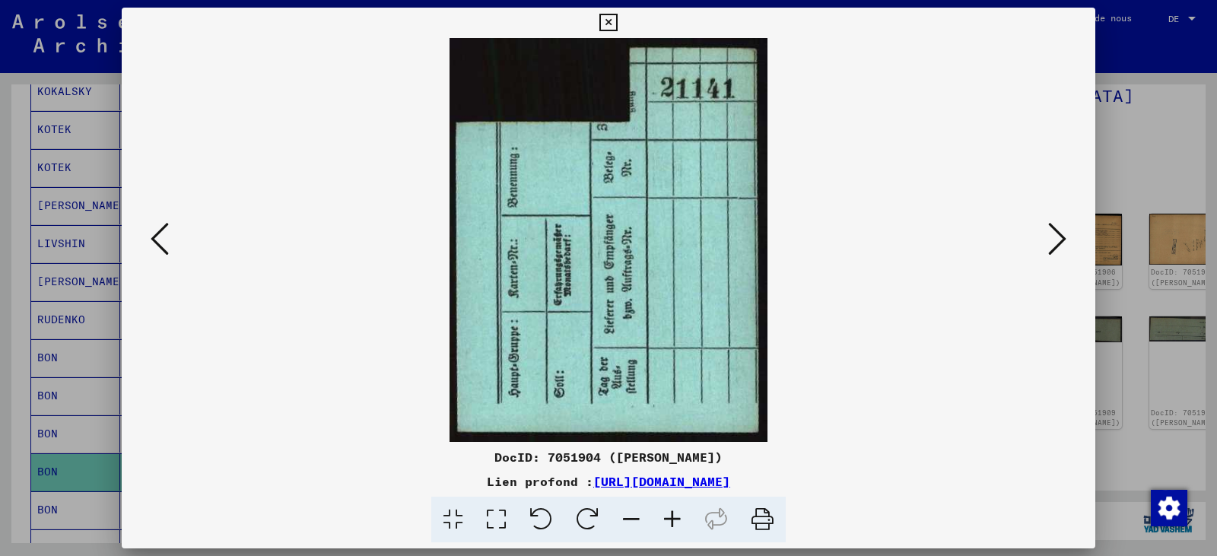
click at [1060, 243] on icon at bounding box center [1057, 239] width 18 height 37
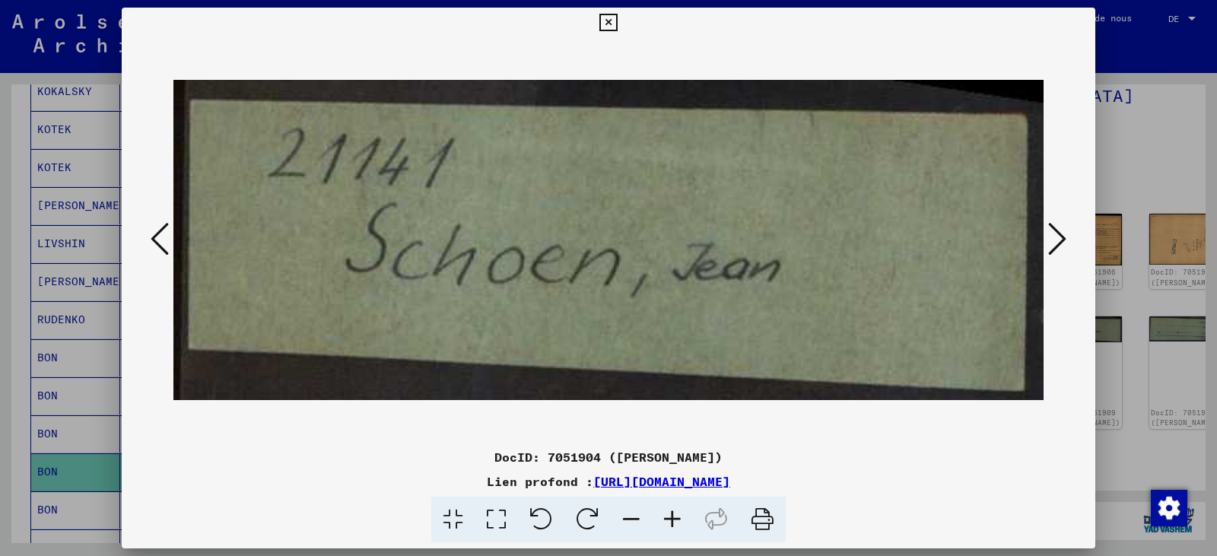
click at [1060, 243] on icon at bounding box center [1057, 239] width 18 height 37
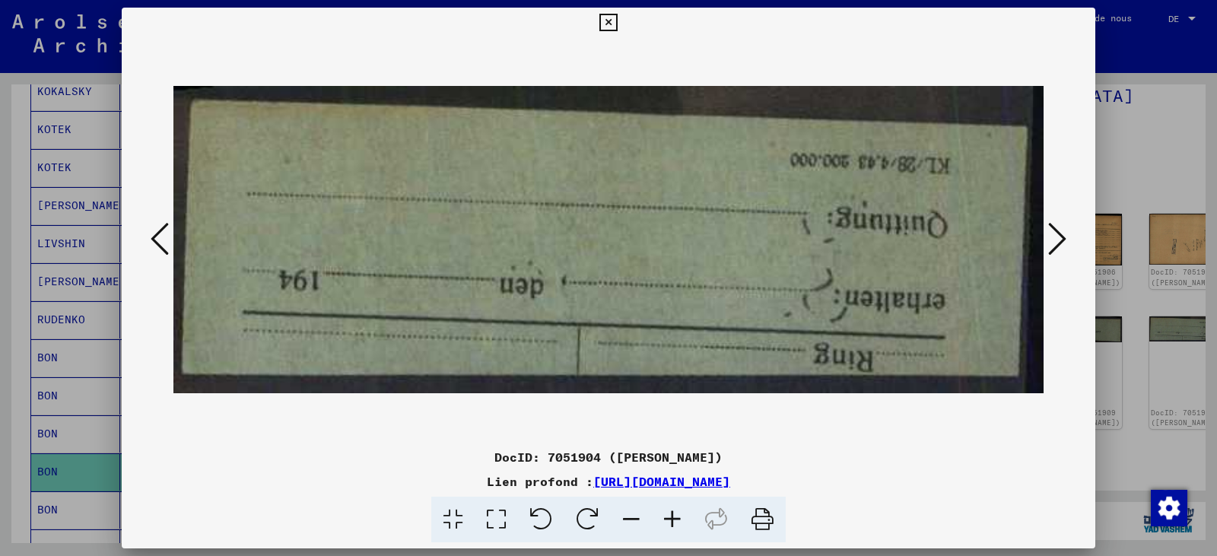
click at [1060, 243] on icon at bounding box center [1057, 239] width 18 height 37
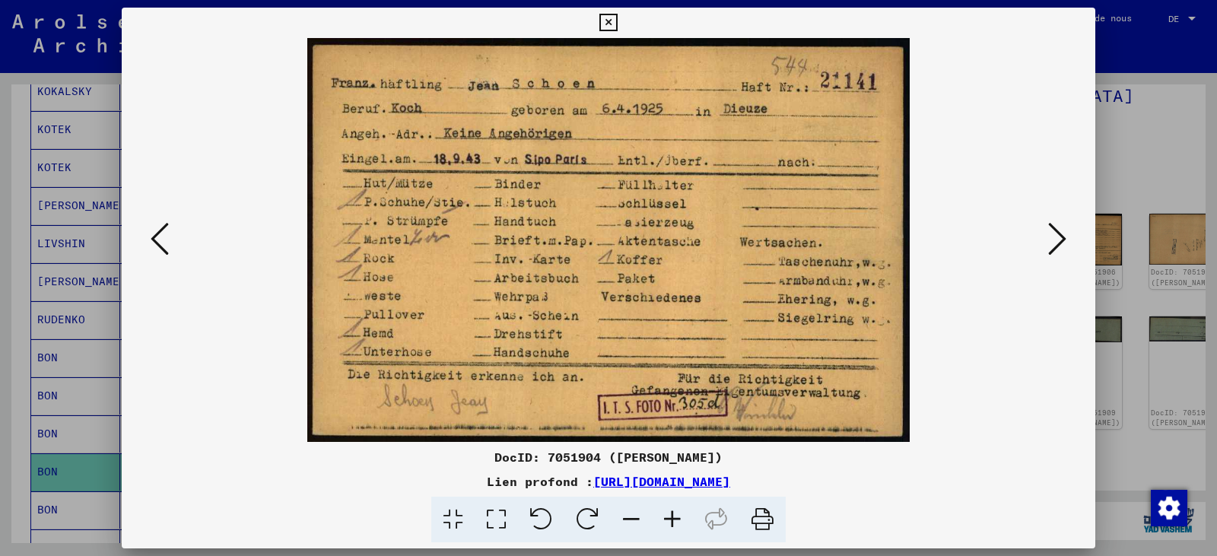
click at [1060, 243] on icon at bounding box center [1057, 239] width 18 height 37
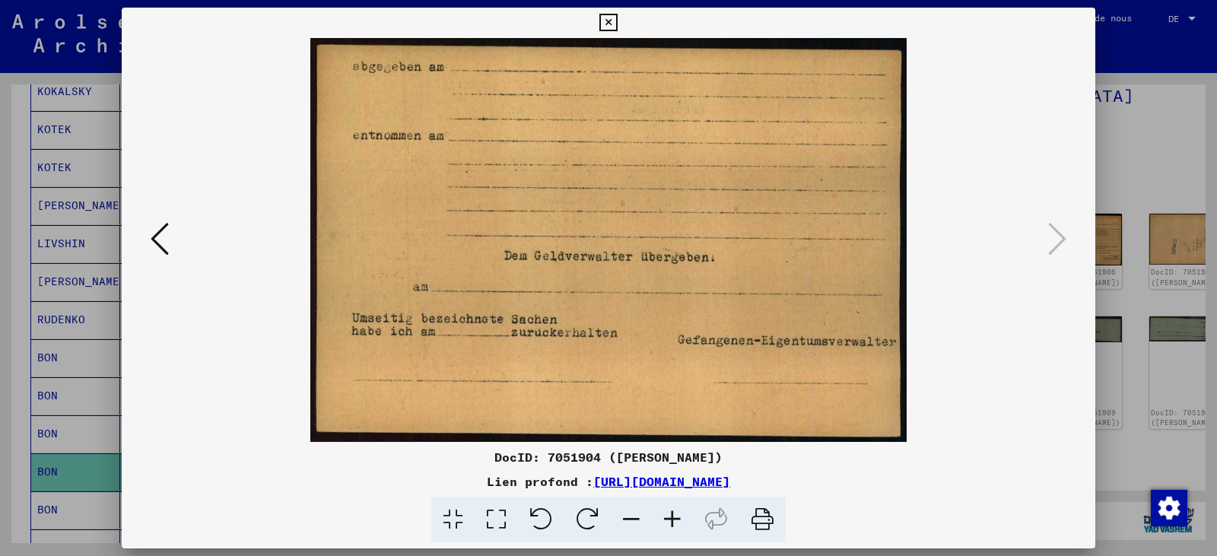
click at [1140, 129] on div at bounding box center [608, 278] width 1217 height 556
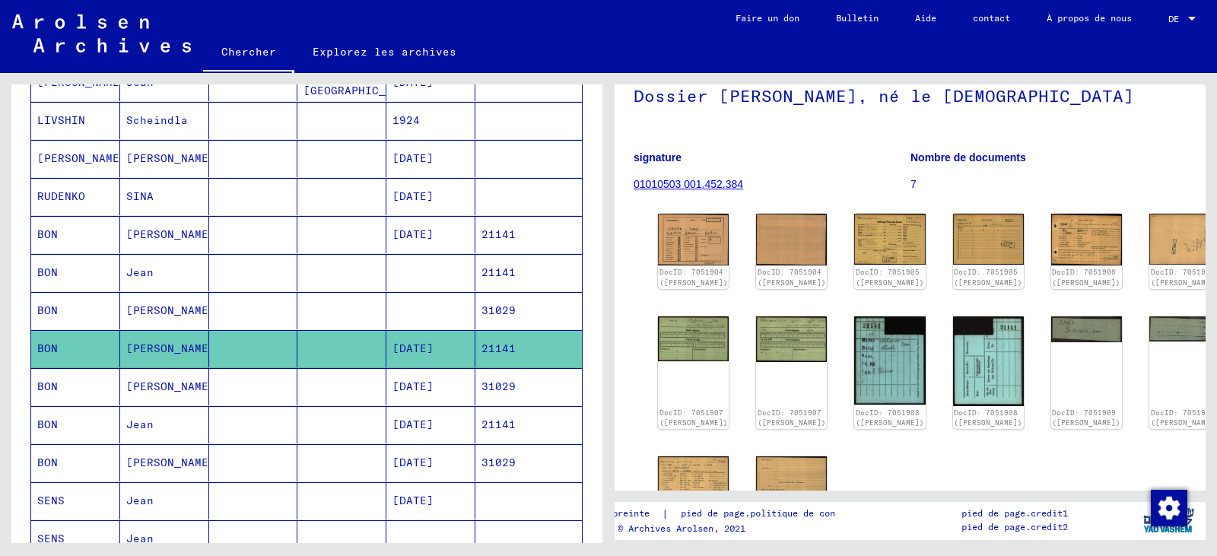
scroll to position [707, 0]
click at [285, 443] on mat-cell at bounding box center [253, 423] width 89 height 37
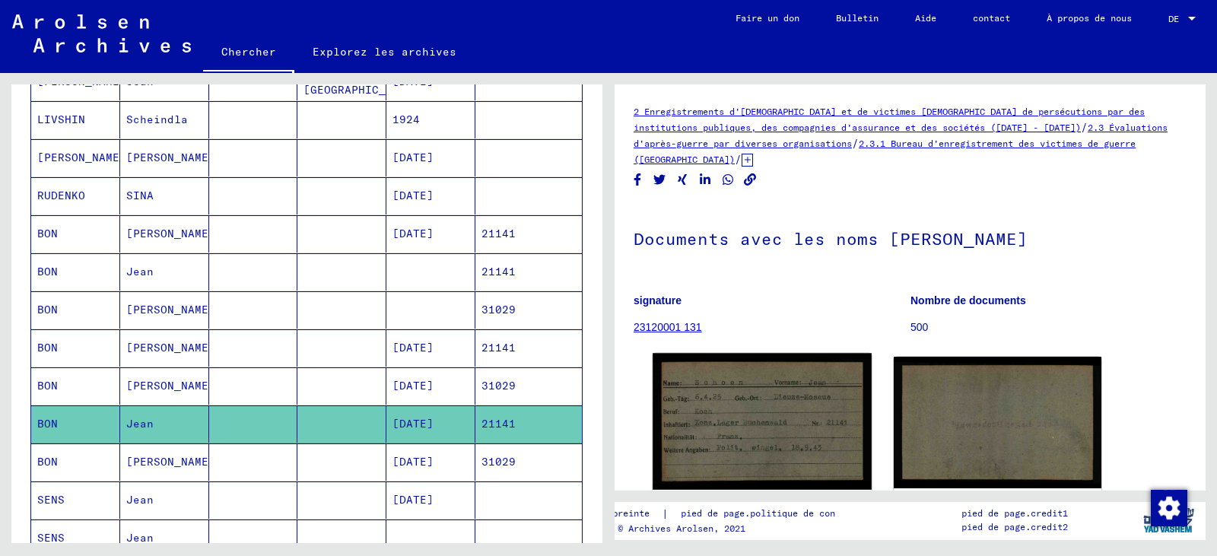
click at [759, 390] on img at bounding box center [762, 421] width 218 height 137
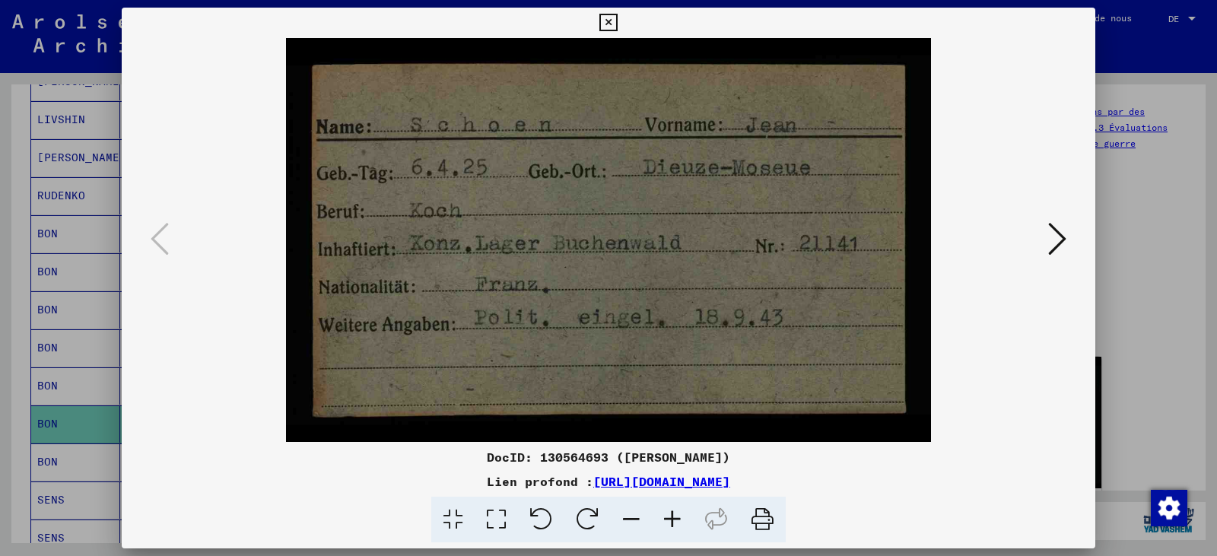
click at [1060, 236] on icon at bounding box center [1057, 239] width 18 height 37
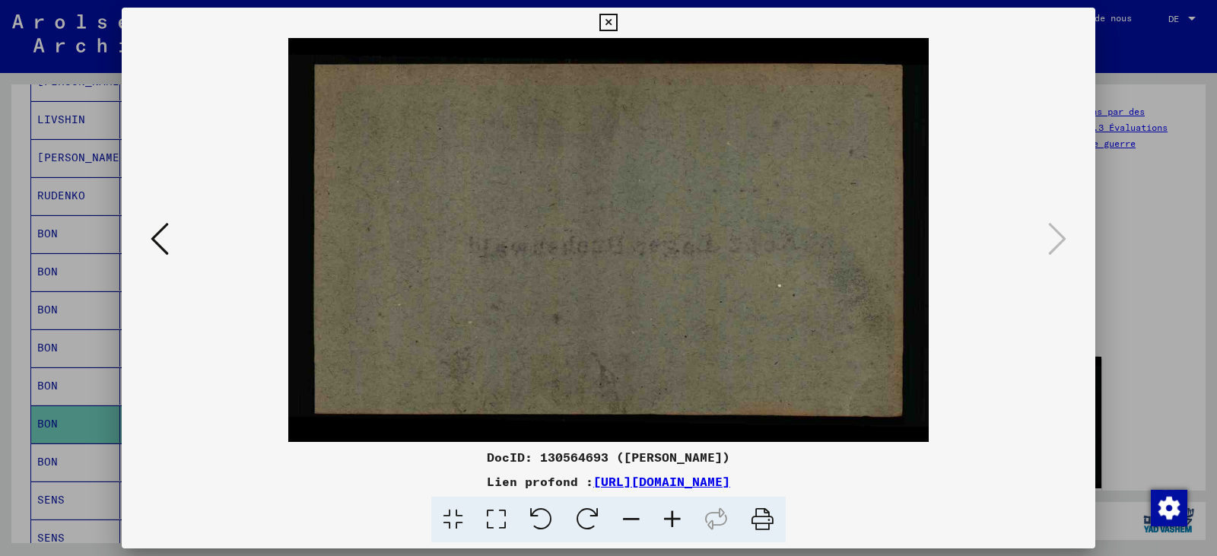
click at [1116, 282] on div at bounding box center [608, 278] width 1217 height 556
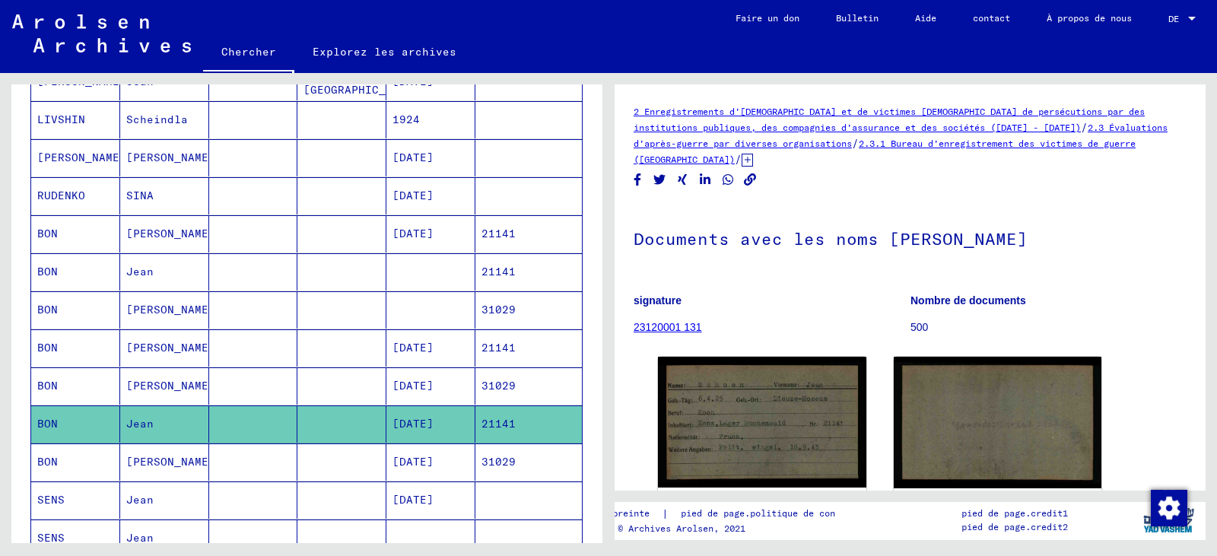
click at [539, 405] on mat-cell "31029" at bounding box center [528, 385] width 106 height 37
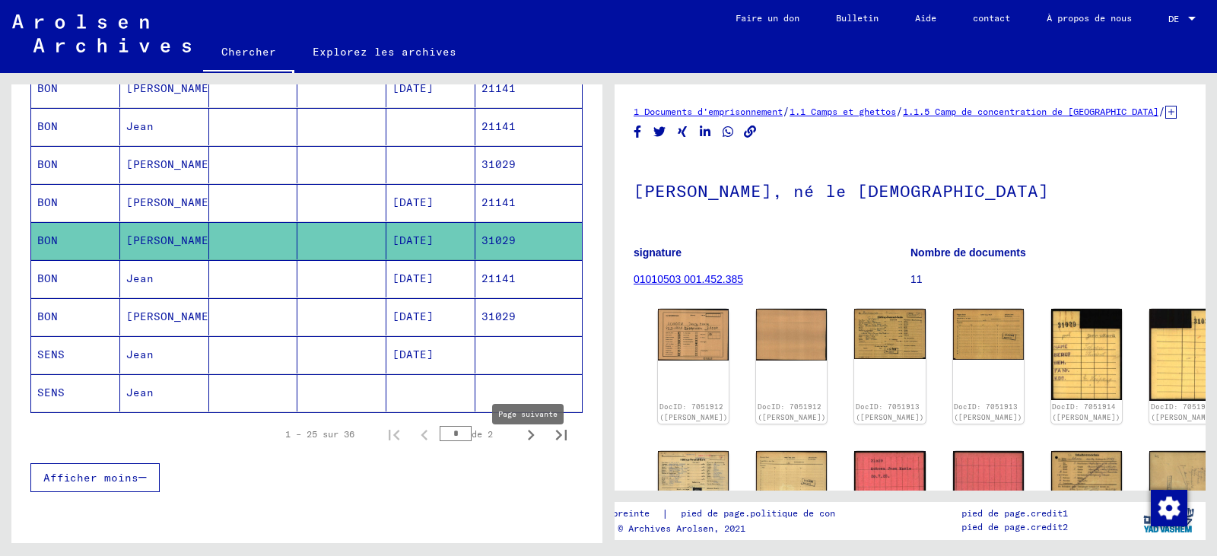
click at [523, 446] on icon "Page suivante" at bounding box center [530, 434] width 21 height 21
type input "*"
